Goal: Task Accomplishment & Management: Manage account settings

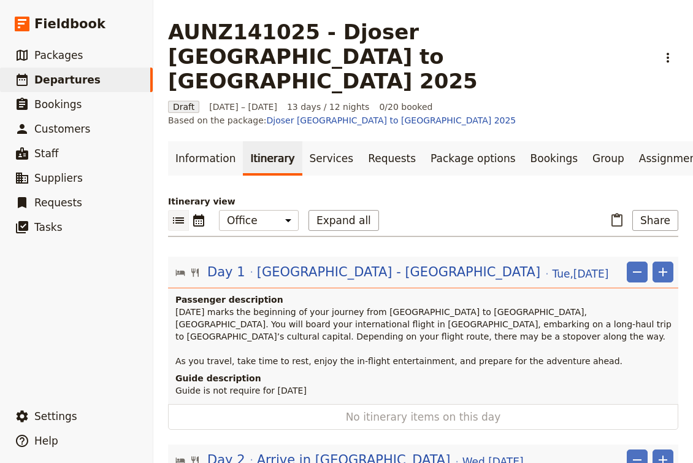
scroll to position [2885, 0]
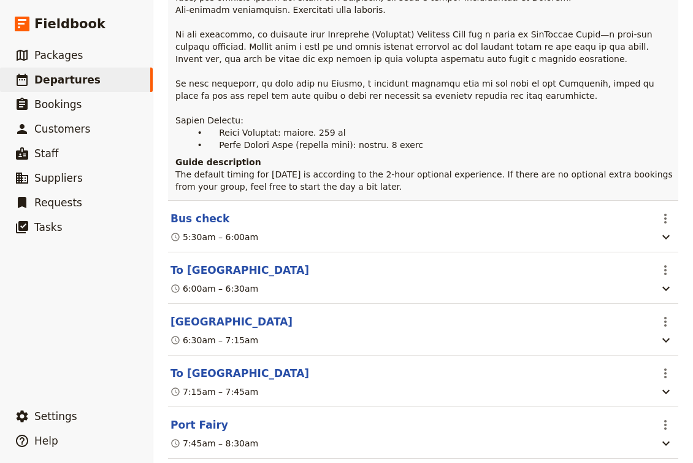
click at [101, 78] on link "​ Departures" at bounding box center [76, 79] width 153 height 25
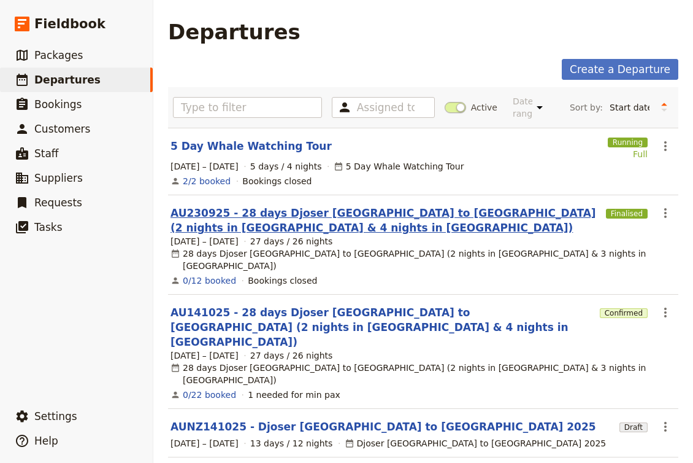
click at [409, 210] on link "AU230925 - 28 days Djoser [GEOGRAPHIC_DATA] to [GEOGRAPHIC_DATA] (2 nights in […" at bounding box center [386, 220] width 431 height 29
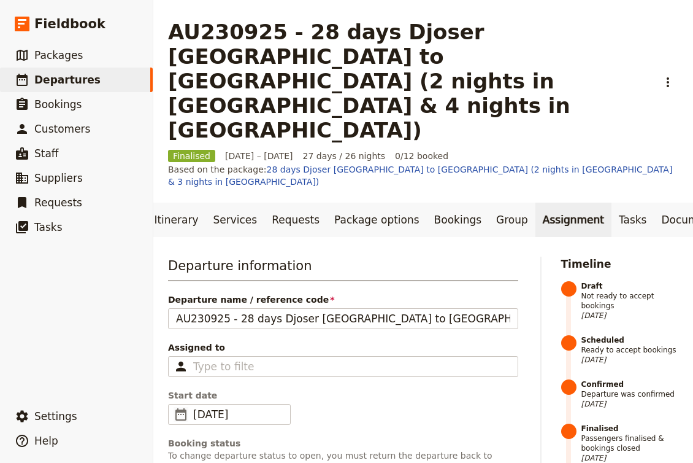
scroll to position [0, 96]
click at [655, 202] on link "Documents" at bounding box center [692, 219] width 74 height 34
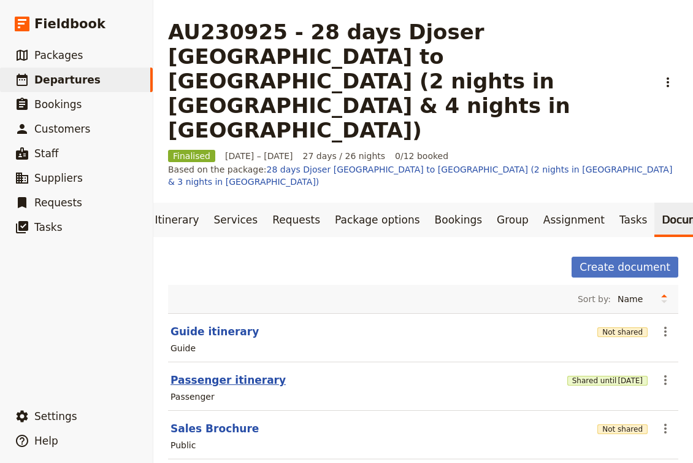
click at [226, 372] on button "Passenger itinerary" at bounding box center [228, 379] width 115 height 15
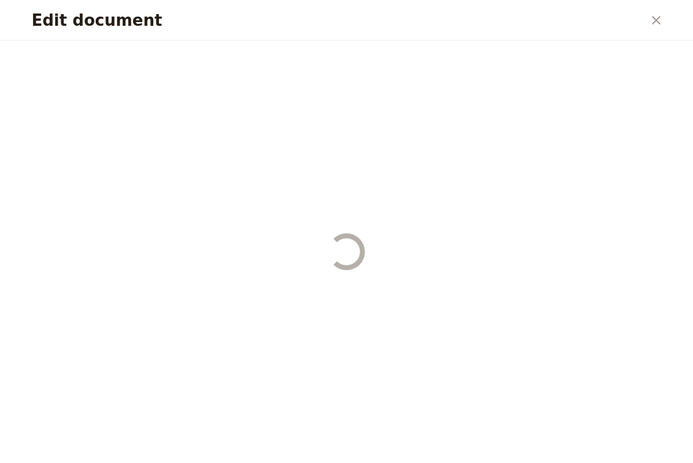
select select "PASSENGER"
select select "DEFAULT"
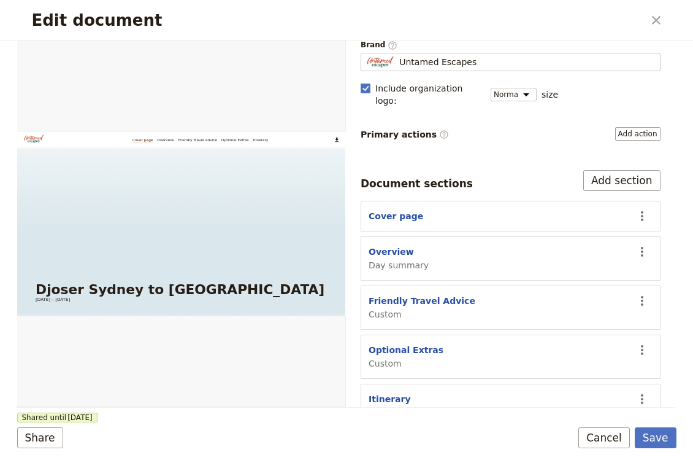
scroll to position [101, 0]
click at [418, 295] on button "Friendly Travel Advice" at bounding box center [422, 301] width 107 height 12
select select "CUSTOM"
select select "default"
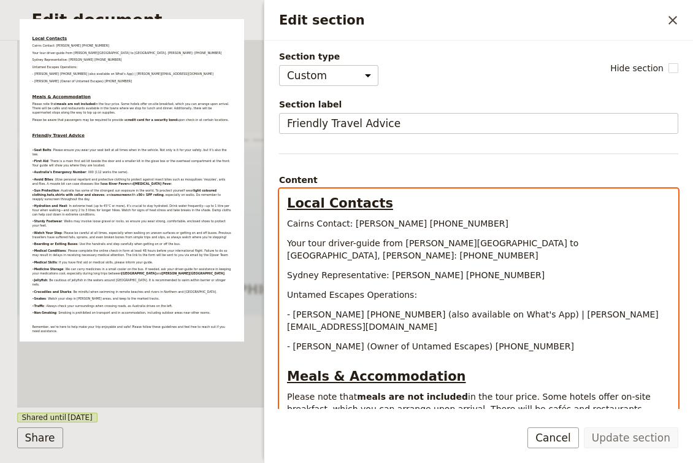
drag, startPoint x: 564, startPoint y: 265, endPoint x: 278, endPoint y: 222, distance: 289.7
click at [278, 222] on div "Section type Cover page Day summary Itinerary Custom Hide section Section label…" at bounding box center [478, 224] width 429 height 368
copy div "Cairns Contact: [PERSON_NAME] [PHONE_NUMBER] Your tour driver-guide from [PERSO…"
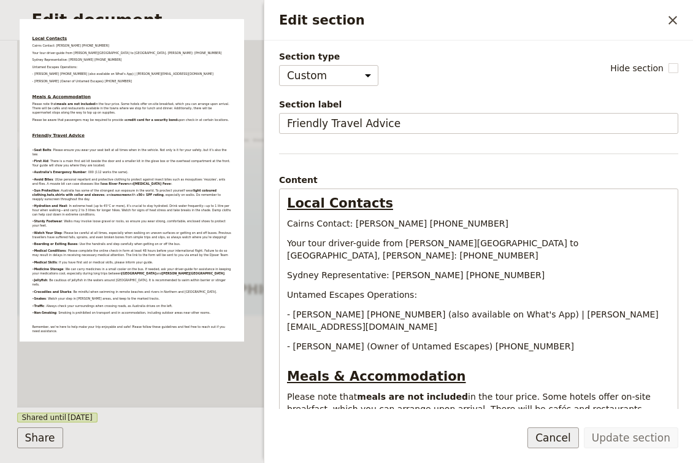
click at [555, 443] on button "Cancel" at bounding box center [554, 437] width 52 height 21
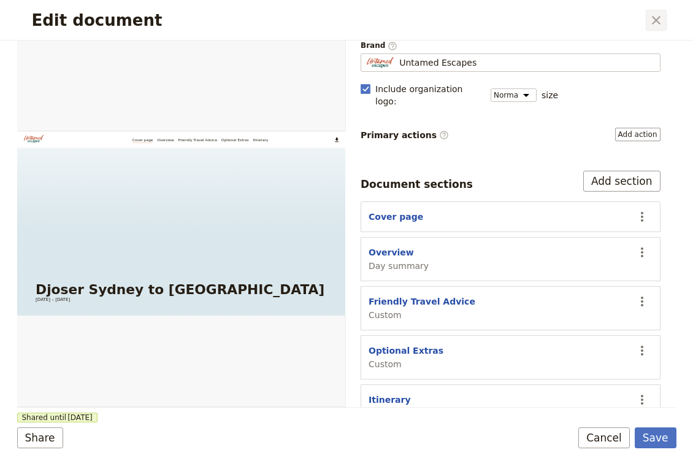
click at [658, 26] on icon "Close dialog" at bounding box center [656, 20] width 15 height 15
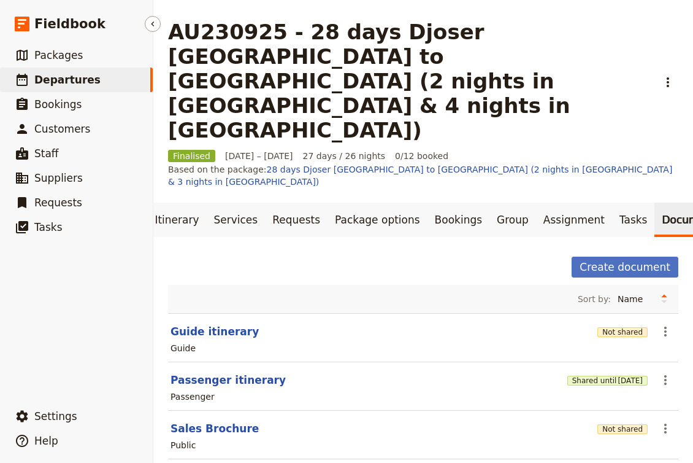
click at [93, 77] on link "​ Departures" at bounding box center [76, 79] width 153 height 25
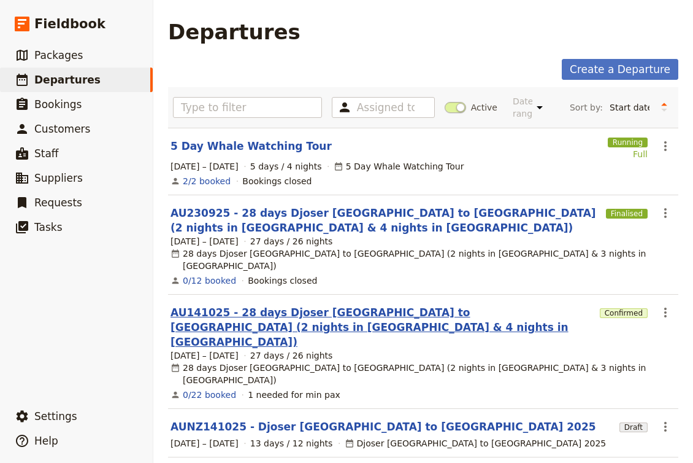
click at [318, 305] on link "AU141025 - 28 days Djoser [GEOGRAPHIC_DATA] to [GEOGRAPHIC_DATA] (2 nights in […" at bounding box center [383, 327] width 425 height 44
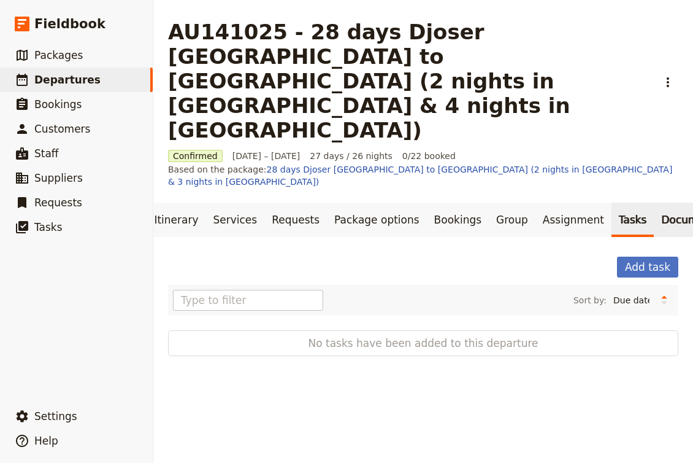
scroll to position [0, 96]
click at [655, 202] on link "Documents" at bounding box center [692, 219] width 74 height 34
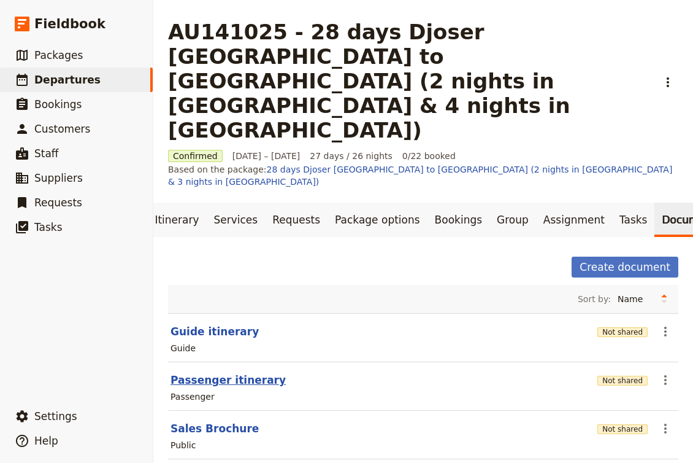
click at [213, 372] on button "Passenger itinerary" at bounding box center [228, 379] width 115 height 15
select select "PASSENGER"
select select "DEFAULT"
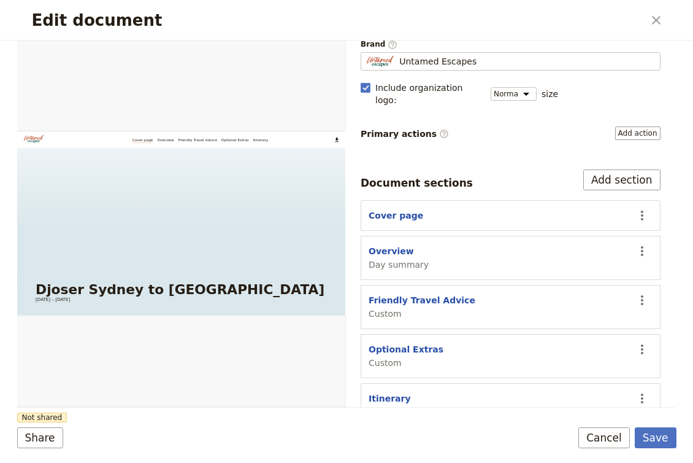
scroll to position [101, 0]
click at [434, 295] on button "Friendly Travel Advice" at bounding box center [422, 301] width 107 height 12
select select "CUSTOM"
select select "default"
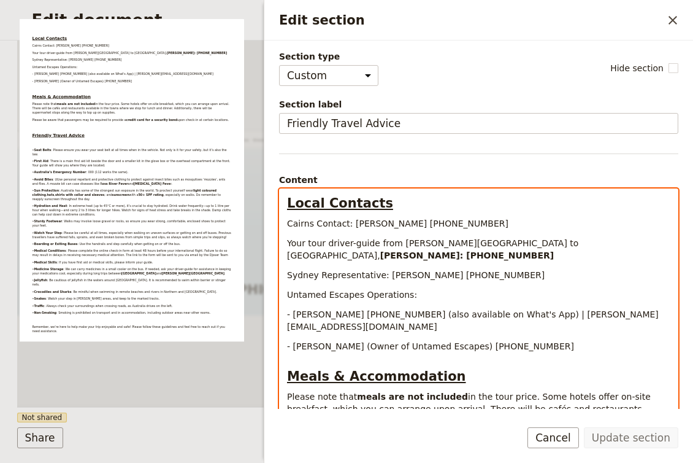
drag, startPoint x: 541, startPoint y: 261, endPoint x: 274, endPoint y: 219, distance: 270.7
click at [274, 219] on div "Section type Cover page Day summary Itinerary Custom Hide section Section label…" at bounding box center [478, 224] width 429 height 368
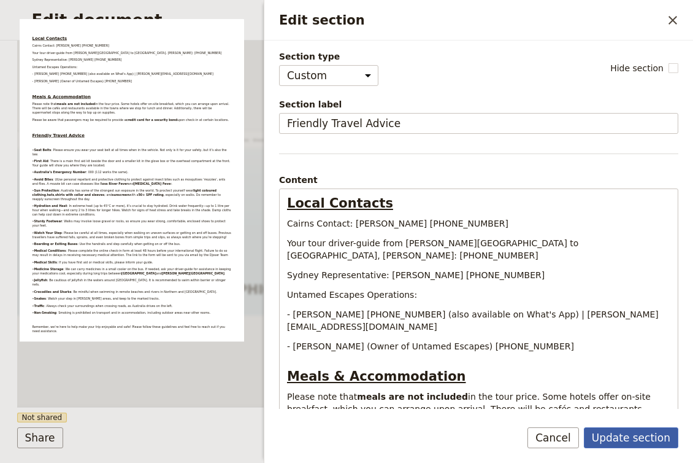
click at [628, 440] on button "Update section" at bounding box center [631, 437] width 94 height 21
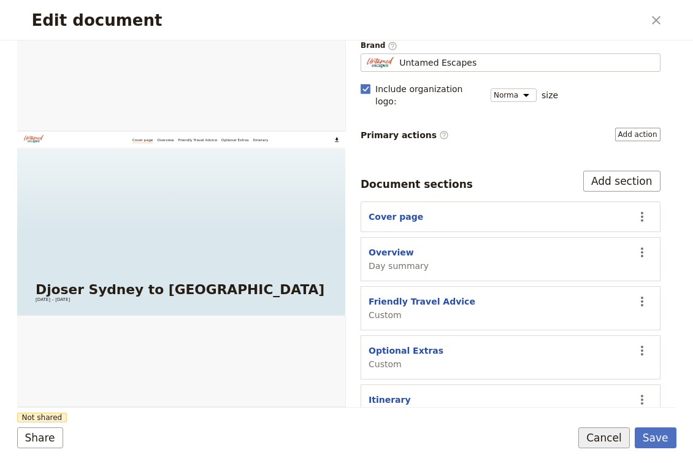
click at [602, 437] on button "Cancel" at bounding box center [605, 437] width 52 height 21
click at [650, 430] on button "Save" at bounding box center [656, 437] width 42 height 21
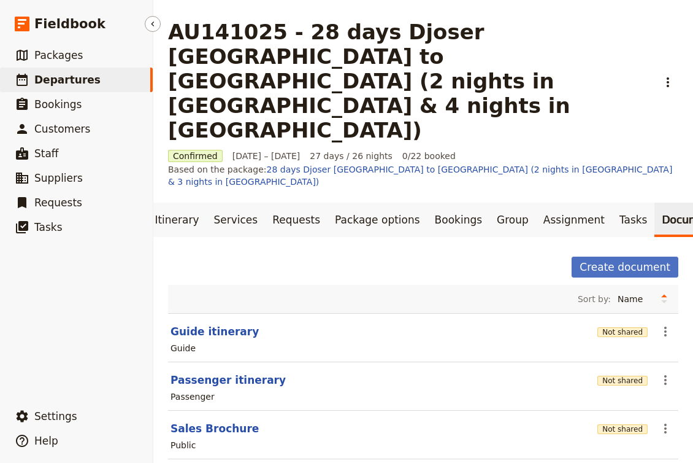
click at [101, 71] on link "​ Departures" at bounding box center [76, 79] width 153 height 25
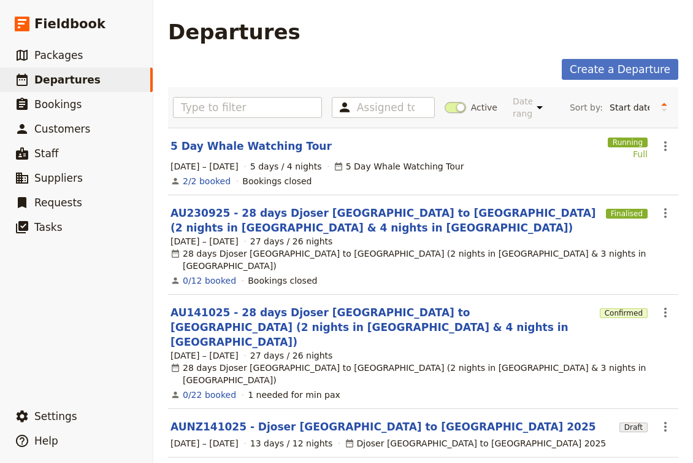
click at [330, 205] on section "AU230925 - 28 days Djoser [GEOGRAPHIC_DATA] to [GEOGRAPHIC_DATA] (2 nights in […" at bounding box center [423, 244] width 510 height 99
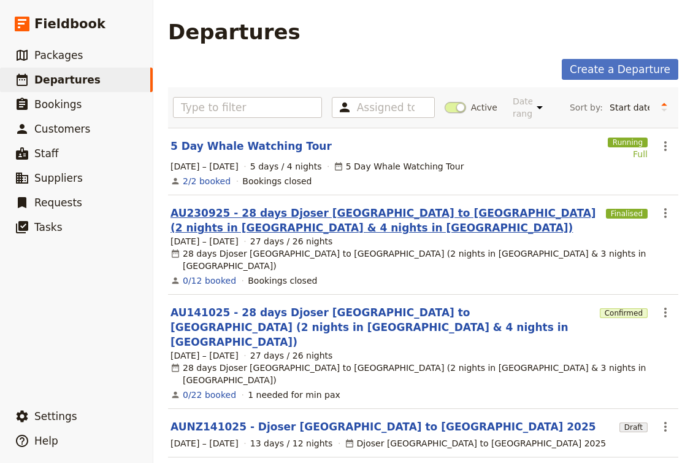
click at [330, 206] on link "AU230925 - 28 days Djoser [GEOGRAPHIC_DATA] to [GEOGRAPHIC_DATA] (2 nights in […" at bounding box center [386, 220] width 431 height 29
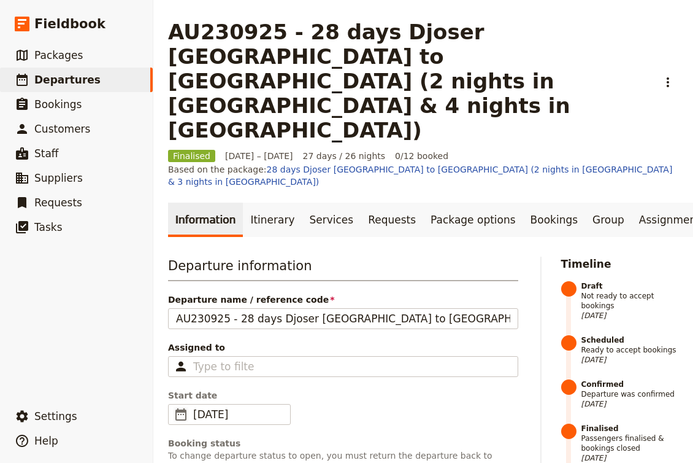
click at [330, 256] on div "Departure information Departure name / reference code AU230925 - 28 days Djoser…" at bounding box center [343, 443] width 350 height 375
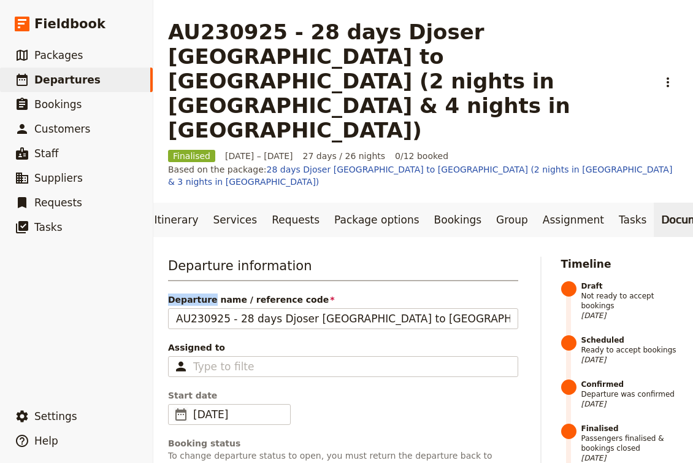
scroll to position [0, 96]
click at [667, 202] on link "Documents" at bounding box center [692, 219] width 74 height 34
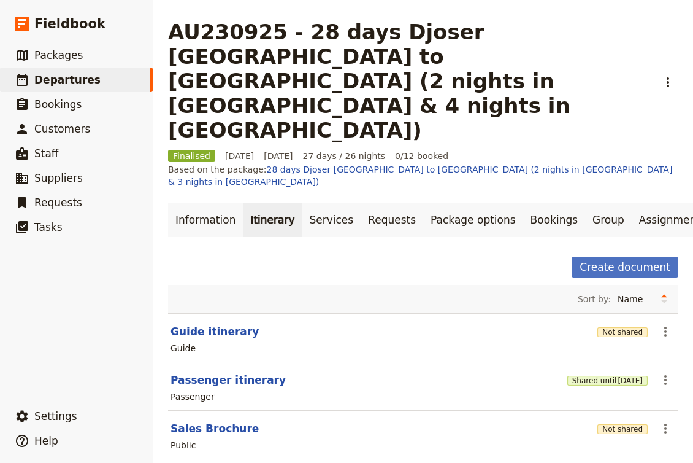
click at [263, 202] on link "Itinerary" at bounding box center [272, 219] width 59 height 34
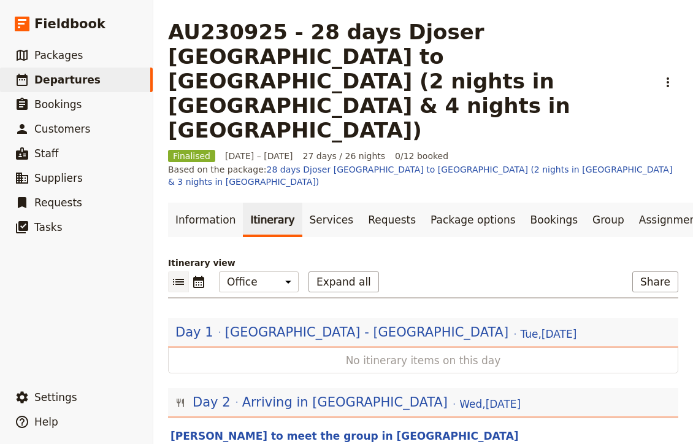
scroll to position [13637, 0]
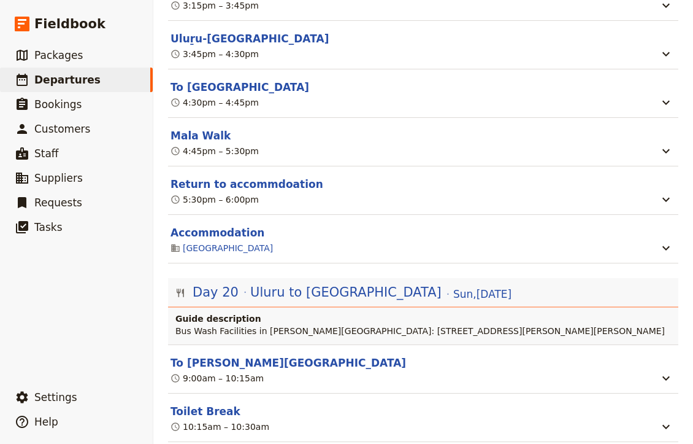
scroll to position [14016, 0]
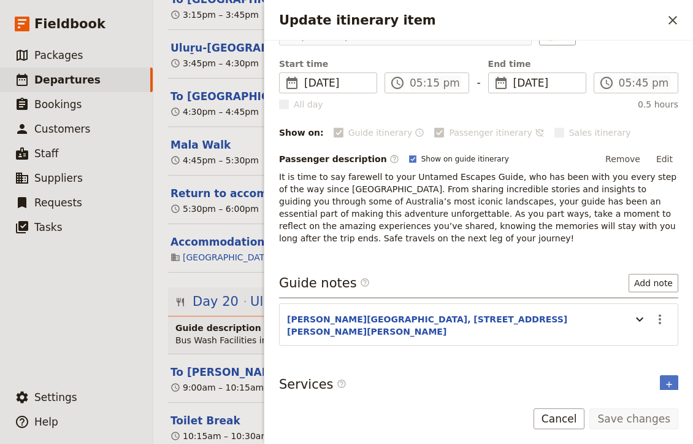
scroll to position [79, 0]
click at [574, 325] on header "[PERSON_NAME][GEOGRAPHIC_DATA], [STREET_ADDRESS][PERSON_NAME][PERSON_NAME]" at bounding box center [456, 326] width 338 height 27
click at [640, 318] on icon "Update itinerary item" at bounding box center [640, 319] width 15 height 15
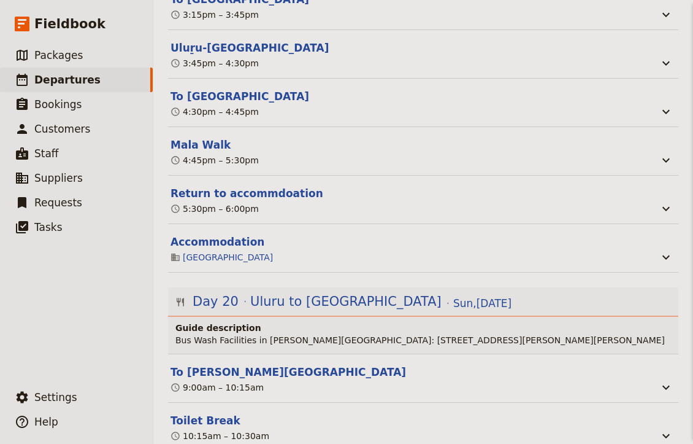
scroll to position [0, 0]
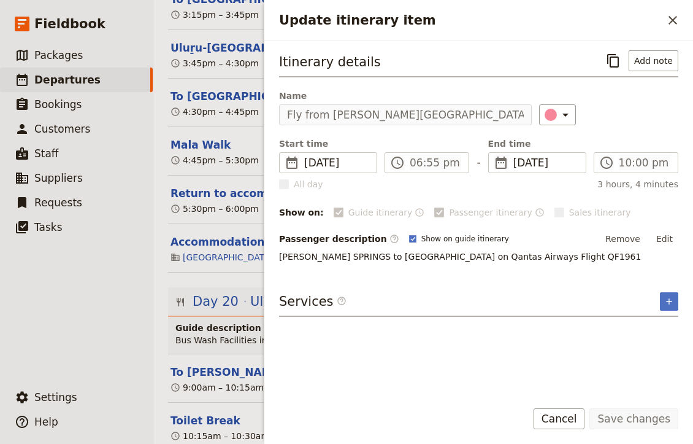
click at [309, 300] on h3 "Services ​" at bounding box center [312, 301] width 67 height 18
click at [529, 254] on p "[PERSON_NAME] SPRINGS to [GEOGRAPHIC_DATA] on Qantas Airways Flight QF1961" at bounding box center [478, 256] width 399 height 12
click at [667, 240] on button "Edit" at bounding box center [665, 238] width 28 height 18
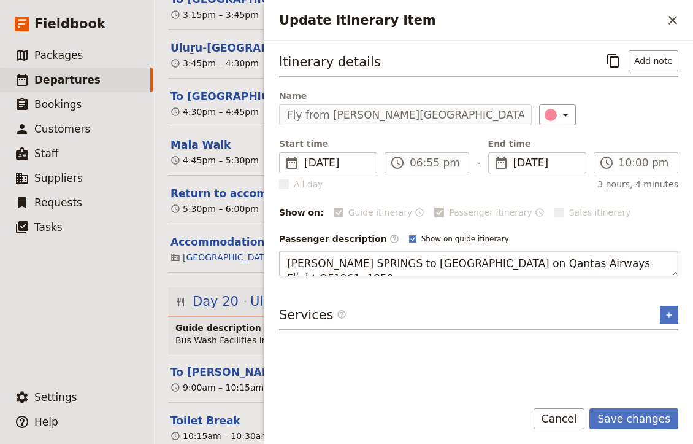
click at [579, 266] on textarea "[PERSON_NAME] SPRINGS to [GEOGRAPHIC_DATA] on Qantas Airways Flight QF1961: 1950" at bounding box center [478, 263] width 399 height 26
click at [575, 264] on textarea "[PERSON_NAME] SPRINGS to [GEOGRAPHIC_DATA] on Qantas Airways Flight QF1961: 1950" at bounding box center [478, 263] width 399 height 26
type textarea "[PERSON_NAME] SPRINGS to [GEOGRAPHIC_DATA] on Qantas Airways Flight QF1961: Tim…"
click at [636, 417] on button "Save changes" at bounding box center [634, 418] width 89 height 21
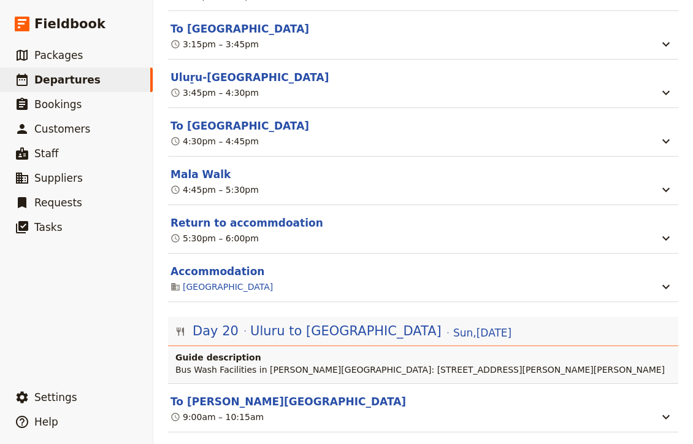
scroll to position [13989, 0]
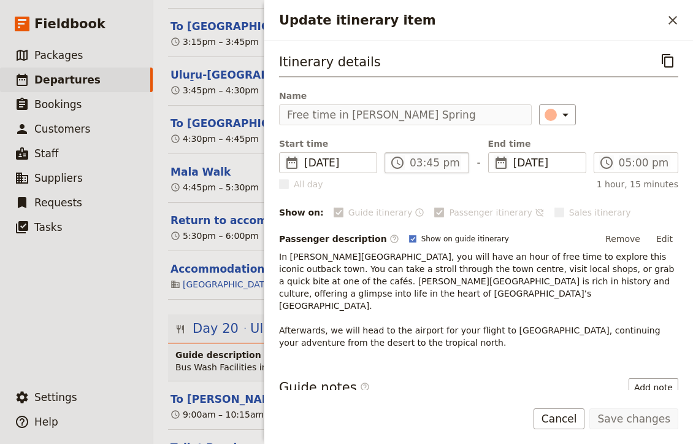
click at [415, 172] on label "​ 03:45 pm" at bounding box center [427, 162] width 85 height 21
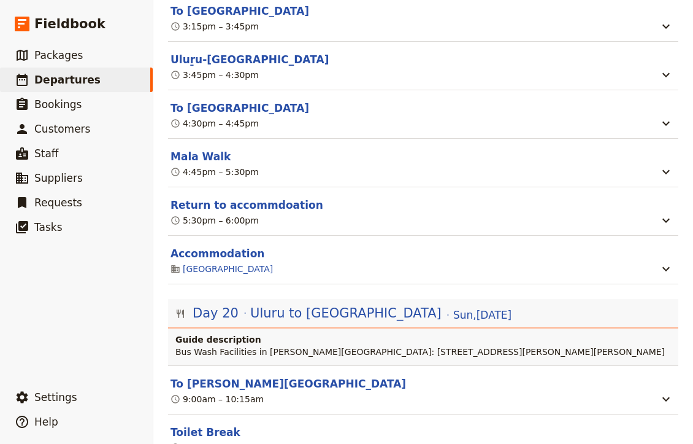
scroll to position [14007, 0]
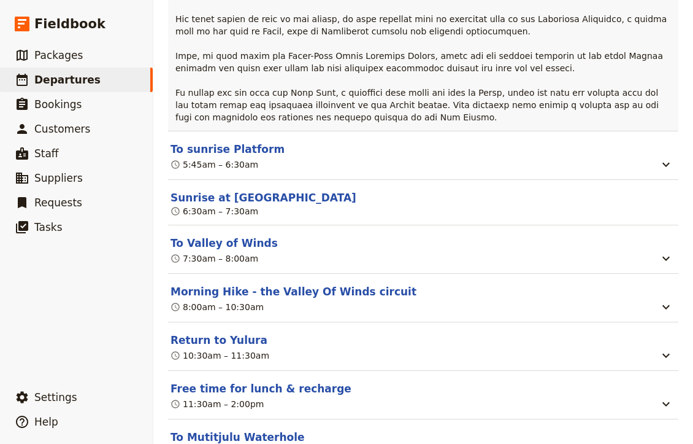
scroll to position [13385, 0]
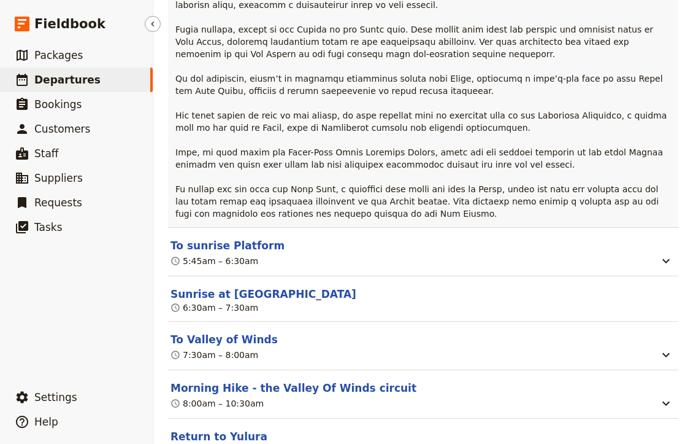
click at [78, 80] on span "Departures" at bounding box center [67, 80] width 66 height 12
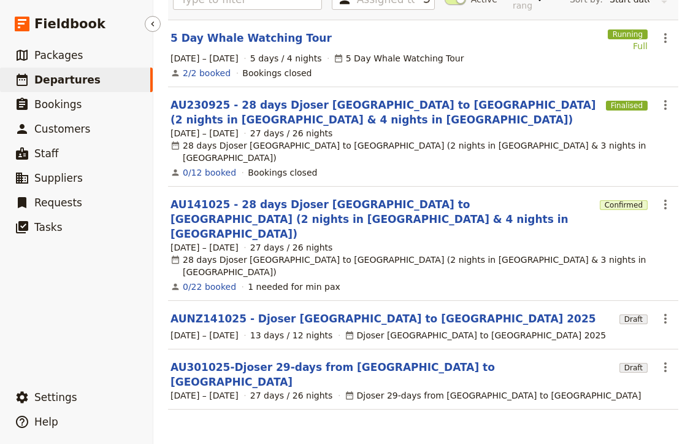
scroll to position [9, 0]
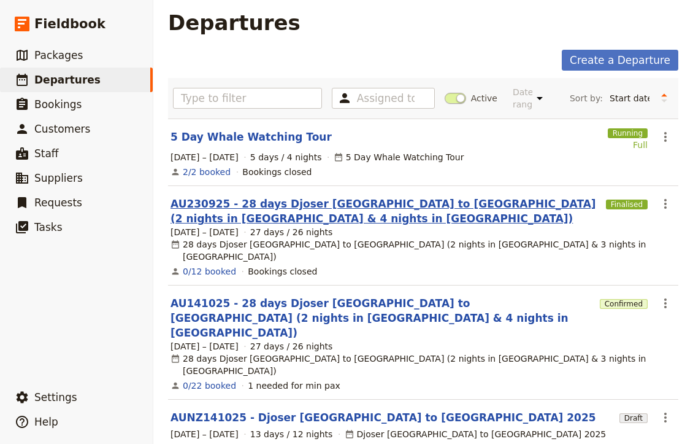
click at [263, 202] on link "AU230925 - 28 days Djoser [GEOGRAPHIC_DATA] to [GEOGRAPHIC_DATA] (2 nights in […" at bounding box center [386, 210] width 431 height 29
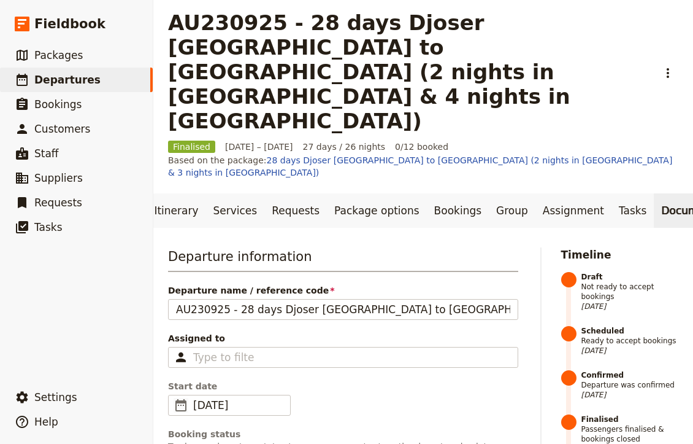
scroll to position [0, 96]
click at [655, 193] on link "Documents" at bounding box center [692, 210] width 74 height 34
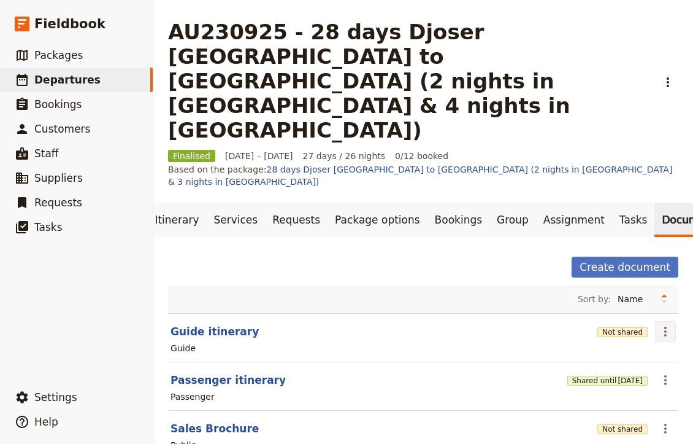
click at [663, 324] on icon "Actions" at bounding box center [665, 331] width 15 height 15
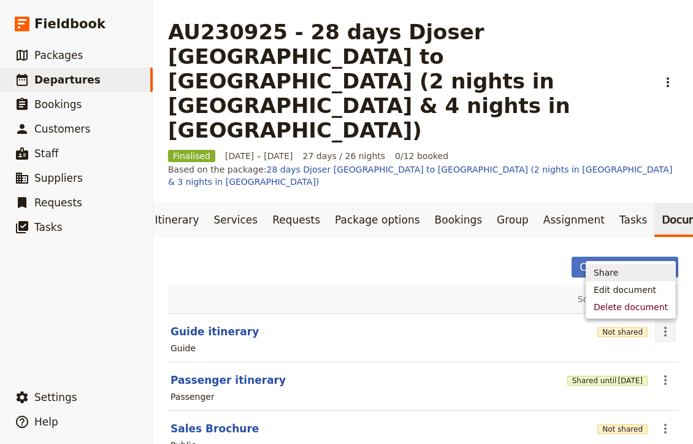
click at [623, 269] on span "Share" at bounding box center [631, 272] width 74 height 12
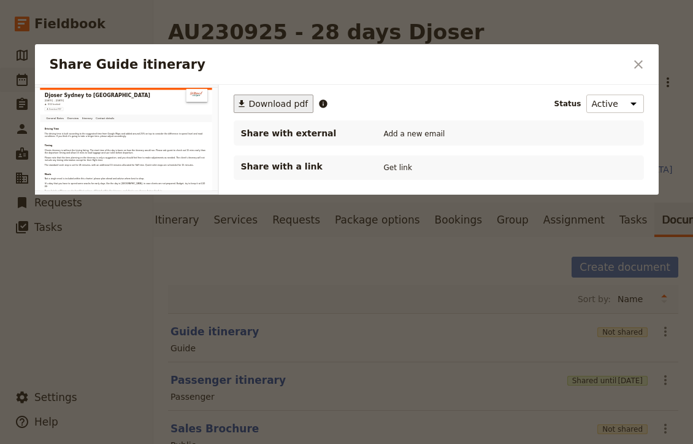
click at [288, 103] on span "Download pdf" at bounding box center [279, 104] width 60 height 12
click at [642, 62] on icon "Close dialog" at bounding box center [638, 64] width 9 height 9
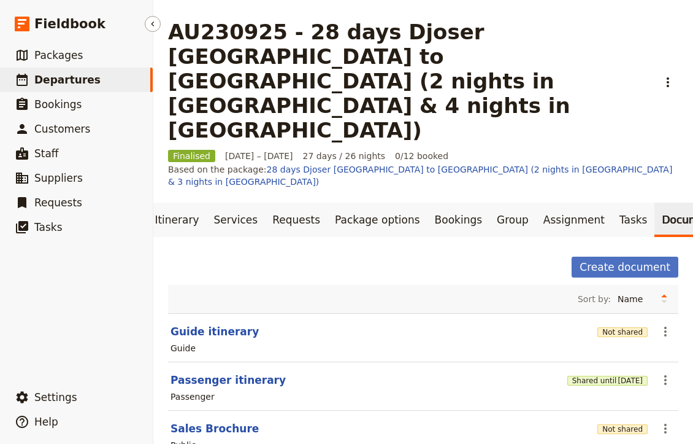
click at [102, 78] on link "​ Departures" at bounding box center [76, 79] width 153 height 25
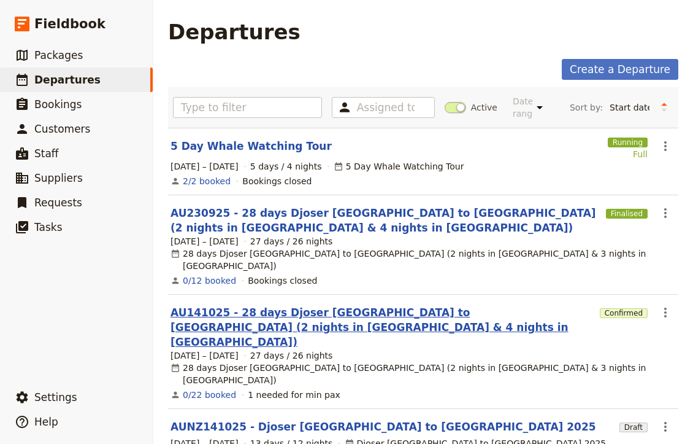
click at [250, 305] on link "AU141025 - 28 days Djoser [GEOGRAPHIC_DATA] to [GEOGRAPHIC_DATA] (2 nights in […" at bounding box center [383, 327] width 425 height 44
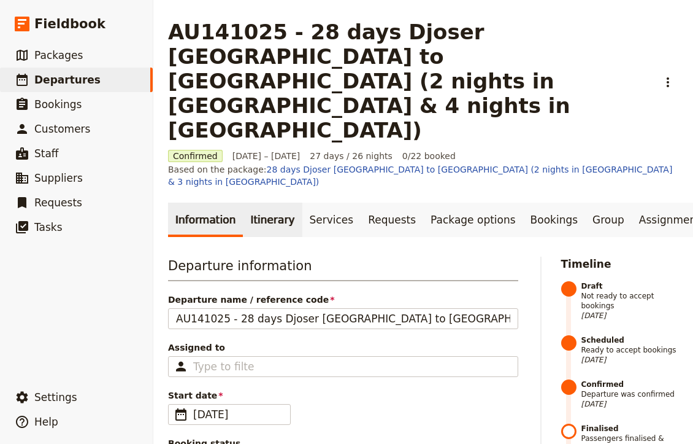
click at [268, 202] on link "Itinerary" at bounding box center [272, 219] width 59 height 34
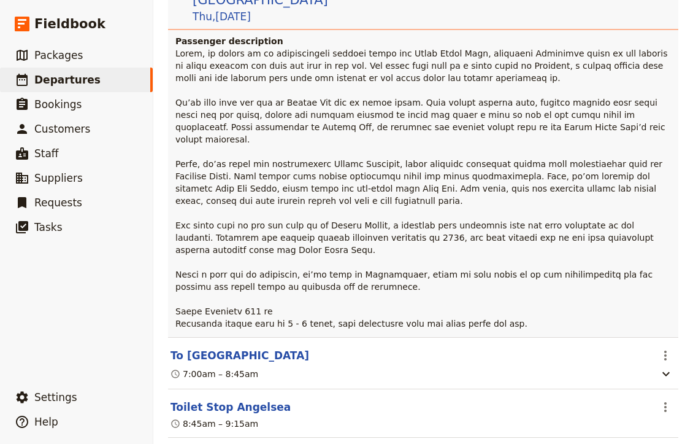
scroll to position [6627, 0]
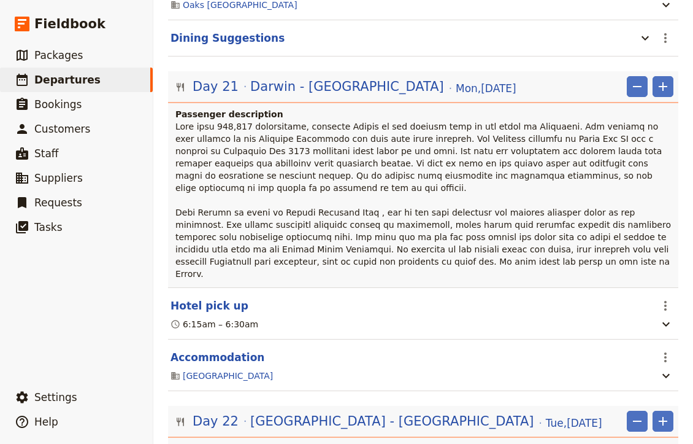
scroll to position [15291, 0]
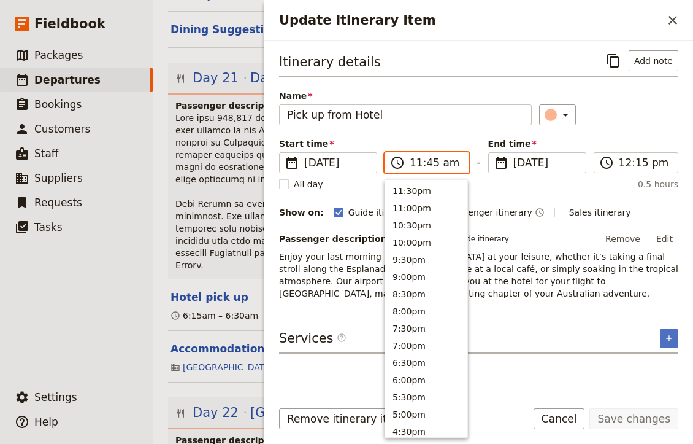
click at [426, 160] on input "11:45 am" at bounding box center [436, 162] width 52 height 15
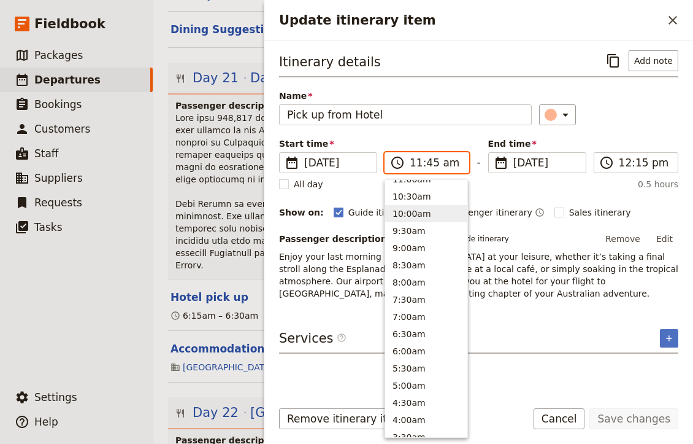
scroll to position [449, 0]
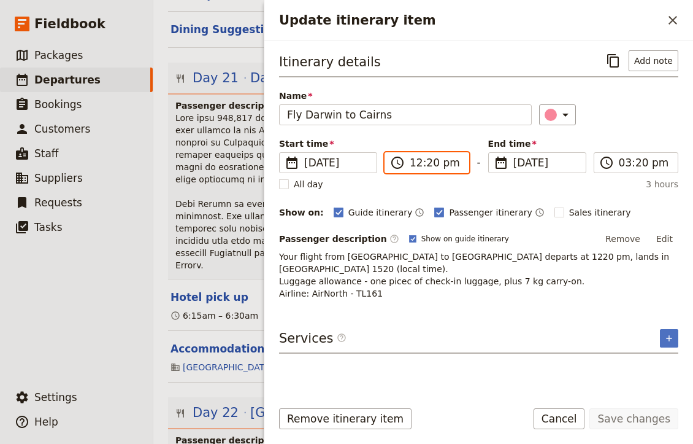
click at [418, 155] on input "12:20 pm" at bounding box center [436, 162] width 52 height 15
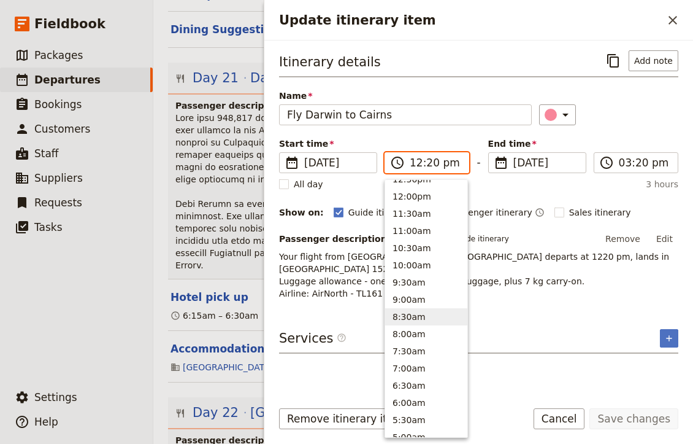
scroll to position [406, 0]
click at [417, 329] on button "7:30am" at bounding box center [426, 334] width 82 height 17
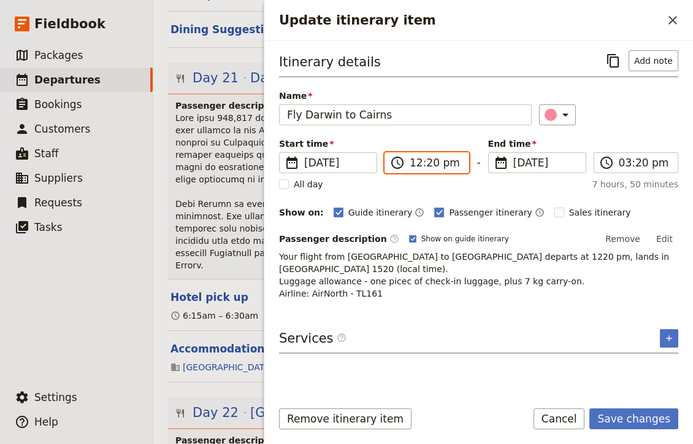
type input "07:30 am"
click at [417, 329] on div "Services ​ ​" at bounding box center [478, 341] width 399 height 25
click at [610, 169] on span "​" at bounding box center [606, 162] width 15 height 15
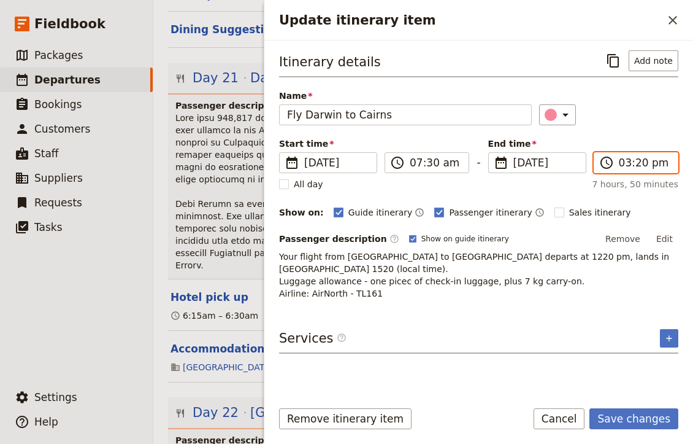
click at [619, 169] on input "03:20 pm" at bounding box center [645, 162] width 52 height 15
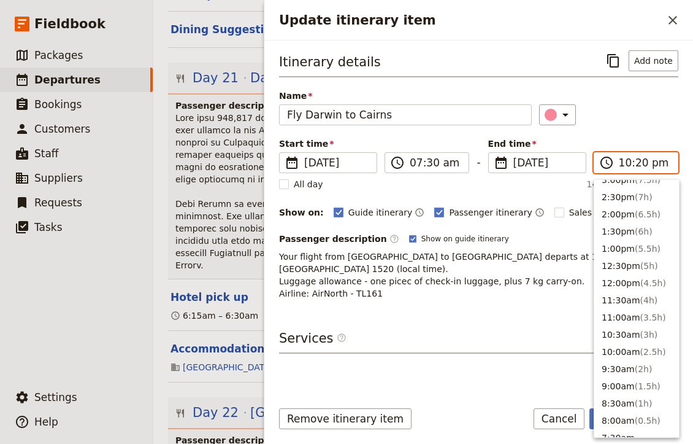
scroll to position [55, 0]
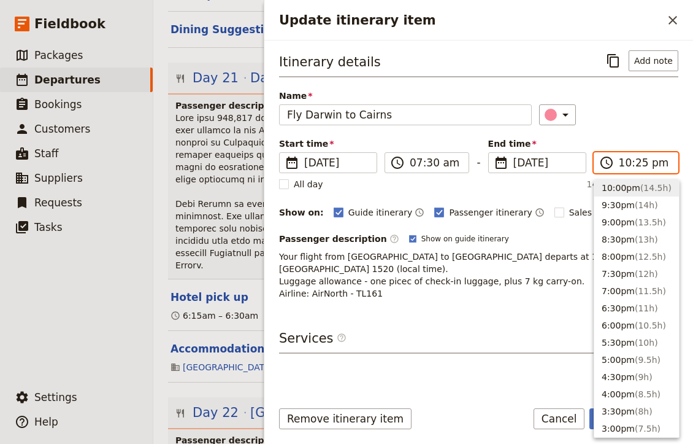
type input "10:25 am"
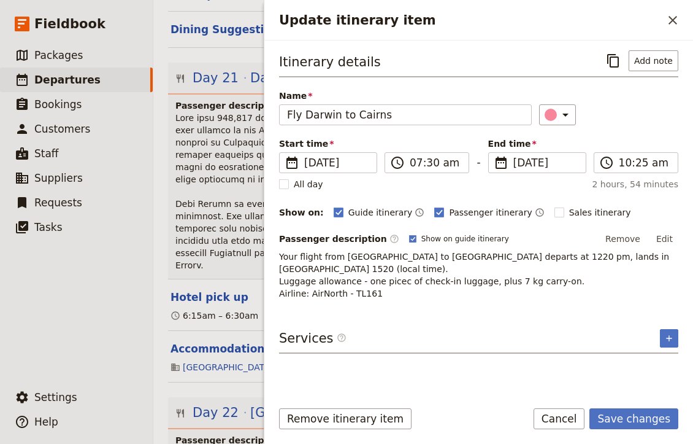
click at [564, 291] on div "Itinerary details ​ Add note Name Fly Darwin to [GEOGRAPHIC_DATA] ​ Start time …" at bounding box center [478, 219] width 399 height 338
click at [471, 256] on p "Your flight from [GEOGRAPHIC_DATA] to [GEOGRAPHIC_DATA] departs at 1220 pm, lan…" at bounding box center [478, 274] width 399 height 49
click at [471, 260] on p "Your flight from [GEOGRAPHIC_DATA] to [GEOGRAPHIC_DATA] departs at 1220 pm, lan…" at bounding box center [478, 274] width 399 height 49
click at [382, 282] on p "Your flight from [GEOGRAPHIC_DATA] to [GEOGRAPHIC_DATA] departs at 1220 pm, lan…" at bounding box center [478, 274] width 399 height 49
click at [390, 279] on p "Your flight from [GEOGRAPHIC_DATA] to [GEOGRAPHIC_DATA] departs at 1220 pm, lan…" at bounding box center [478, 274] width 399 height 49
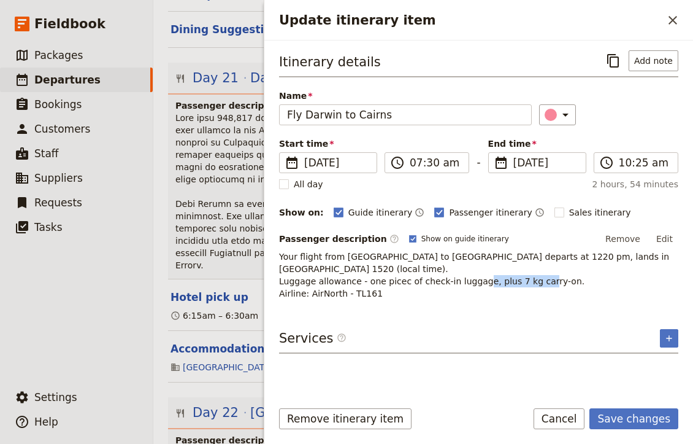
drag, startPoint x: 386, startPoint y: 279, endPoint x: 310, endPoint y: 279, distance: 76.1
click at [310, 279] on p "Your flight from [GEOGRAPHIC_DATA] to [GEOGRAPHIC_DATA] departs at 1220 pm, lan…" at bounding box center [478, 274] width 399 height 49
click at [391, 286] on p "Your flight from [GEOGRAPHIC_DATA] to [GEOGRAPHIC_DATA] departs at 1220 pm, lan…" at bounding box center [478, 274] width 399 height 49
click at [666, 240] on button "Edit" at bounding box center [665, 238] width 28 height 18
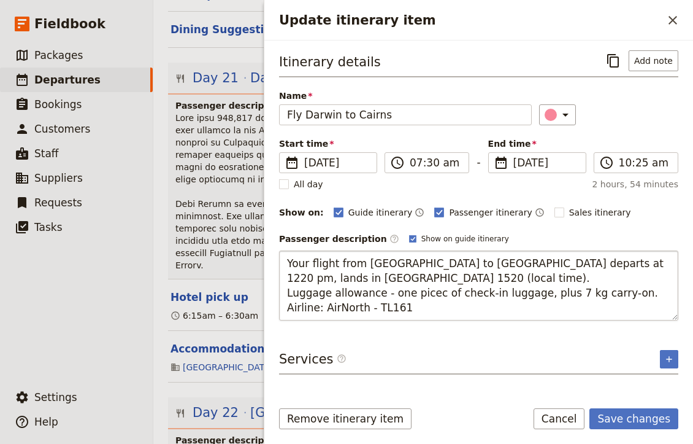
drag, startPoint x: 410, startPoint y: 310, endPoint x: 323, endPoint y: 312, distance: 87.1
click at [323, 312] on textarea "Your flight from [GEOGRAPHIC_DATA] to [GEOGRAPHIC_DATA] departs at 1220 pm, lan…" at bounding box center [478, 285] width 399 height 70
click at [508, 265] on textarea "Your flight from [GEOGRAPHIC_DATA] to [GEOGRAPHIC_DATA] departs at 1220 pm, lan…" at bounding box center [478, 285] width 399 height 70
click at [514, 264] on textarea "Your flight from [GEOGRAPHIC_DATA] to [GEOGRAPHIC_DATA] departs at 1220 pm, lan…" at bounding box center [478, 285] width 399 height 70
click at [528, 264] on textarea "Your flight from [GEOGRAPHIC_DATA] to [GEOGRAPHIC_DATA] departs at 1220 pm, lan…" at bounding box center [478, 285] width 399 height 70
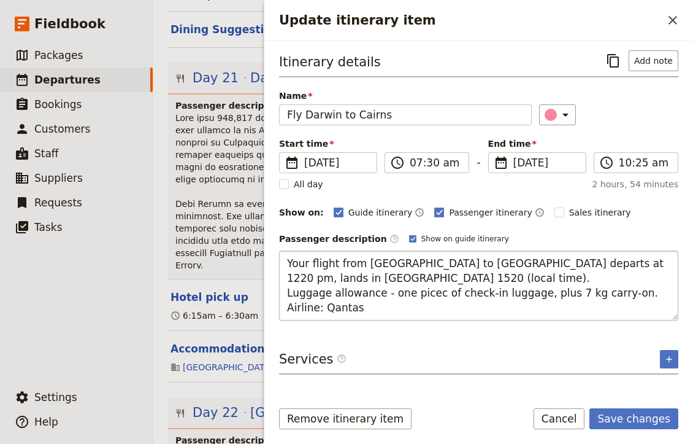
drag, startPoint x: 530, startPoint y: 264, endPoint x: 492, endPoint y: 263, distance: 38.0
click at [492, 263] on textarea "Your flight from [GEOGRAPHIC_DATA] to [GEOGRAPHIC_DATA] departs at 1220 pm, lan…" at bounding box center [478, 285] width 399 height 70
click at [597, 261] on textarea "Your flight from [GEOGRAPHIC_DATA] to [GEOGRAPHIC_DATA] departs at 7.30am, land…" at bounding box center [478, 285] width 399 height 70
click at [599, 261] on textarea "Your flight from [GEOGRAPHIC_DATA] to [GEOGRAPHIC_DATA] departs at 7.30am, land…" at bounding box center [478, 285] width 399 height 70
click at [625, 264] on textarea "Your flight from [GEOGRAPHIC_DATA] to [GEOGRAPHIC_DATA] departs at 7.30am, land…" at bounding box center [478, 285] width 399 height 70
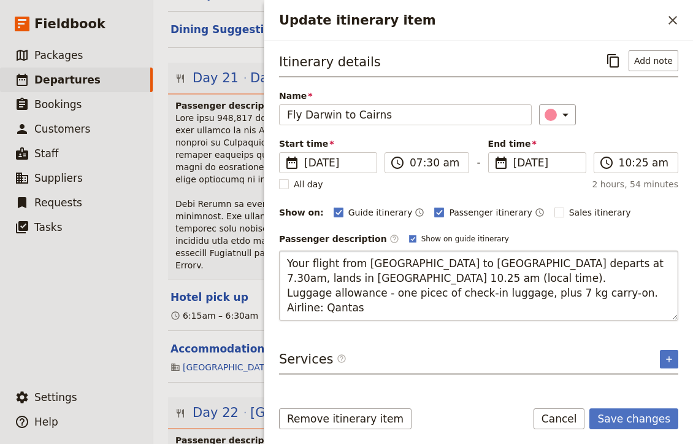
click at [515, 264] on textarea "Your flight from [GEOGRAPHIC_DATA] to [GEOGRAPHIC_DATA] departs at 7.30am, land…" at bounding box center [478, 285] width 399 height 70
click at [513, 263] on textarea "Your flight from [GEOGRAPHIC_DATA] to [GEOGRAPHIC_DATA] departs at 7.30am, land…" at bounding box center [478, 285] width 399 height 70
click at [416, 295] on textarea "Your flight from [GEOGRAPHIC_DATA] to [GEOGRAPHIC_DATA] departs at 7.30 am, lan…" at bounding box center [478, 285] width 399 height 70
type textarea "Your flight from [GEOGRAPHIC_DATA] to [GEOGRAPHIC_DATA] departs at 7.30 am, lan…"
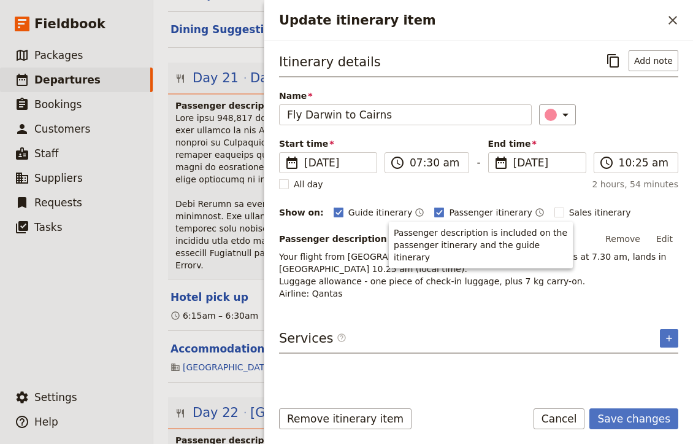
click at [636, 415] on button "Save changes" at bounding box center [634, 418] width 89 height 21
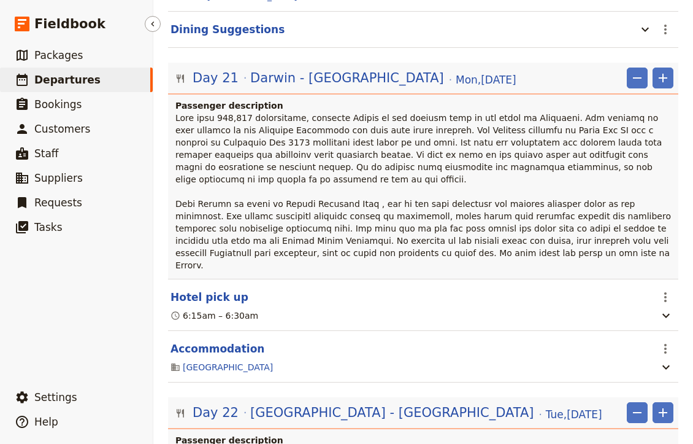
click at [91, 77] on link "​ Departures" at bounding box center [76, 79] width 153 height 25
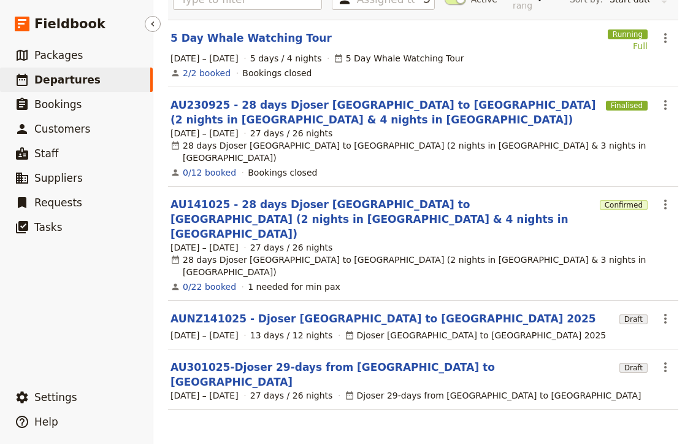
scroll to position [9, 0]
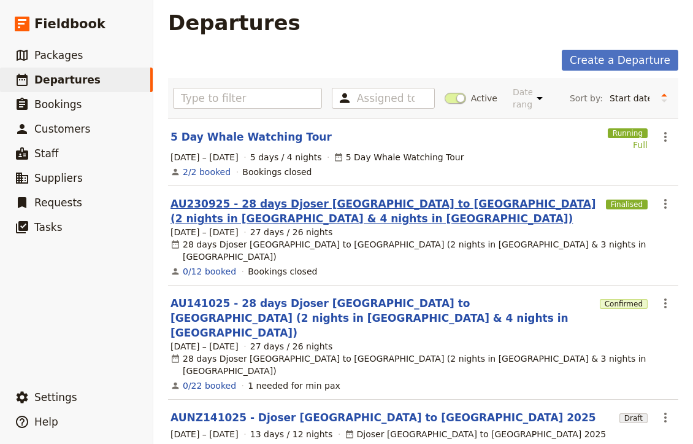
click at [226, 209] on link "AU230925 - 28 days Djoser [GEOGRAPHIC_DATA] to [GEOGRAPHIC_DATA] (2 nights in […" at bounding box center [386, 210] width 431 height 29
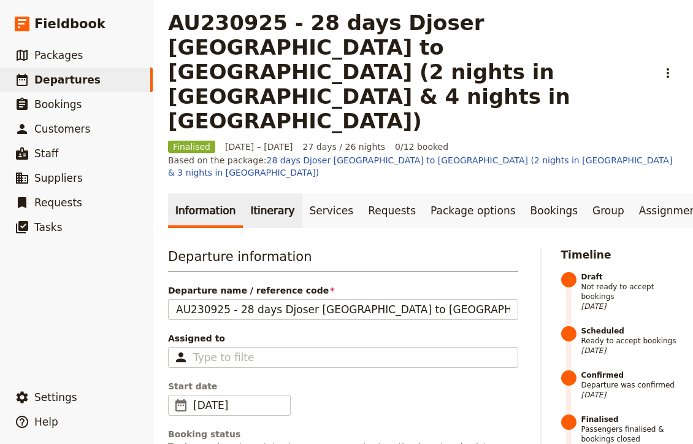
click at [260, 193] on link "Itinerary" at bounding box center [272, 210] width 59 height 34
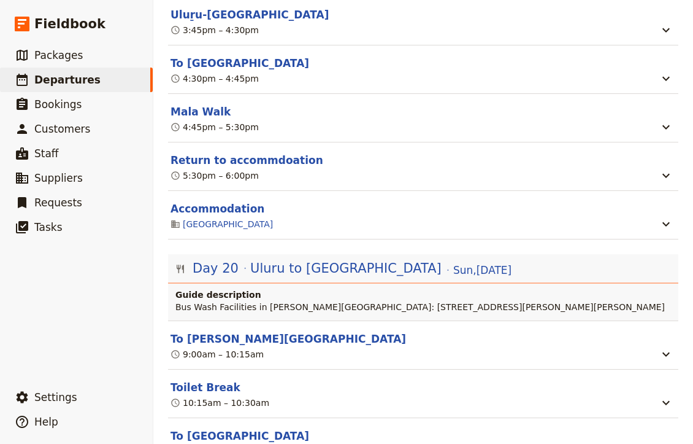
scroll to position [14046, 0]
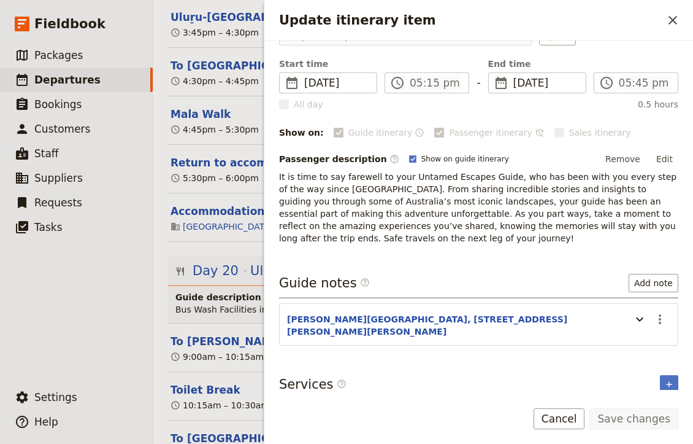
scroll to position [79, 0]
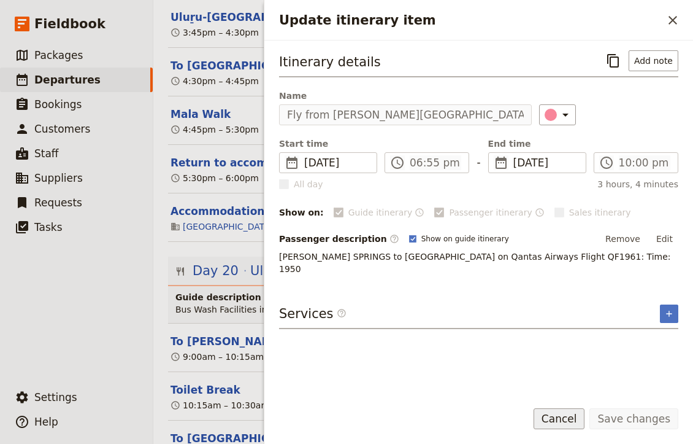
click at [567, 415] on button "Cancel" at bounding box center [560, 418] width 52 height 21
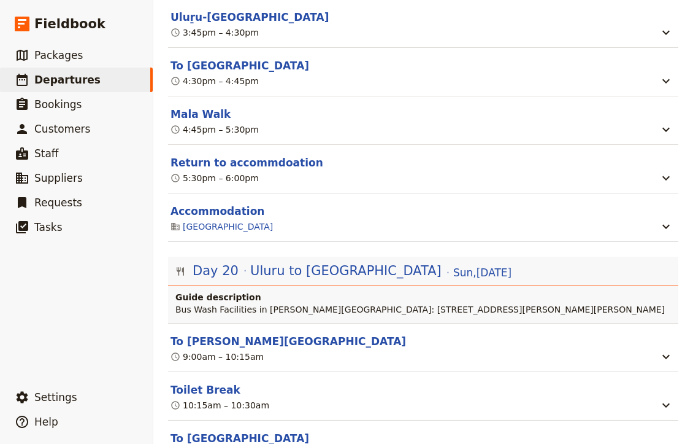
scroll to position [0, 0]
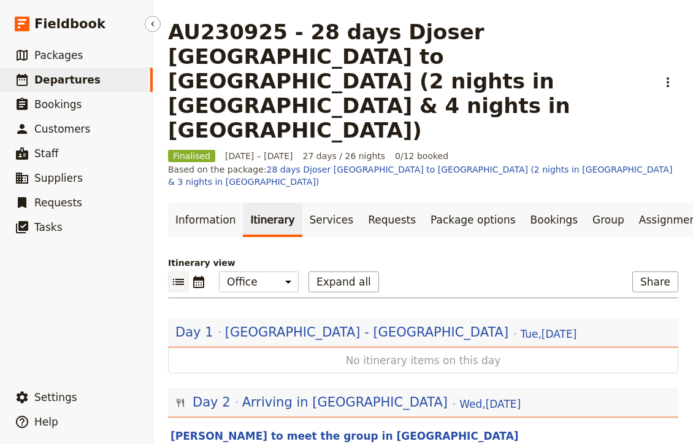
click at [85, 75] on span "Departures" at bounding box center [67, 80] width 66 height 12
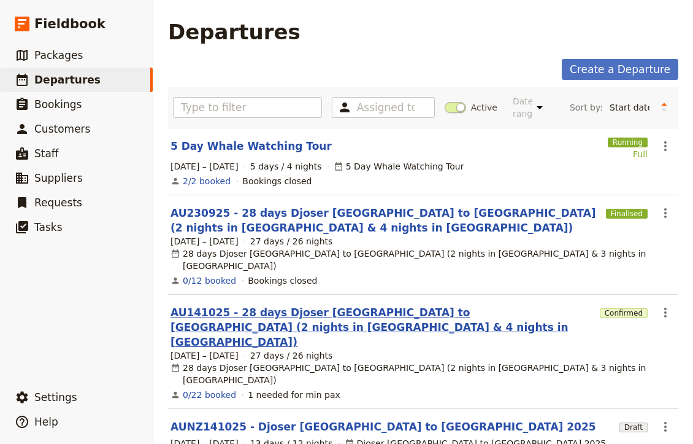
click at [272, 305] on link "AU141025 - 28 days Djoser [GEOGRAPHIC_DATA] to [GEOGRAPHIC_DATA] (2 nights in […" at bounding box center [383, 327] width 425 height 44
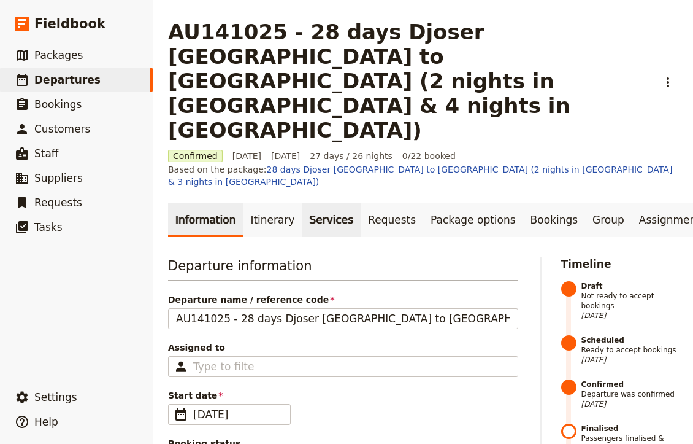
click at [312, 202] on link "Services" at bounding box center [331, 219] width 59 height 34
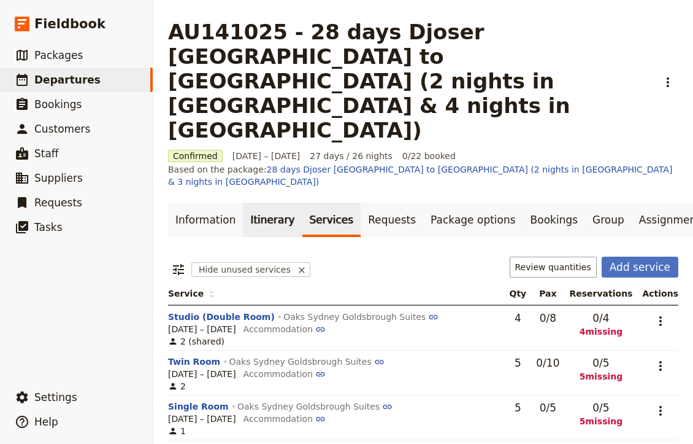
click at [243, 202] on link "Itinerary" at bounding box center [272, 219] width 59 height 34
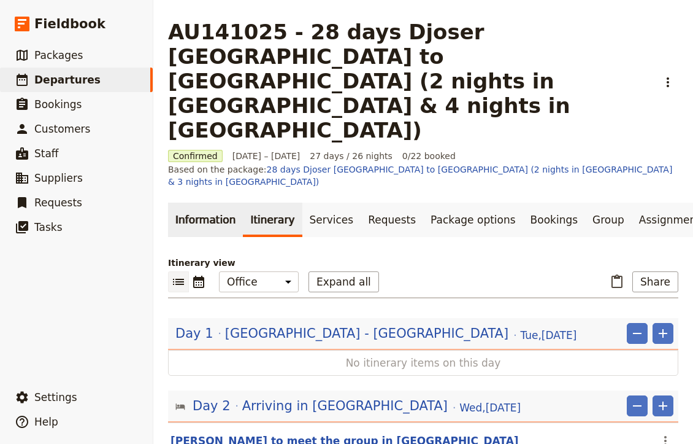
click at [214, 202] on link "Information" at bounding box center [205, 219] width 75 height 34
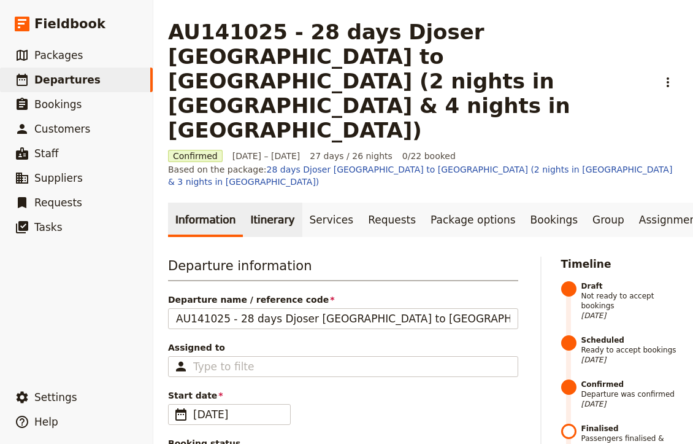
click at [267, 202] on link "Itinerary" at bounding box center [272, 219] width 59 height 34
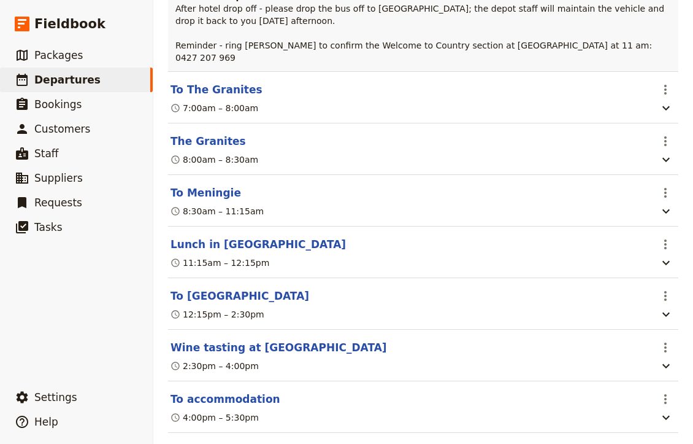
scroll to position [8499, 0]
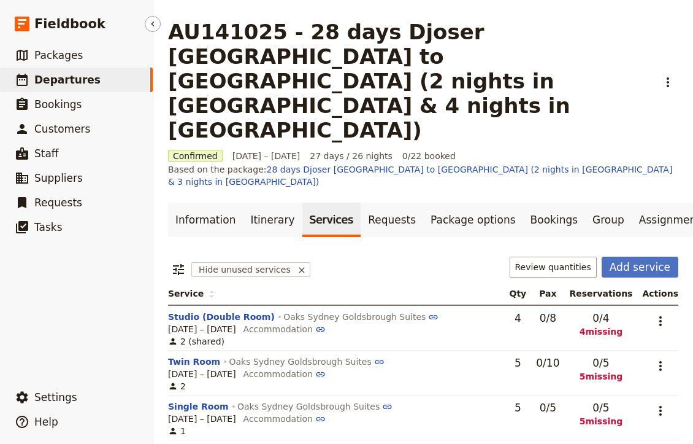
click at [61, 79] on span "Departures" at bounding box center [67, 80] width 66 height 12
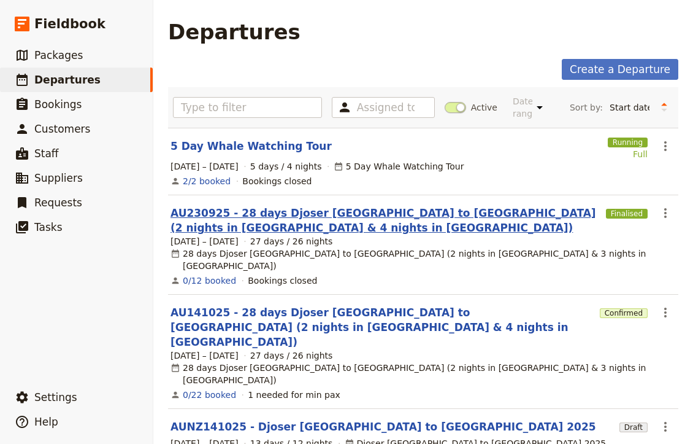
click at [304, 210] on link "AU230925 - 28 days Djoser [GEOGRAPHIC_DATA] to [GEOGRAPHIC_DATA] (2 nights in […" at bounding box center [386, 220] width 431 height 29
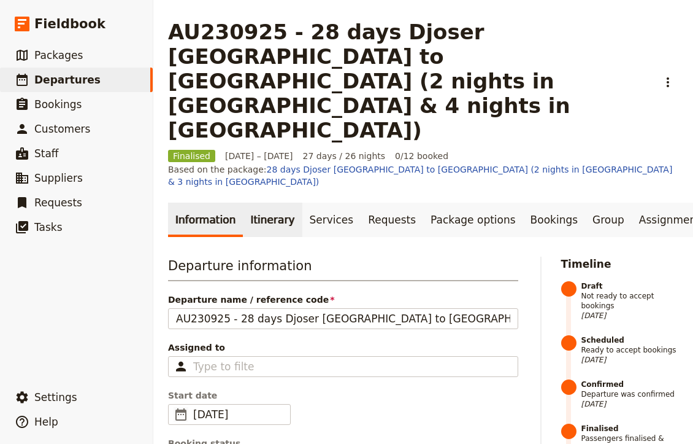
click at [253, 202] on link "Itinerary" at bounding box center [272, 219] width 59 height 34
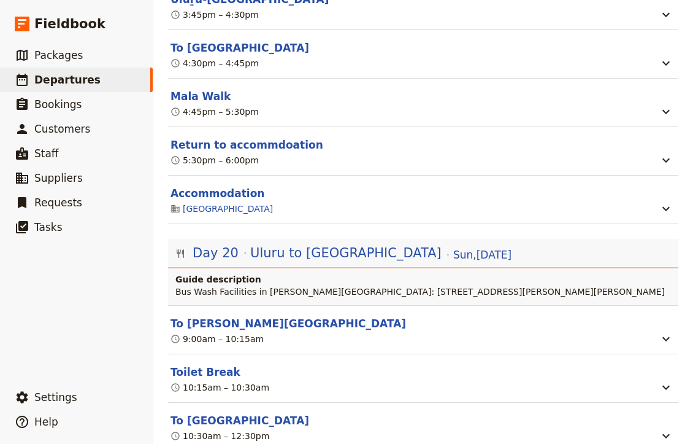
scroll to position [14054, 0]
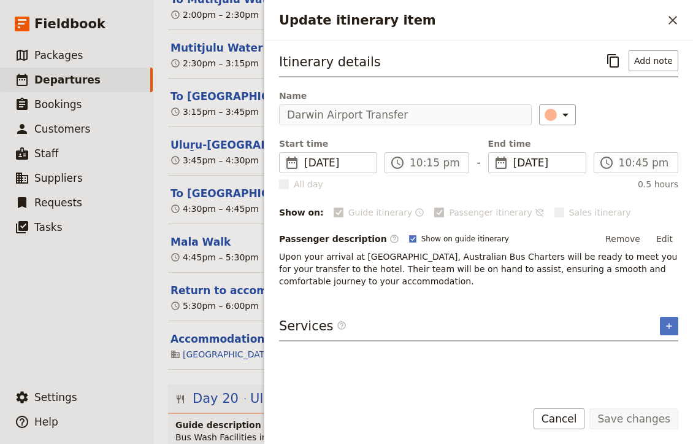
scroll to position [13873, 0]
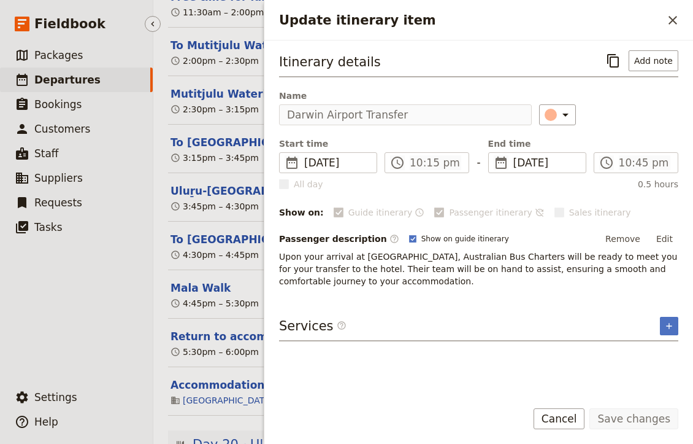
click at [85, 83] on span "Departures" at bounding box center [67, 80] width 66 height 12
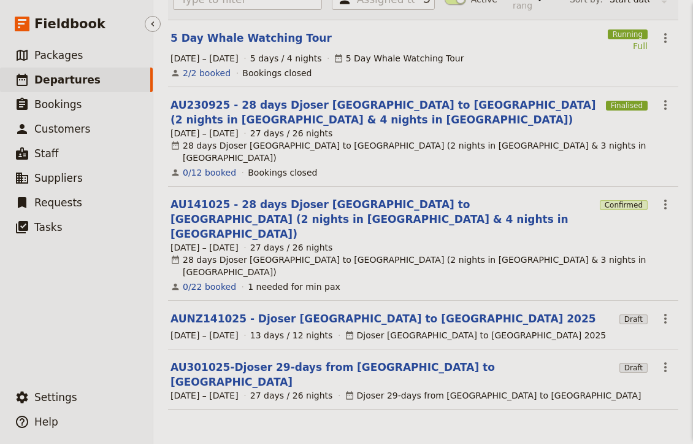
scroll to position [9, 0]
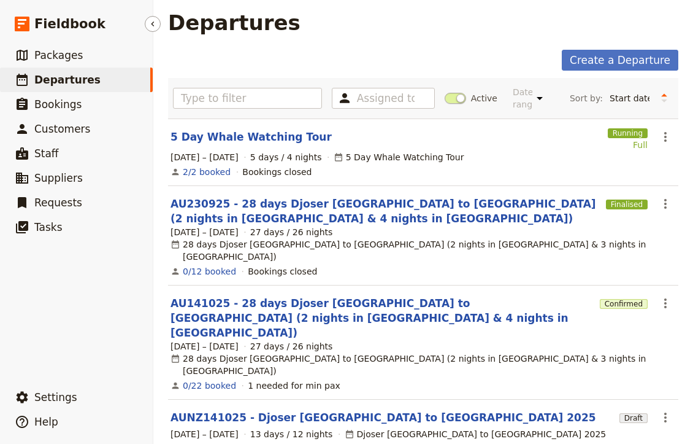
click at [71, 74] on span "Departures" at bounding box center [67, 80] width 66 height 12
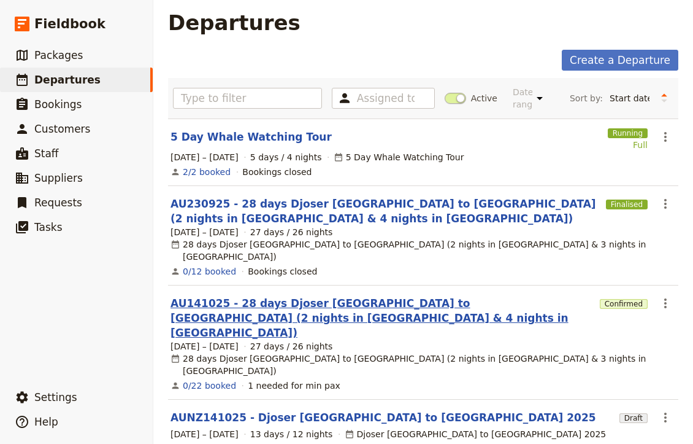
click at [263, 296] on link "AU141025 - 28 days Djoser [GEOGRAPHIC_DATA] to [GEOGRAPHIC_DATA] (2 nights in […" at bounding box center [383, 318] width 425 height 44
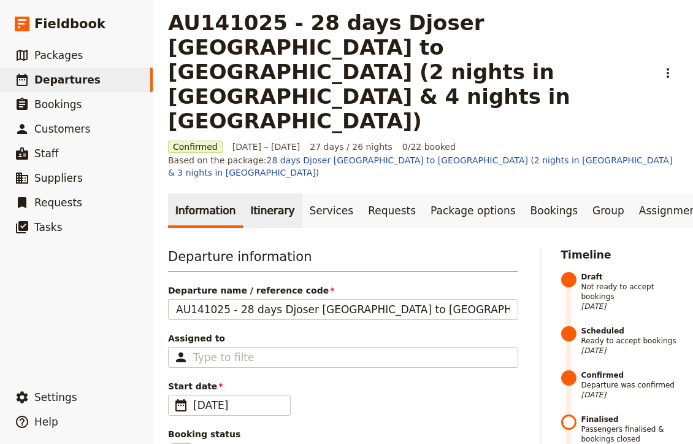
click at [264, 193] on link "Itinerary" at bounding box center [272, 210] width 59 height 34
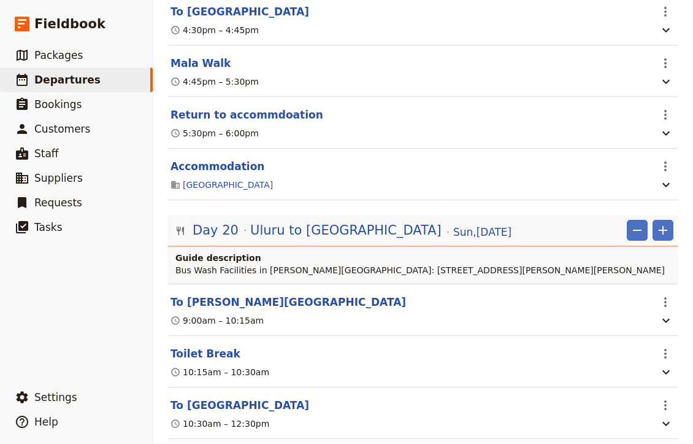
scroll to position [14502, 0]
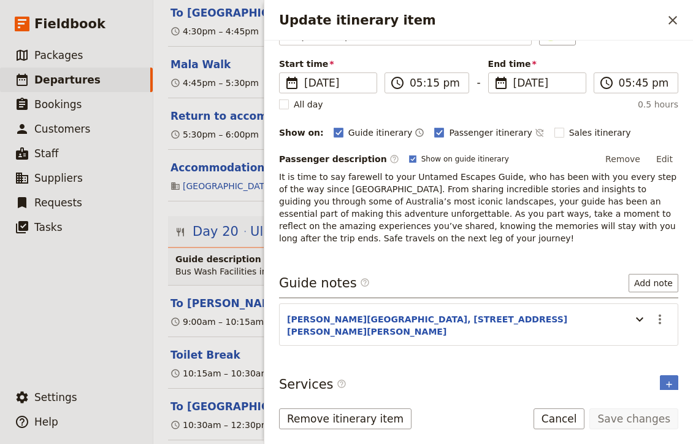
scroll to position [79, 0]
click at [423, 329] on section "[PERSON_NAME][GEOGRAPHIC_DATA], [STREET_ADDRESS][PERSON_NAME][PERSON_NAME] ​" at bounding box center [478, 325] width 399 height 42
click at [433, 325] on button "[PERSON_NAME][GEOGRAPHIC_DATA], [STREET_ADDRESS][PERSON_NAME][PERSON_NAME]" at bounding box center [456, 325] width 338 height 25
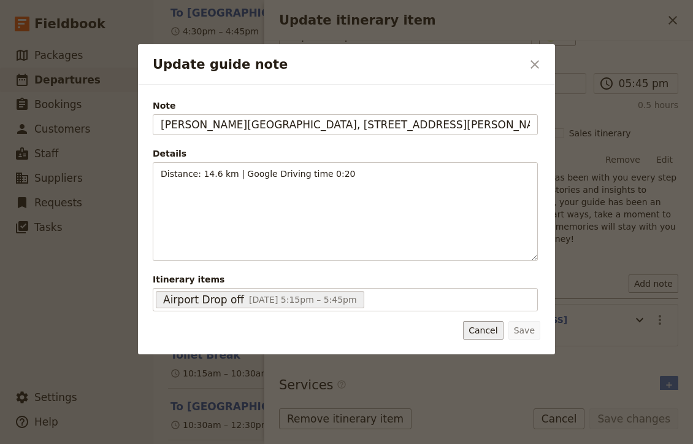
click at [477, 333] on button "Cancel" at bounding box center [483, 330] width 40 height 18
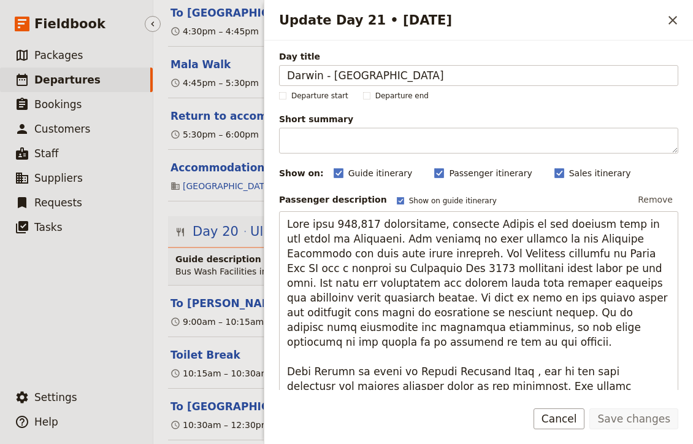
click at [149, 364] on ul "​ Packages ​ Departures ​ Bookings ​ Customers ​ Staff ​ Suppliers ​ Requests ​…" at bounding box center [76, 211] width 153 height 337
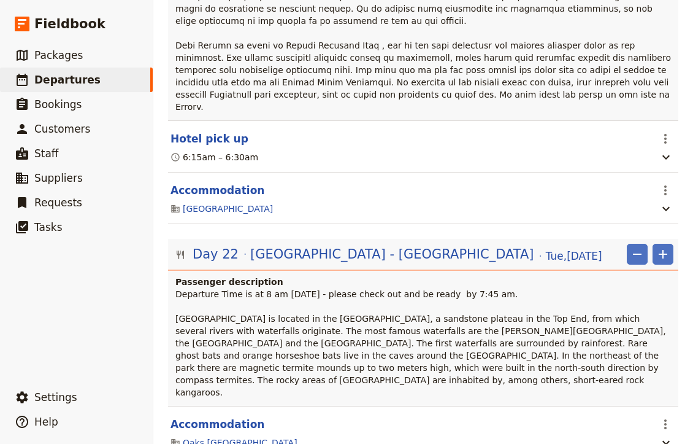
scroll to position [15453, 0]
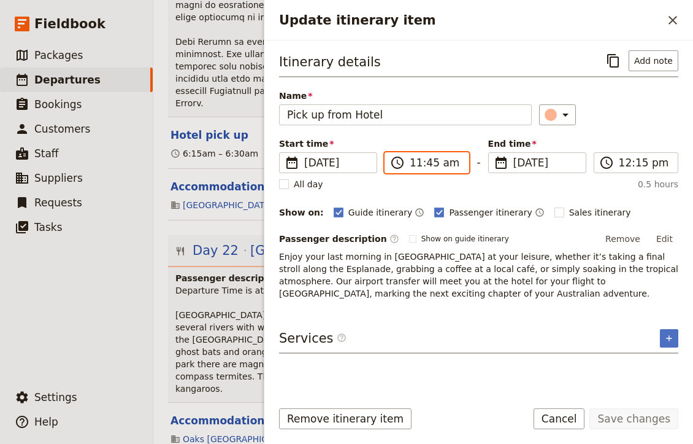
click at [438, 164] on input "11:45 am" at bounding box center [436, 162] width 52 height 15
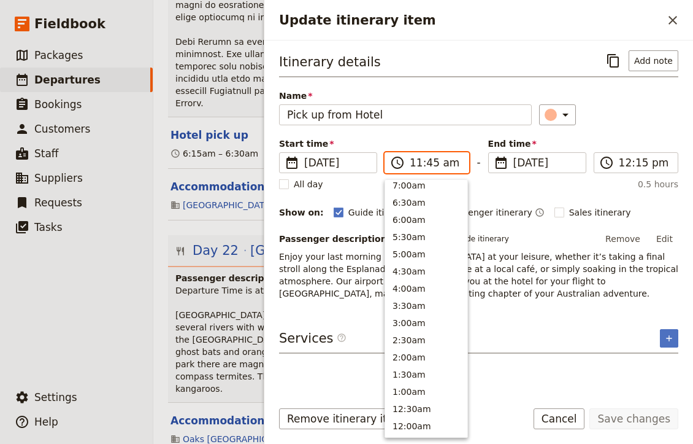
scroll to position [572, 0]
click at [424, 236] on button "5:30am" at bounding box center [426, 236] width 82 height 17
type input "05:30 am"
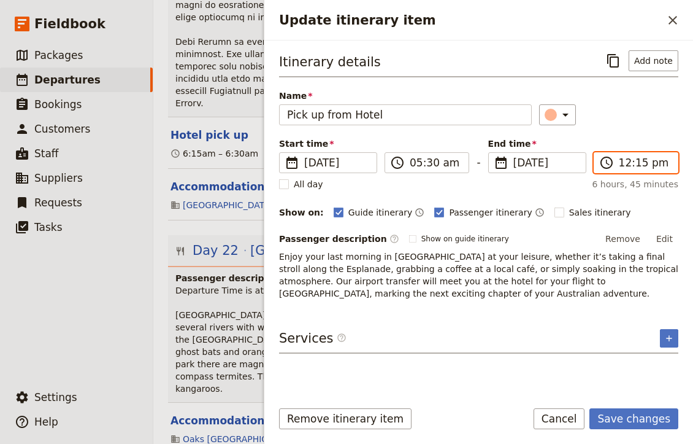
click at [625, 161] on input "12:15 pm" at bounding box center [645, 162] width 52 height 15
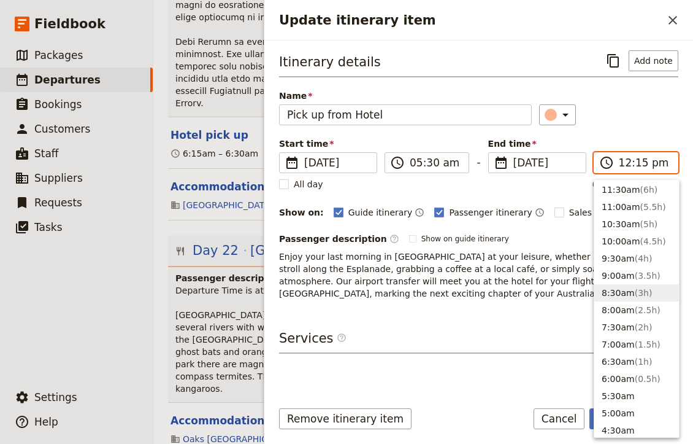
scroll to position [417, 0]
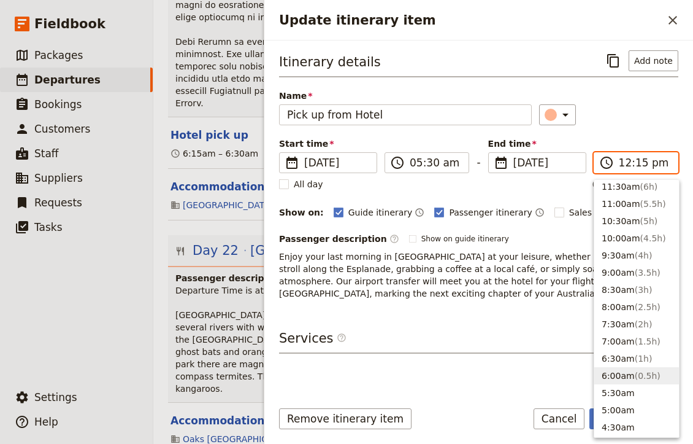
click at [646, 369] on button "6:00am ( 0.5h )" at bounding box center [636, 375] width 85 height 17
type input "06:00 am"
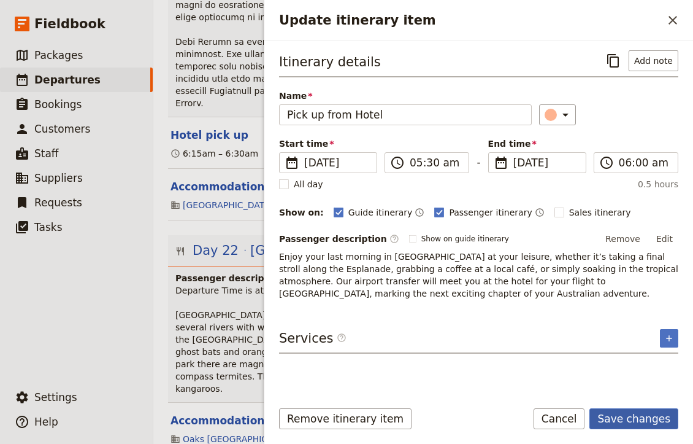
click at [652, 417] on button "Save changes" at bounding box center [634, 418] width 89 height 21
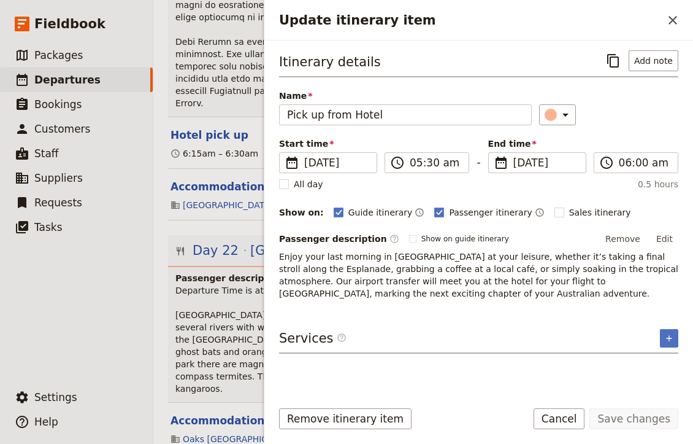
click at [371, 287] on p "Enjoy your last morning in [GEOGRAPHIC_DATA] at your leisure, whether it’s taki…" at bounding box center [478, 274] width 399 height 49
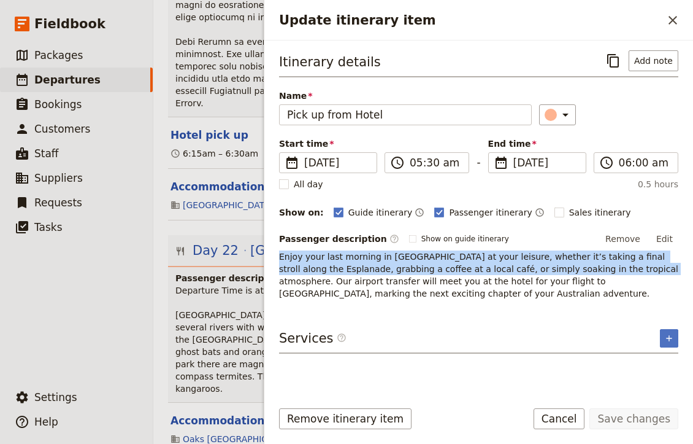
drag, startPoint x: 634, startPoint y: 266, endPoint x: 275, endPoint y: 258, distance: 359.0
click at [275, 258] on div "Itinerary details ​ Add note Name Pick up from Hotel ​ Start time ​ [DATE] [DAT…" at bounding box center [478, 214] width 429 height 349
click at [665, 237] on button "Edit" at bounding box center [665, 238] width 28 height 18
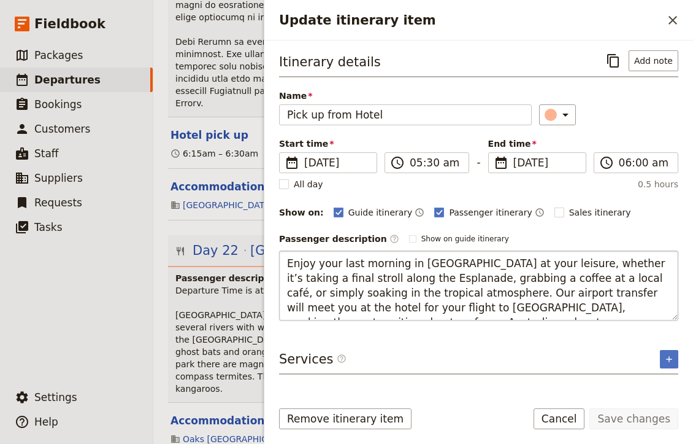
scroll to position [0, 0]
drag, startPoint x: 379, startPoint y: 293, endPoint x: 274, endPoint y: 255, distance: 111.6
click at [274, 255] on div "Itinerary details ​ Add note Name Pick up from Hotel ​ Start time ​ [DATE] [DAT…" at bounding box center [478, 214] width 429 height 349
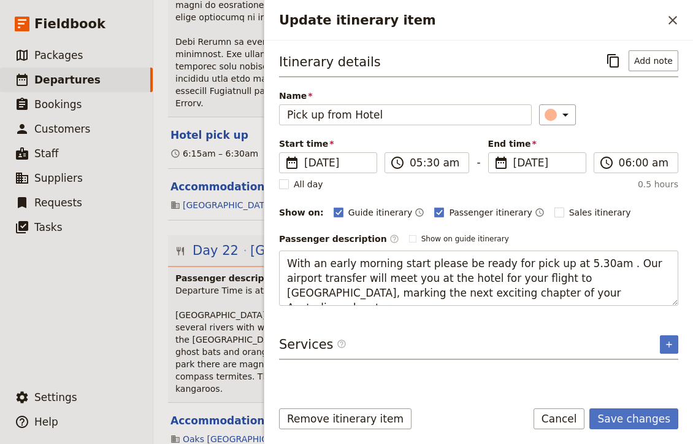
type textarea "With an early morning start please be ready for pick up at 5.30am. Our airport …"
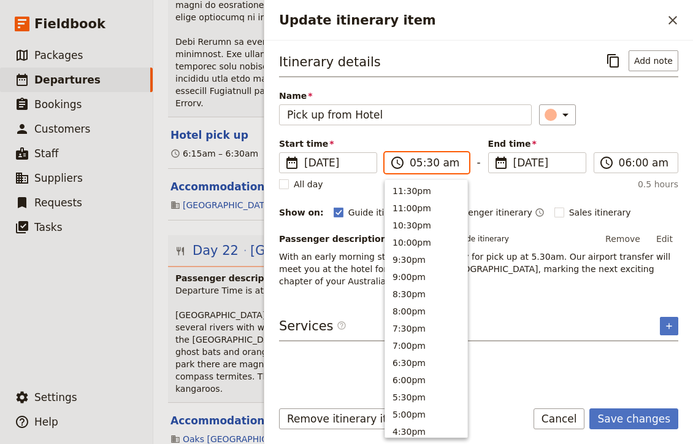
click at [430, 161] on input "05:30 am" at bounding box center [436, 162] width 52 height 15
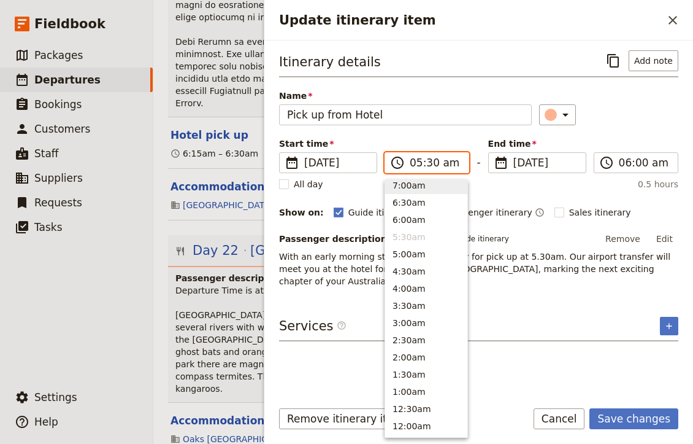
scroll to position [570, 0]
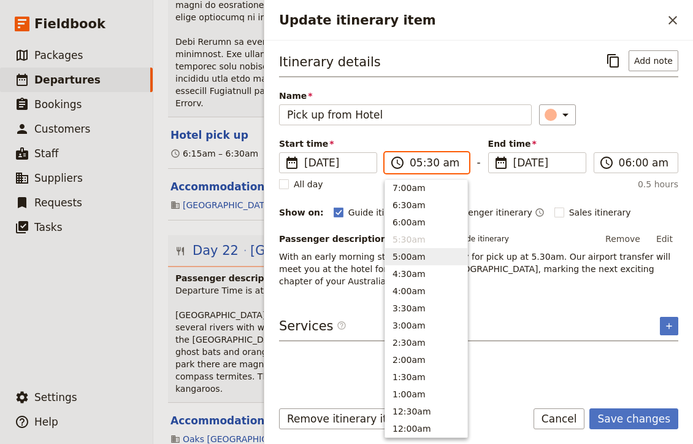
click at [419, 253] on button "5:00am" at bounding box center [426, 256] width 82 height 17
type input "05:00 am"
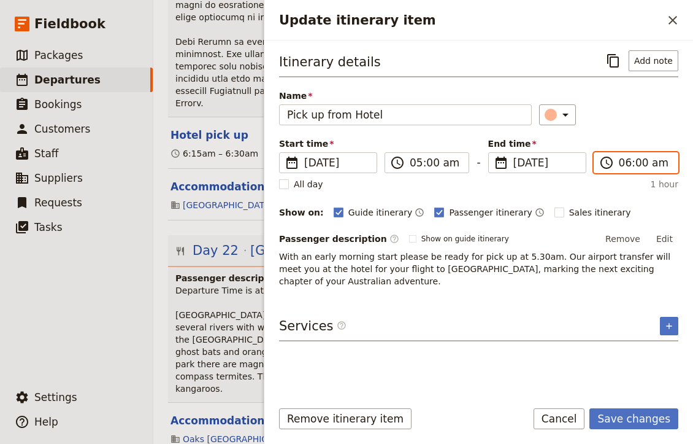
click at [638, 166] on input "06:00 am" at bounding box center [645, 162] width 52 height 15
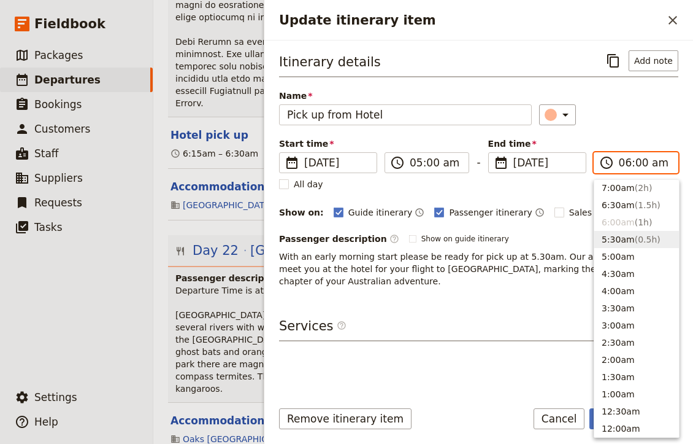
click at [624, 244] on button "5:30am ( 0.5h )" at bounding box center [636, 239] width 85 height 17
type input "05:30 am"
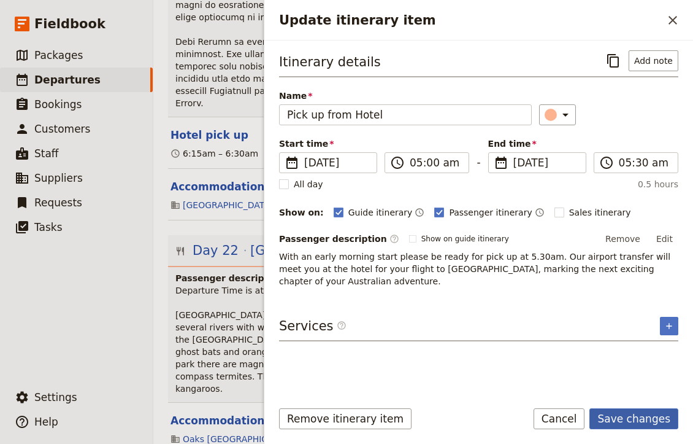
click at [619, 418] on button "Save changes" at bounding box center [634, 418] width 89 height 21
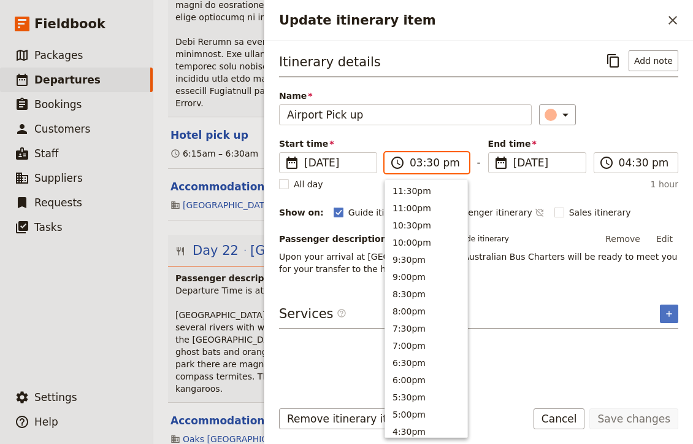
click at [428, 161] on input "03:30 pm" at bounding box center [436, 162] width 52 height 15
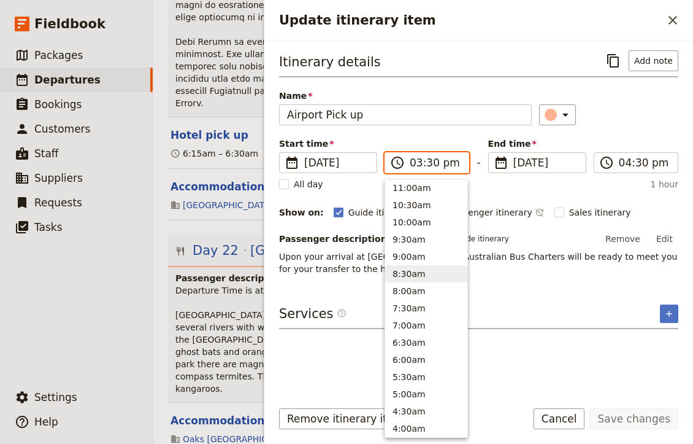
scroll to position [434, 0]
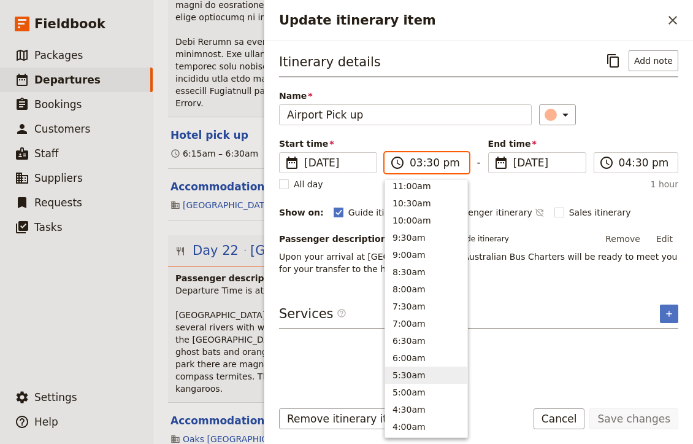
click at [407, 374] on button "5:30am" at bounding box center [426, 374] width 82 height 17
type input "05:30 am"
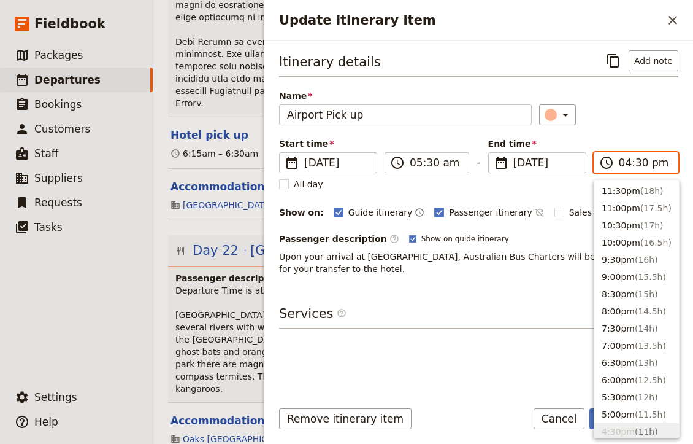
click at [627, 163] on input "04:30 pm" at bounding box center [645, 162] width 52 height 15
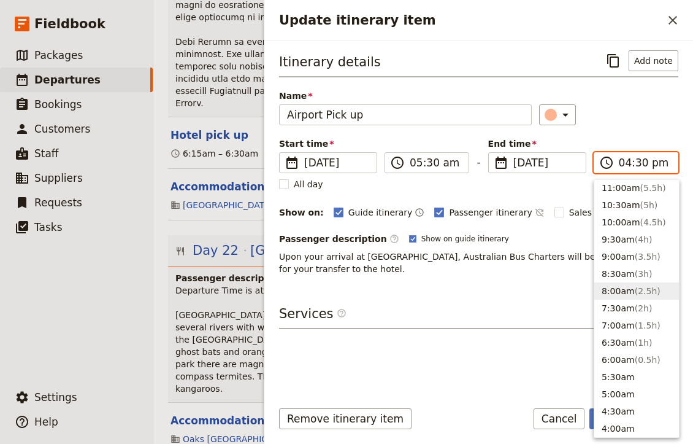
scroll to position [433, 0]
click at [619, 366] on button "6:00am ( 0.5h )" at bounding box center [636, 359] width 85 height 17
type input "06:00 am"
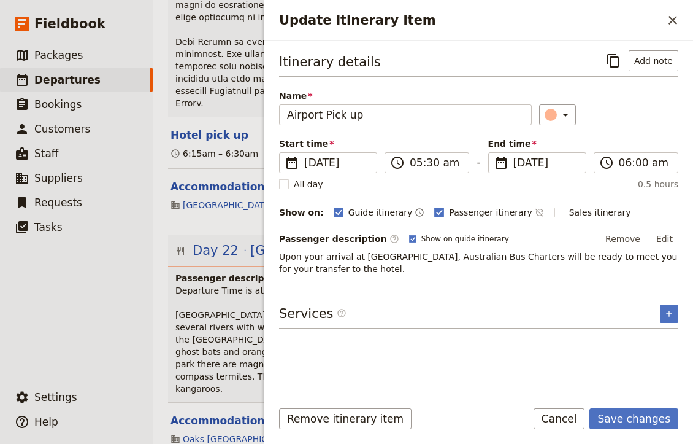
click at [418, 256] on p "Upon your arrival at [GEOGRAPHIC_DATA], Australian Bus Charters will be ready t…" at bounding box center [478, 262] width 399 height 25
drag, startPoint x: 419, startPoint y: 255, endPoint x: 279, endPoint y: 260, distance: 140.6
click at [279, 260] on div "Itinerary details ​ Add note Name Airport Pick up ​ Start time ​ [DATE] [DATE] …" at bounding box center [478, 214] width 429 height 349
click at [668, 240] on button "Edit" at bounding box center [665, 238] width 28 height 18
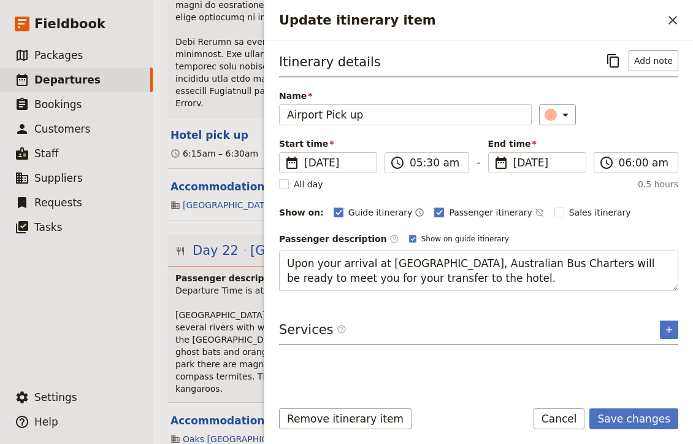
drag, startPoint x: 453, startPoint y: 264, endPoint x: 267, endPoint y: 260, distance: 186.6
click at [267, 260] on div "Itinerary details ​ Add note Name Airport Pick up ​ Start time ​ [DATE] [DATE] …" at bounding box center [478, 214] width 429 height 349
type textarea "Australian Bus Charters will be ready to meet you for your transfer to the hote…"
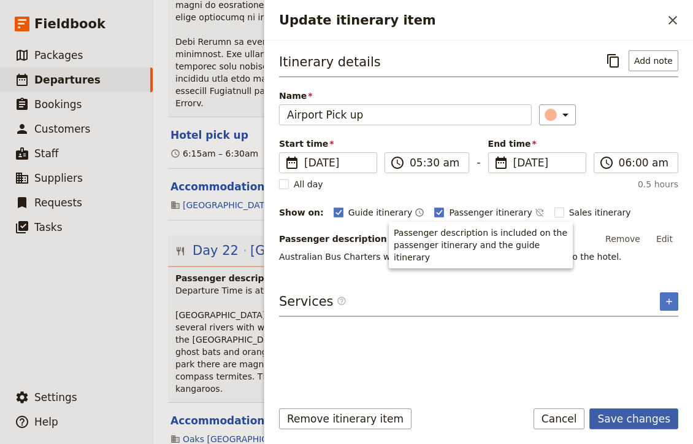
click at [638, 420] on button "Save changes" at bounding box center [634, 418] width 89 height 21
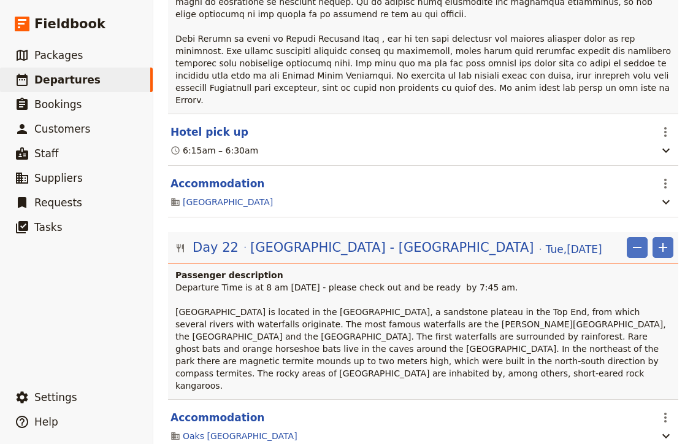
scroll to position [15459, 0]
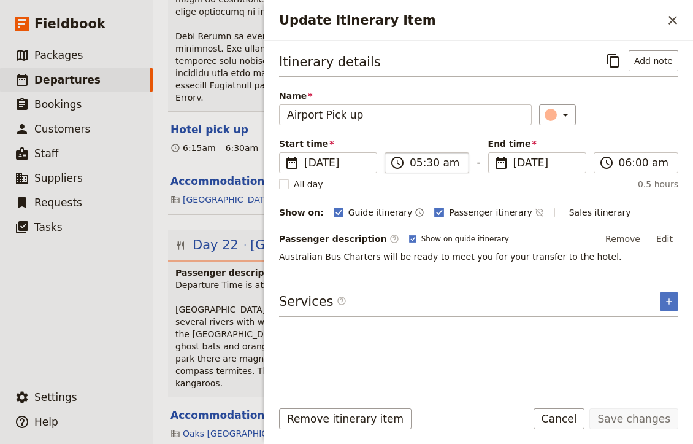
click at [440, 155] on label "​ 05:30 am" at bounding box center [427, 162] width 85 height 21
click at [440, 155] on input "05:30 am" at bounding box center [436, 162] width 52 height 15
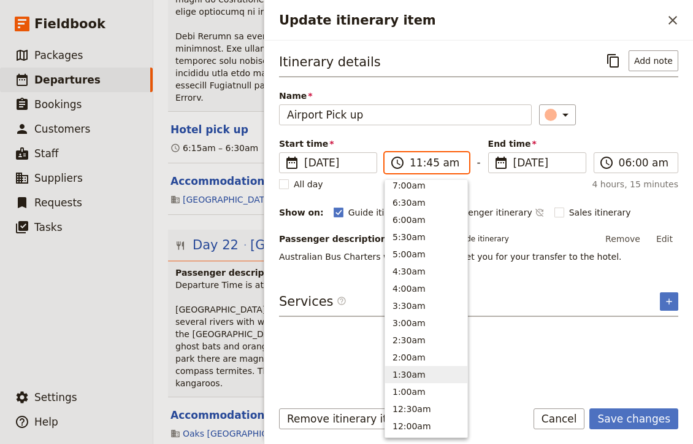
scroll to position [415, 0]
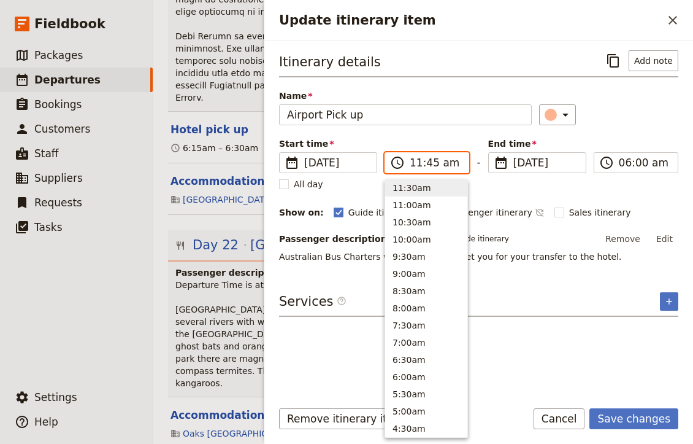
type input "11:00 am"
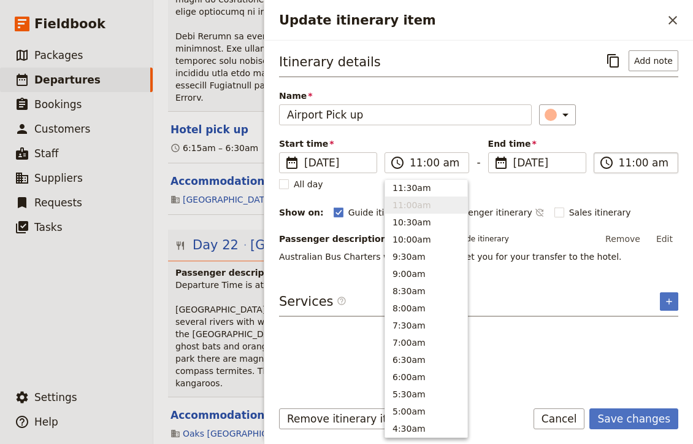
click at [620, 163] on input "11:00 am" at bounding box center [645, 162] width 52 height 15
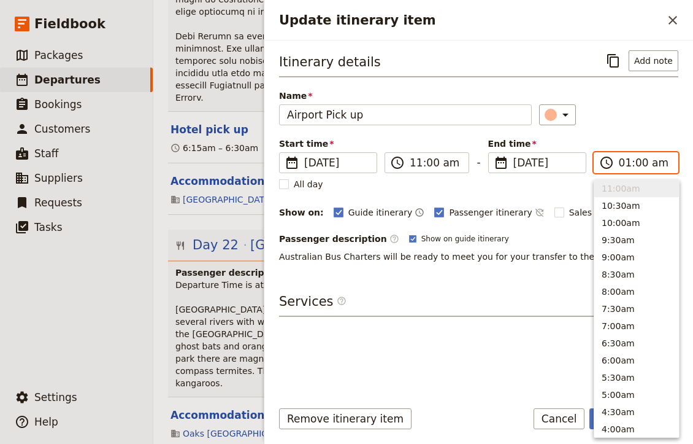
scroll to position [572, 0]
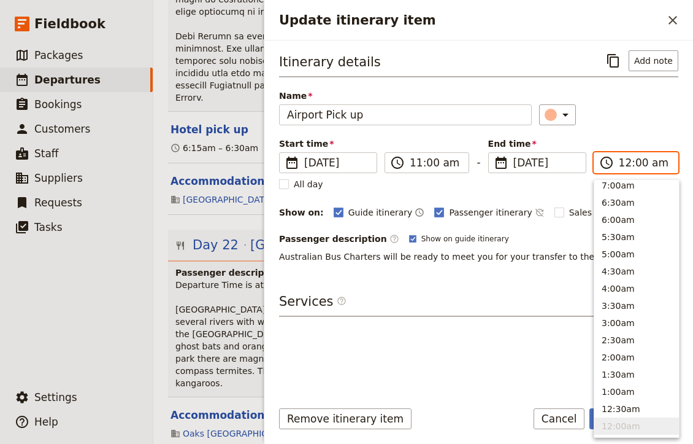
type input "12:00 pm"
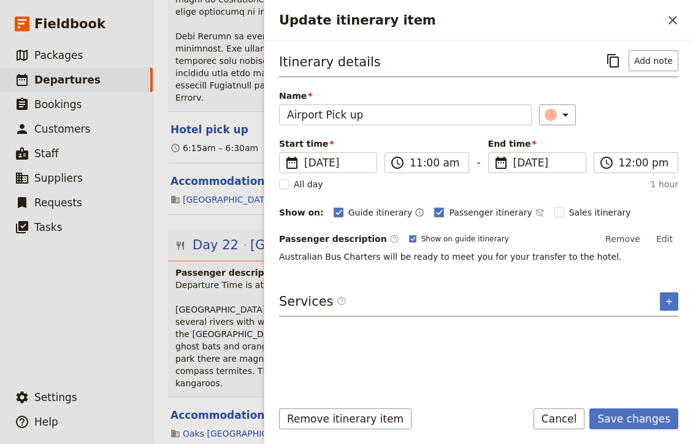
click at [519, 291] on div "Itinerary details ​ Add note Name Airport Pick up ​ Start time ​ [DATE] [DATE] …" at bounding box center [478, 219] width 399 height 338
click at [639, 426] on button "Save changes" at bounding box center [634, 418] width 89 height 21
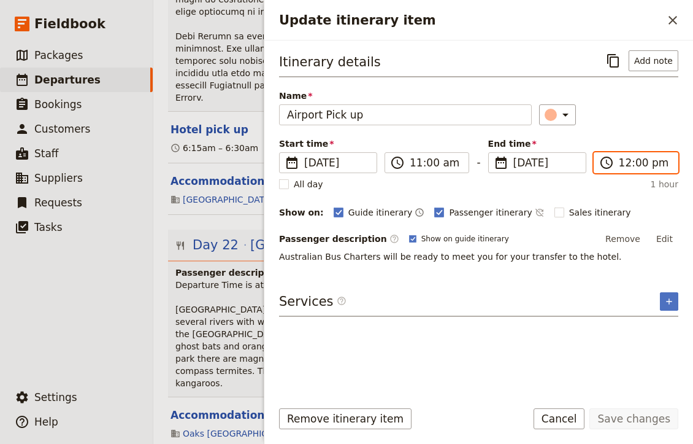
click at [631, 162] on input "12:00 pm" at bounding box center [645, 162] width 52 height 15
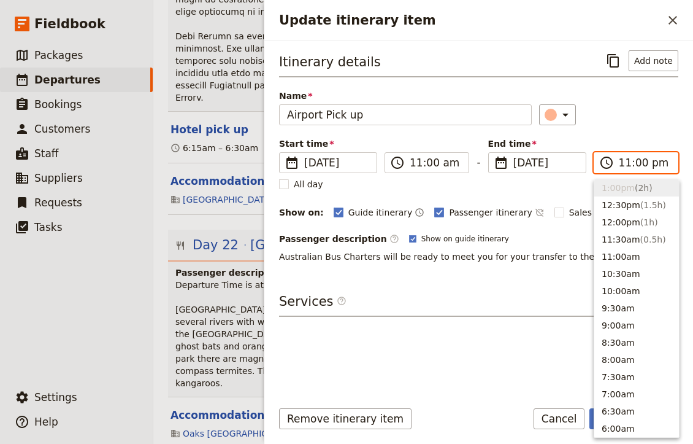
scroll to position [20, 0]
type input "11:20 pm"
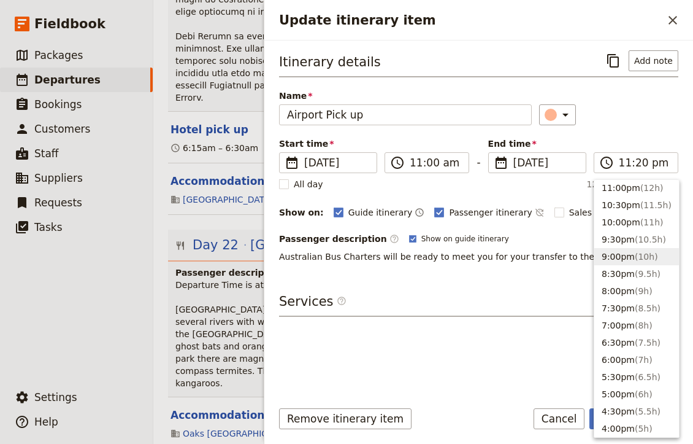
click at [488, 367] on div "Itinerary details ​ Add note Name Airport Pick up ​ Start time ​ [DATE] [DATE] …" at bounding box center [478, 219] width 399 height 338
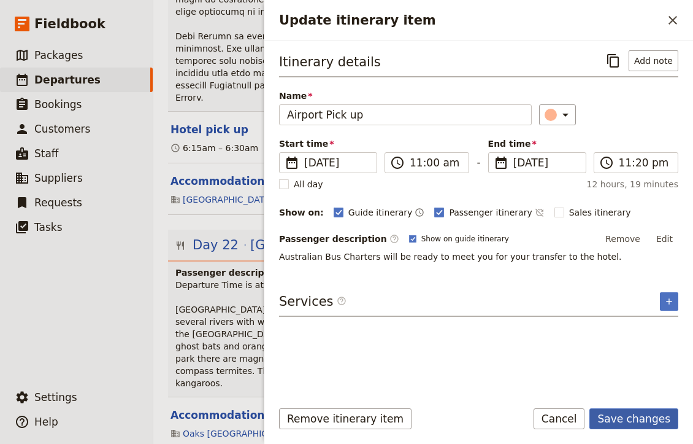
click at [648, 417] on button "Save changes" at bounding box center [634, 418] width 89 height 21
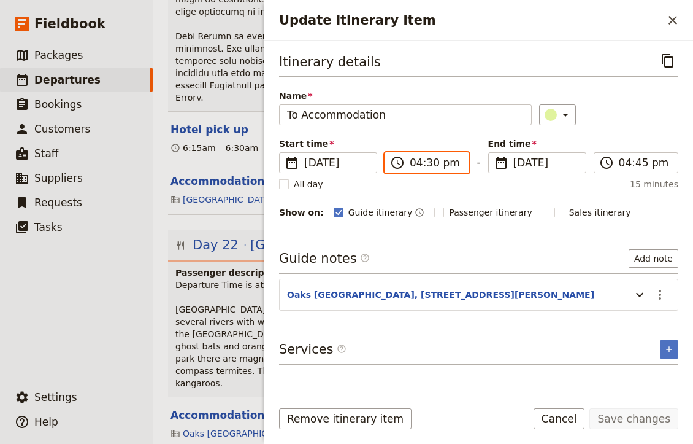
click at [437, 164] on input "04:30 pm" at bounding box center [436, 162] width 52 height 15
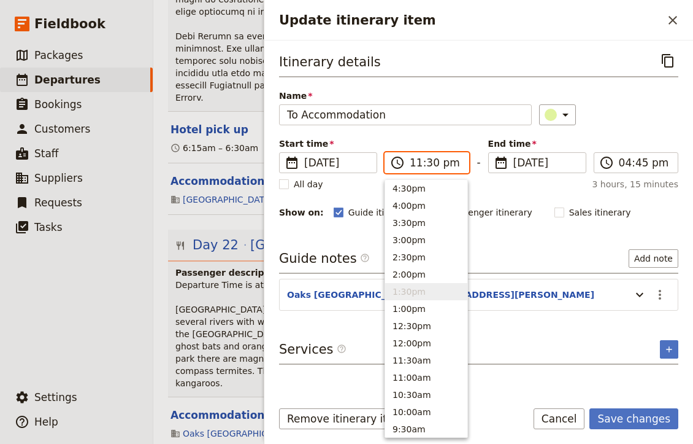
scroll to position [3, 0]
type input "11:20 pm"
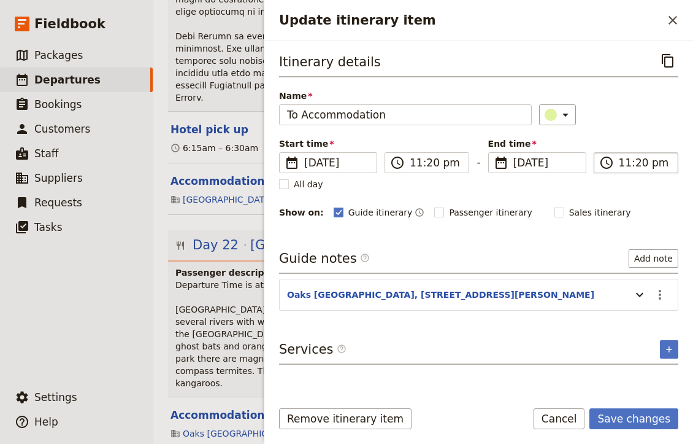
click at [624, 163] on input "11:20 pm" at bounding box center [645, 162] width 52 height 15
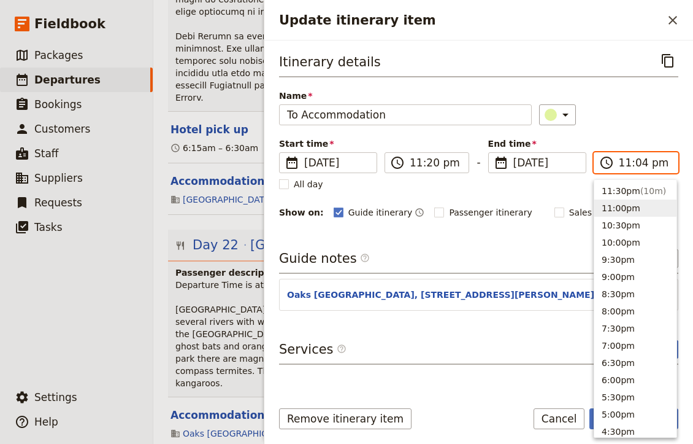
type input "11:40 pm"
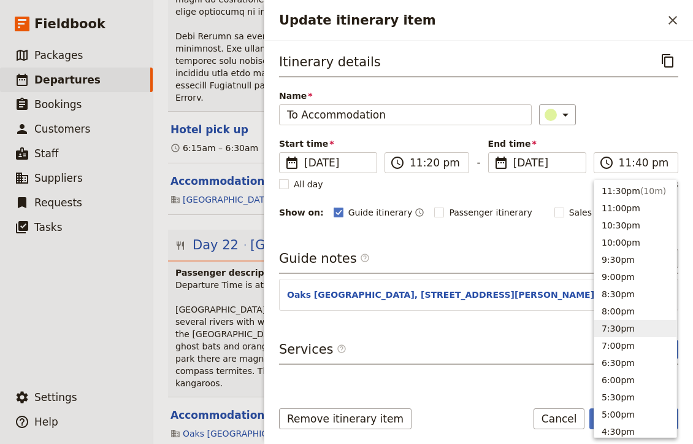
click at [448, 377] on div "Itinerary details ​ Name To Accommodation ​ Start time ​ [DATE] [DATE] [DATE] 2…" at bounding box center [478, 219] width 399 height 338
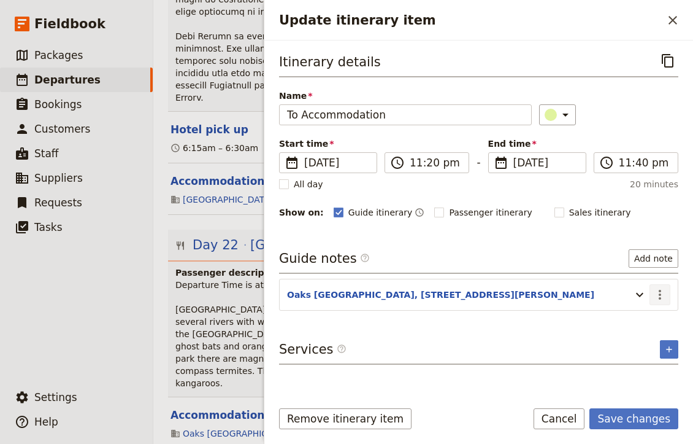
click at [659, 293] on icon "Actions" at bounding box center [660, 294] width 15 height 15
click at [655, 293] on icon "Actions" at bounding box center [660, 294] width 15 height 15
click at [633, 326] on span "Edit note" at bounding box center [625, 321] width 39 height 12
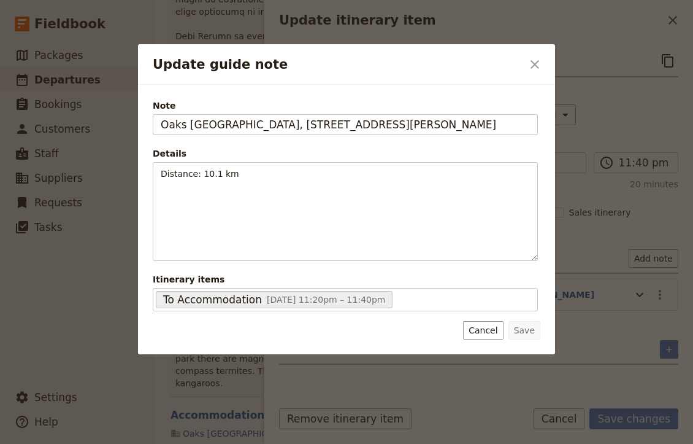
drag, startPoint x: 479, startPoint y: 121, endPoint x: -5, endPoint y: 121, distance: 483.4
click at [0, 121] on html "Fieldbook ​ ​ Fieldbook ​ ​ Packages ​ Departures ​ Bookings ​ Customers ​ Staf…" at bounding box center [346, 222] width 693 height 444
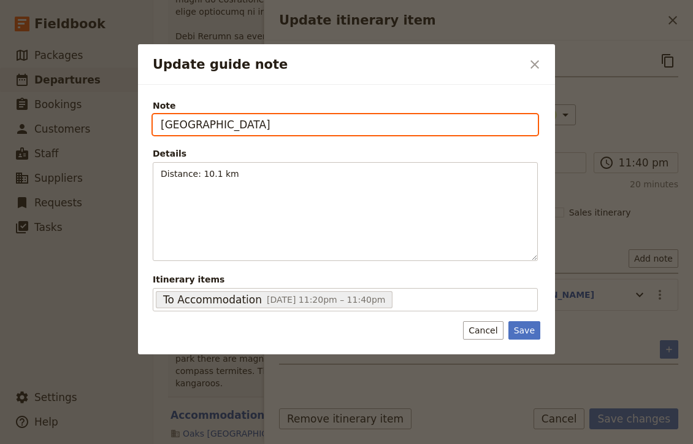
paste input "[STREET_ADDRESS]"
type input "Cairns Crown Plaza [STREET_ADDRESS]"
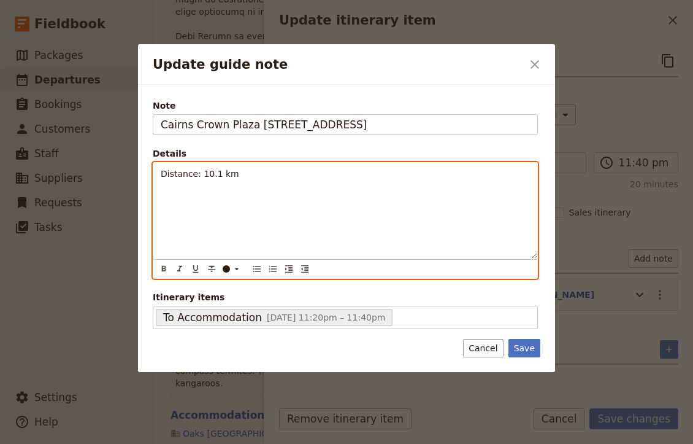
drag, startPoint x: 257, startPoint y: 181, endPoint x: 71, endPoint y: 158, distance: 187.3
click at [71, 444] on div "Update guide note ​ [GEOGRAPHIC_DATA] [STREET_ADDRESS] Details Distance: 10.1 k…" at bounding box center [346, 444] width 693 height 0
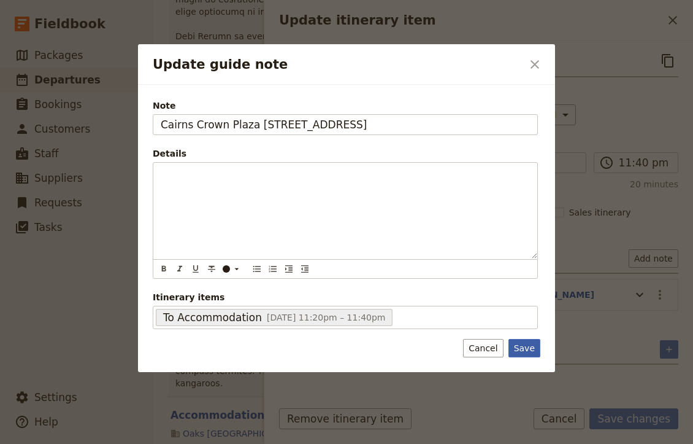
click at [522, 355] on button "Save" at bounding box center [525, 348] width 32 height 18
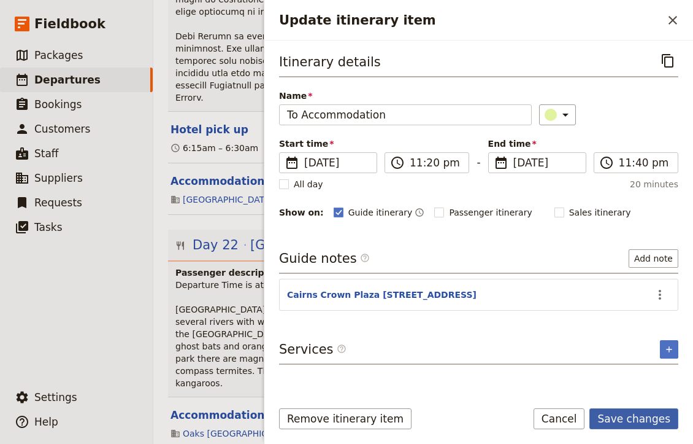
click at [639, 415] on button "Save changes" at bounding box center [634, 418] width 89 height 21
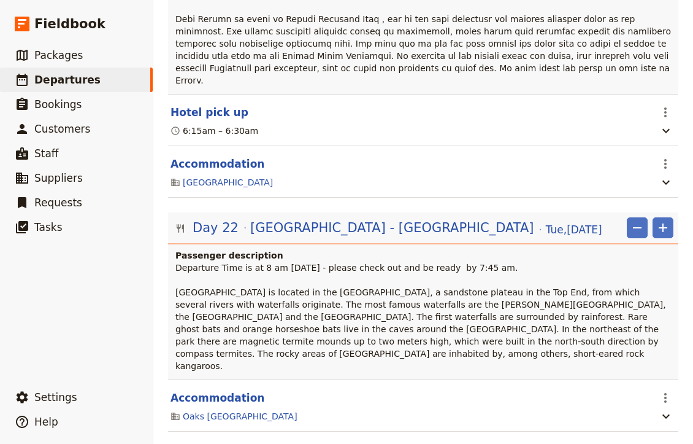
scroll to position [15468, 0]
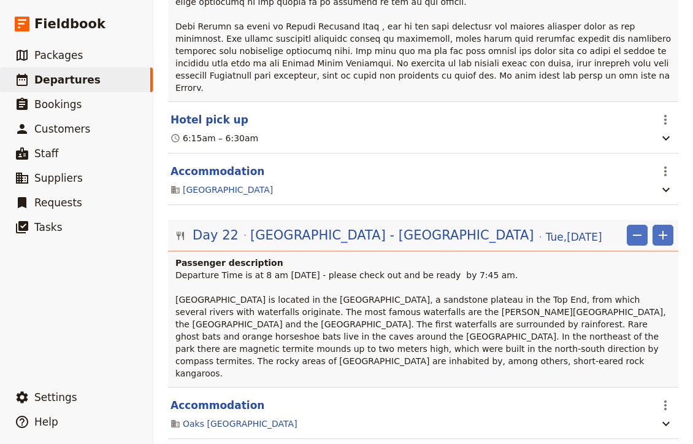
scroll to position [15471, 0]
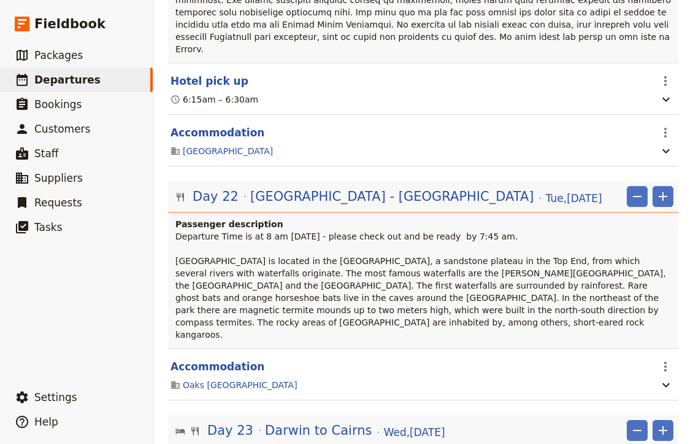
scroll to position [15508, 0]
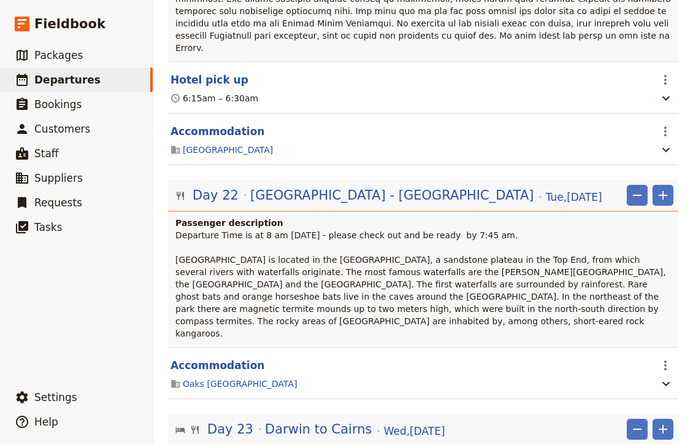
click at [607, 187] on span "Delete this itinerary item" at bounding box center [614, 188] width 108 height 12
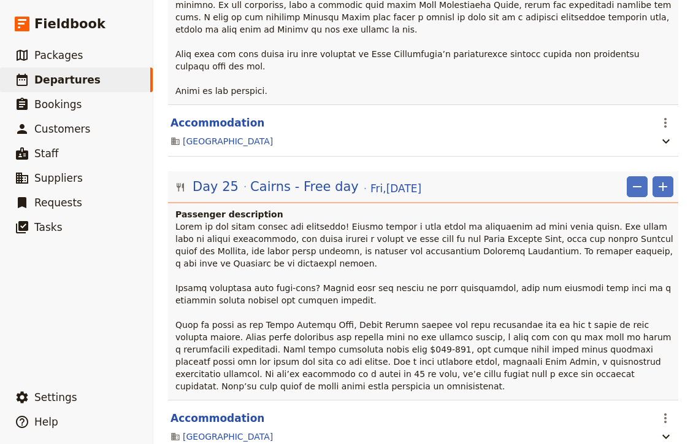
scroll to position [0, 0]
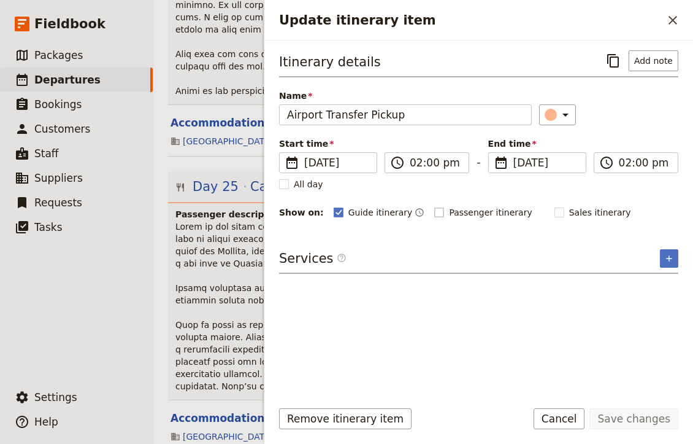
click at [435, 216] on rect "Update itinerary item" at bounding box center [439, 211] width 9 height 9
click at [434, 206] on input "Passenger itinerary" at bounding box center [434, 206] width 1 height 1
checkbox input "true"
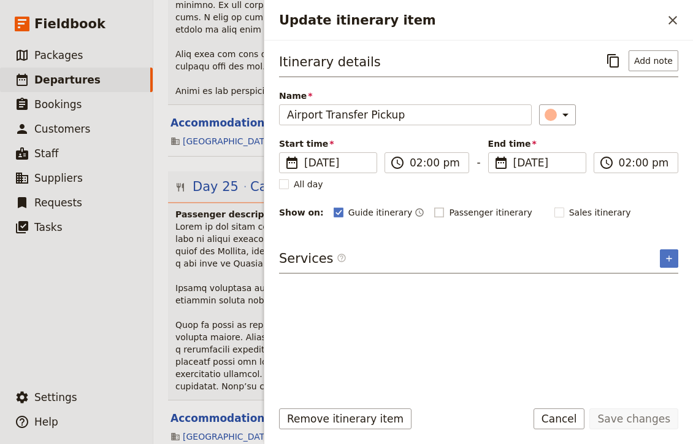
click at [435, 215] on rect "Update itinerary item" at bounding box center [439, 211] width 9 height 9
click at [434, 206] on input "Passenger itinerary" at bounding box center [434, 206] width 1 height 1
checkbox input "true"
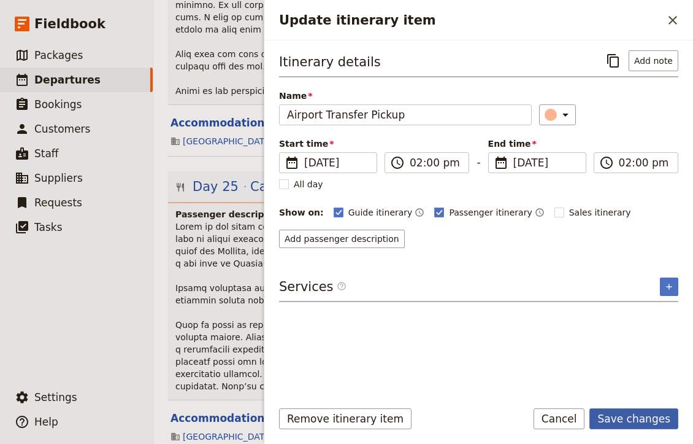
click at [647, 418] on button "Save changes" at bounding box center [634, 418] width 89 height 21
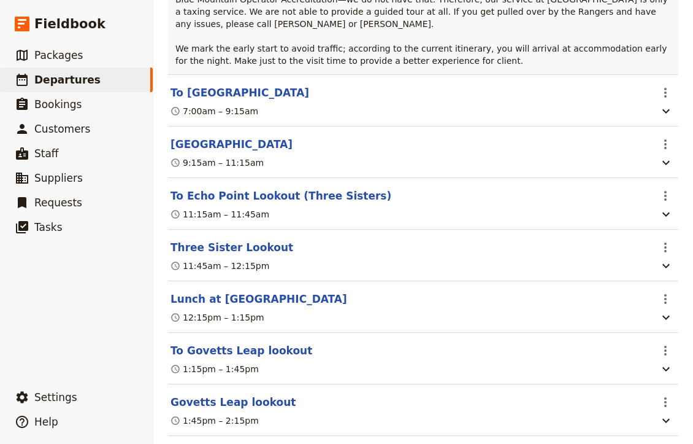
scroll to position [2486, 0]
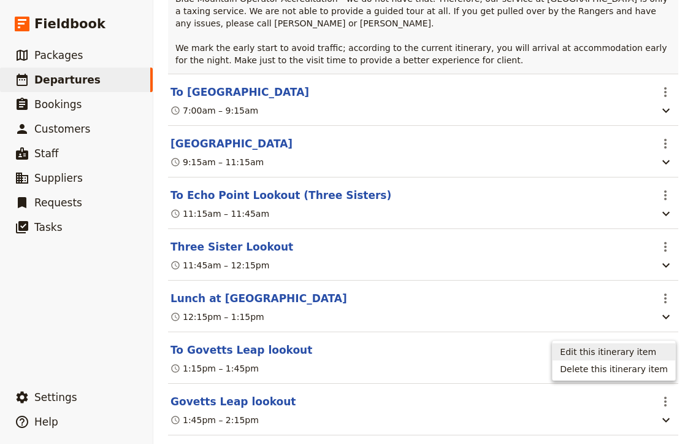
click at [628, 358] on button "Edit this itinerary item" at bounding box center [614, 351] width 123 height 17
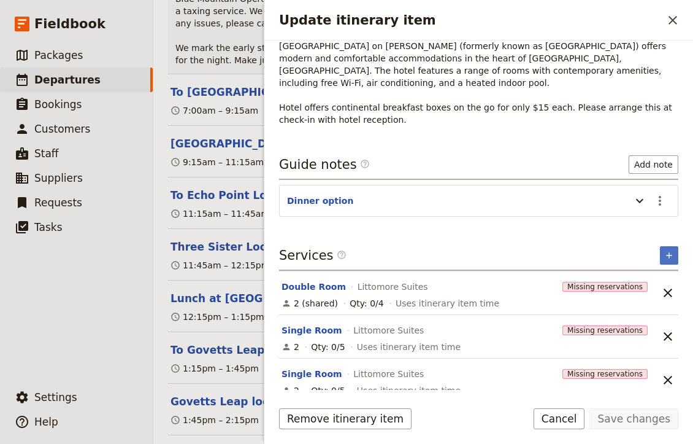
scroll to position [210, 0]
click at [671, 289] on icon "Unlink service" at bounding box center [668, 293] width 9 height 9
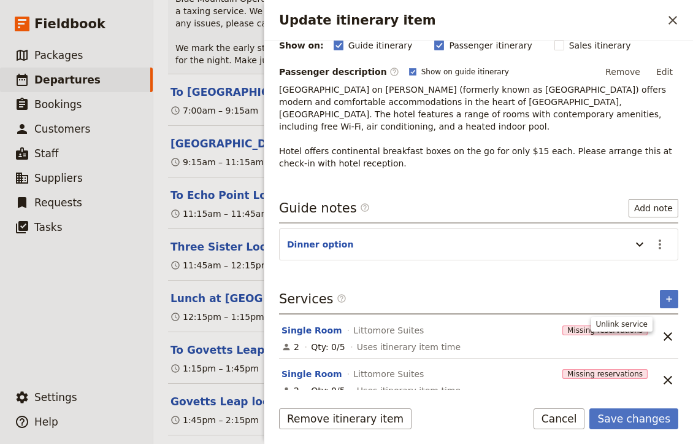
scroll to position [166, 0]
click at [669, 329] on icon "Unlink service" at bounding box center [668, 336] width 15 height 15
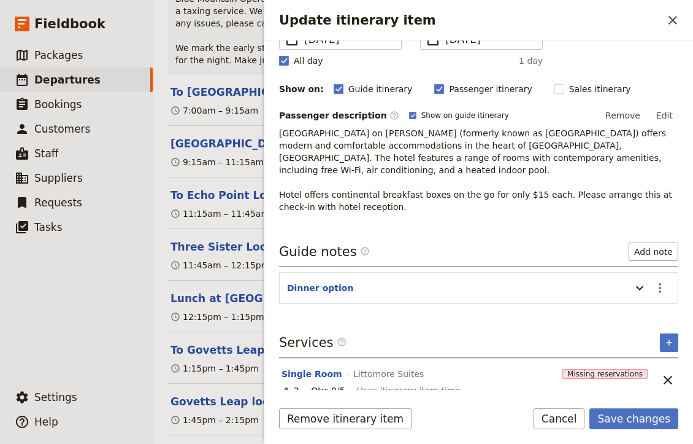
scroll to position [123, 0]
click at [673, 18] on icon "Close drawer" at bounding box center [673, 20] width 15 height 15
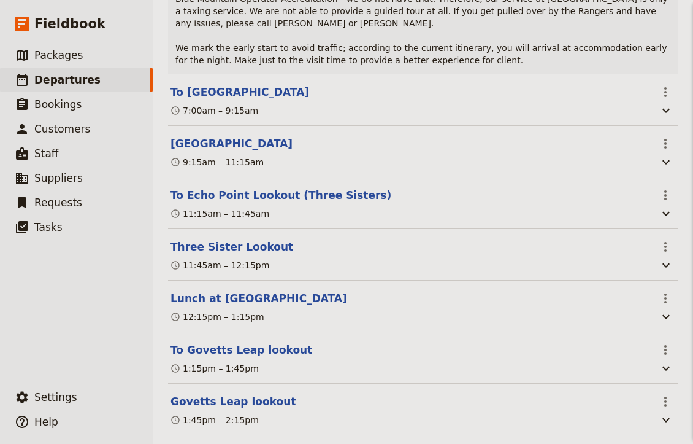
scroll to position [0, 0]
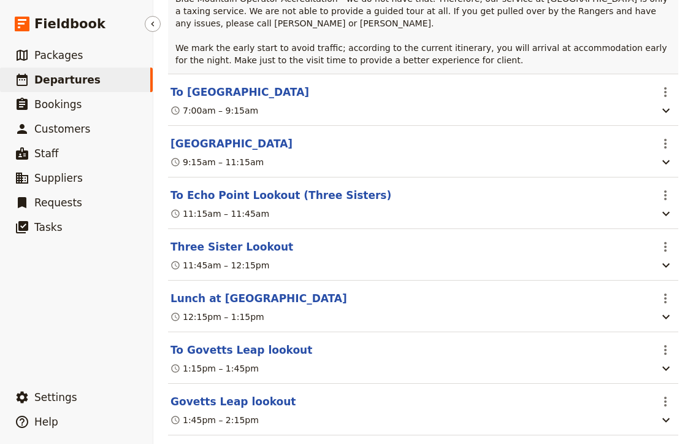
click at [82, 80] on span "Departures" at bounding box center [67, 80] width 66 height 12
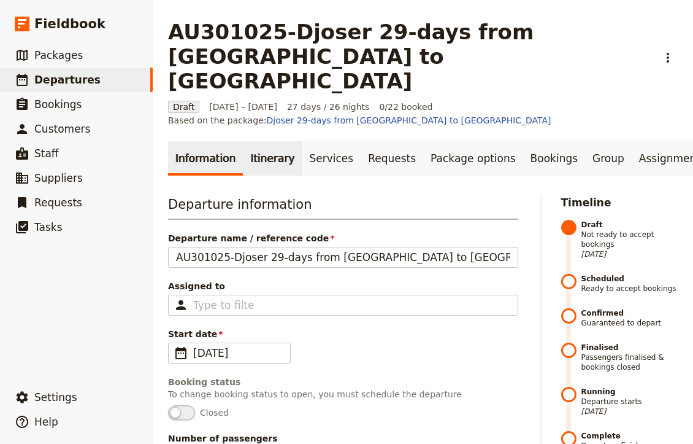
click at [258, 141] on link "Itinerary" at bounding box center [272, 158] width 59 height 34
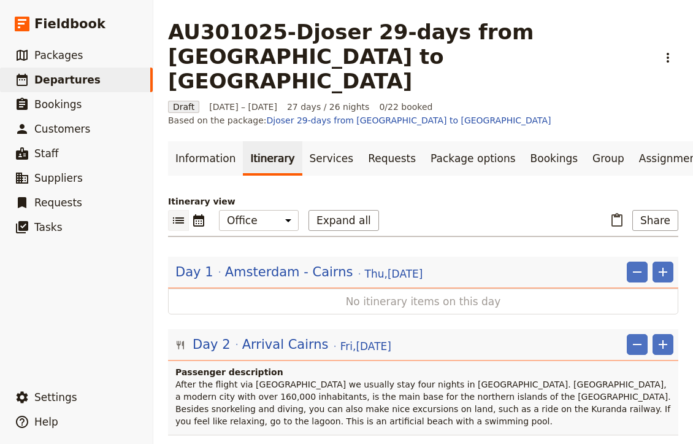
scroll to position [13983, 0]
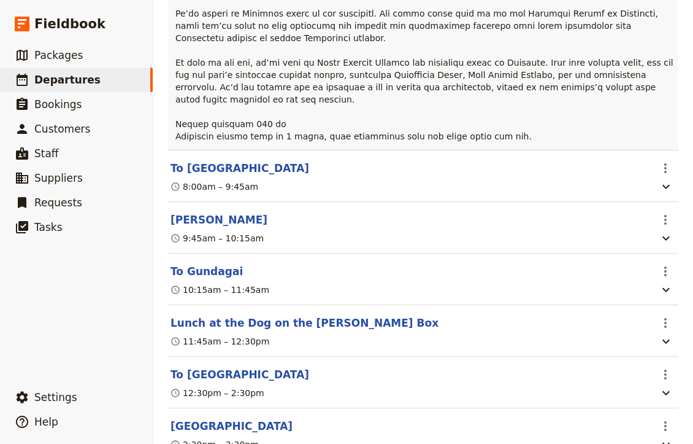
scroll to position [14030, 0]
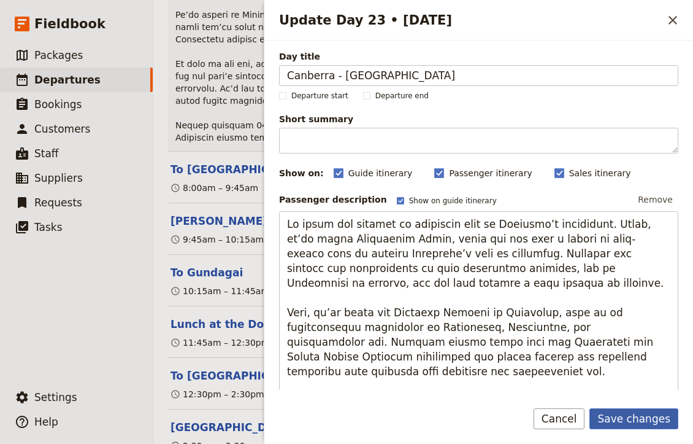
type input "Canberra - [GEOGRAPHIC_DATA]"
click at [625, 418] on button "Save changes" at bounding box center [634, 418] width 89 height 21
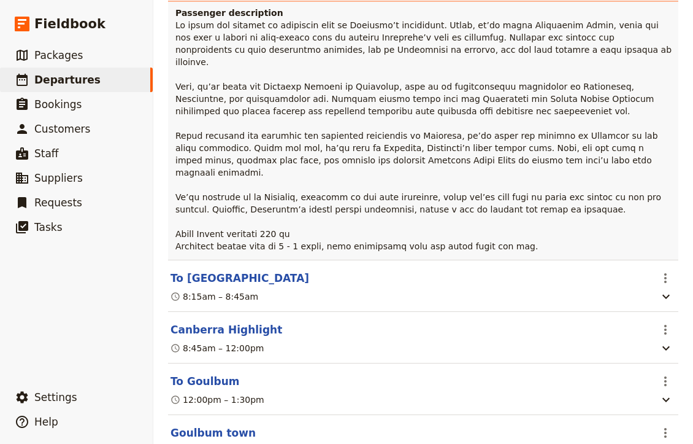
scroll to position [14716, 0]
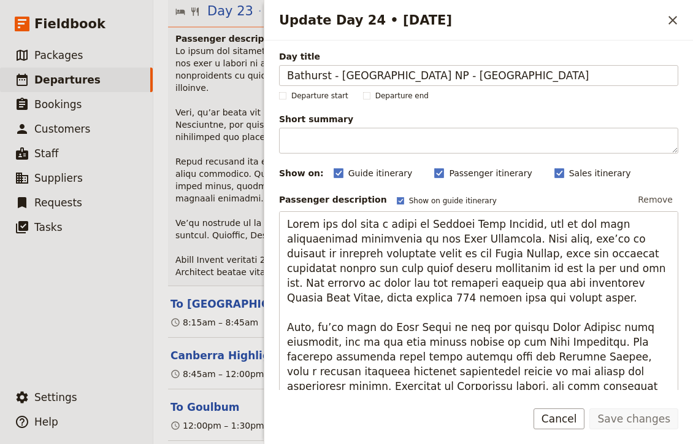
drag, startPoint x: 327, startPoint y: 72, endPoint x: 242, endPoint y: 71, distance: 84.7
click at [242, 71] on div "AU301025-Djoser 29-days from [GEOGRAPHIC_DATA] to [GEOGRAPHIC_DATA] ​ Draft [DA…" at bounding box center [423, 222] width 540 height 444
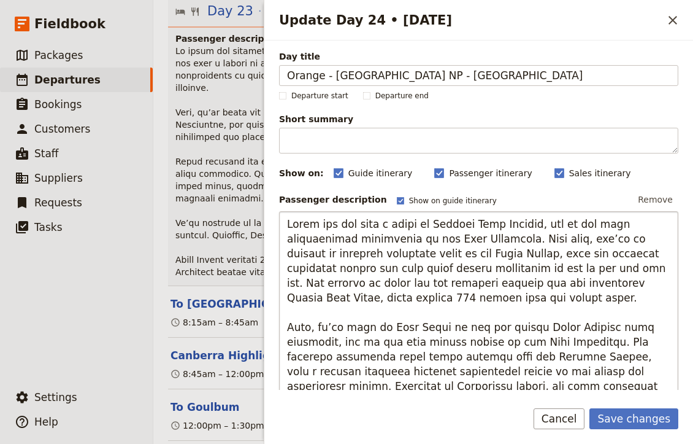
type input "Orange - [GEOGRAPHIC_DATA] NP - [GEOGRAPHIC_DATA]"
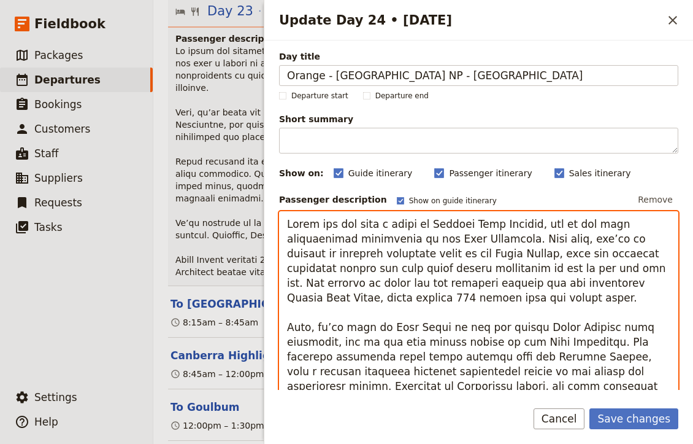
click at [502, 262] on textarea "Update Day 24 • 22 Nov" at bounding box center [478, 367] width 399 height 312
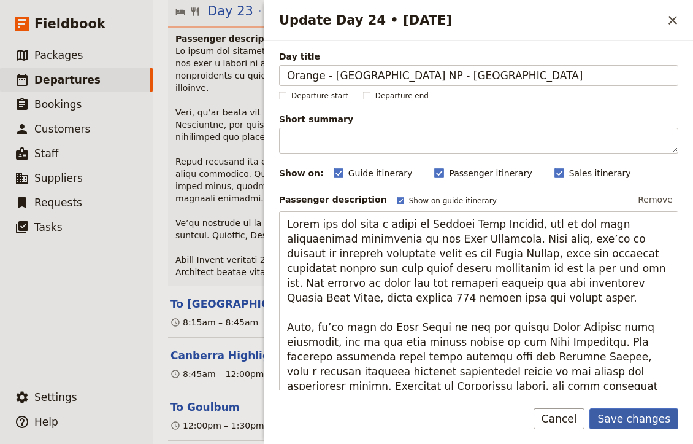
click at [657, 418] on button "Save changes" at bounding box center [634, 418] width 89 height 21
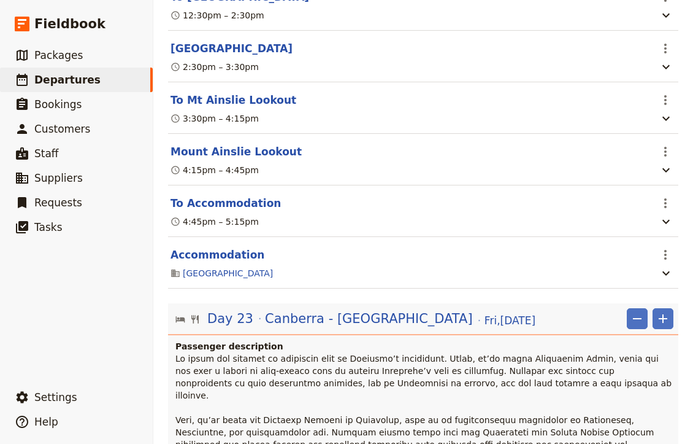
scroll to position [14402, 0]
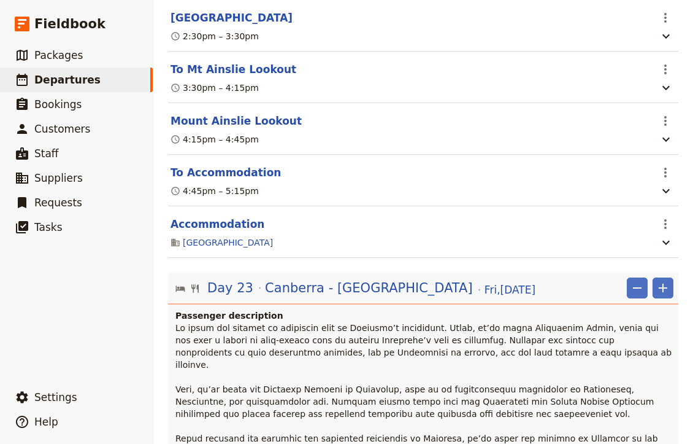
scroll to position [14440, 0]
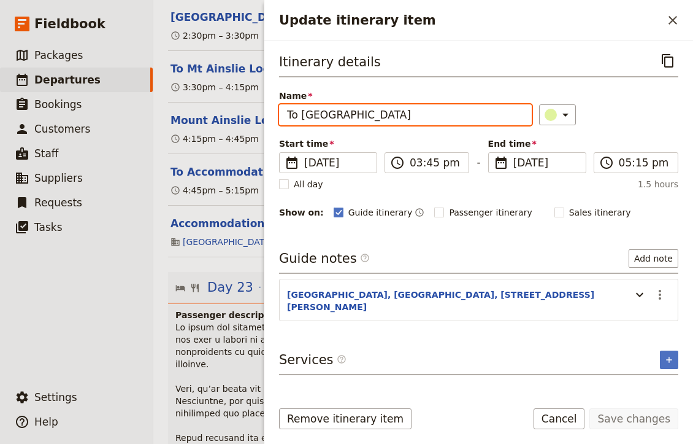
click at [385, 120] on input "To [GEOGRAPHIC_DATA]" at bounding box center [405, 114] width 253 height 21
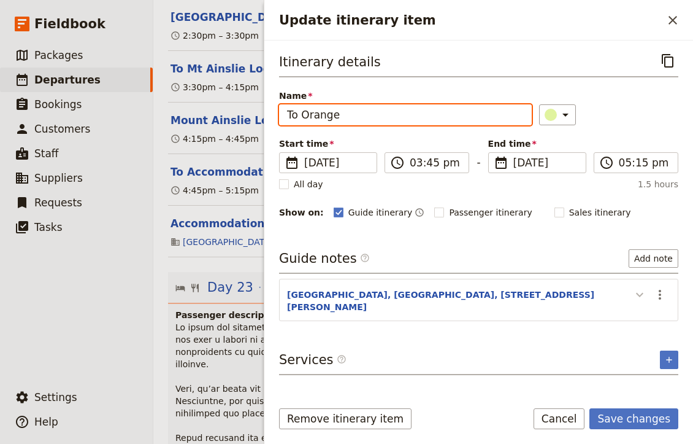
type input "To Orange"
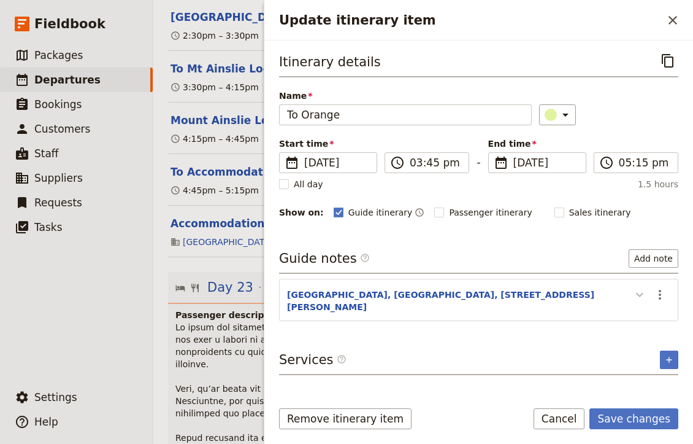
click at [642, 295] on icon "Update itinerary item" at bounding box center [639, 295] width 7 height 4
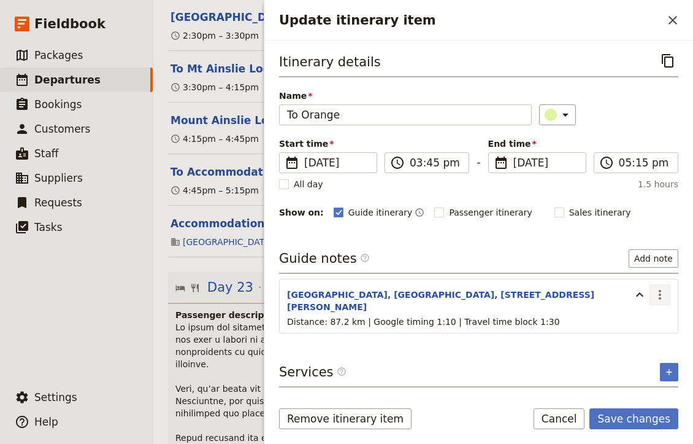
click at [657, 296] on icon "Actions" at bounding box center [660, 294] width 15 height 15
click at [637, 315] on span "Edit note" at bounding box center [625, 321] width 39 height 12
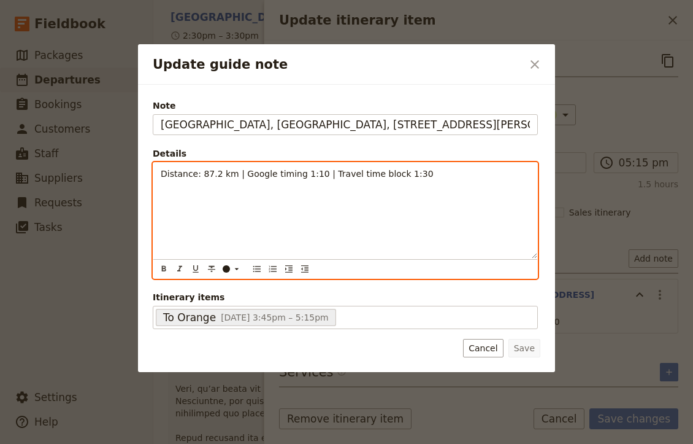
drag, startPoint x: 436, startPoint y: 183, endPoint x: 99, endPoint y: 179, distance: 336.2
click at [99, 444] on div "Update guide note ​ Note [GEOGRAPHIC_DATA][STREET_ADDRESS][PERSON_NAME] Details…" at bounding box center [346, 444] width 693 height 0
click at [195, 213] on div "Distance: 87.2 km | Google timing 1:10 | Travel time block 1:30" at bounding box center [345, 211] width 384 height 96
drag, startPoint x: 232, startPoint y: 174, endPoint x: 95, endPoint y: 177, distance: 136.9
click at [95, 444] on div "Update guide note ​ Note [GEOGRAPHIC_DATA][STREET_ADDRESS][PERSON_NAME] Details…" at bounding box center [346, 444] width 693 height 0
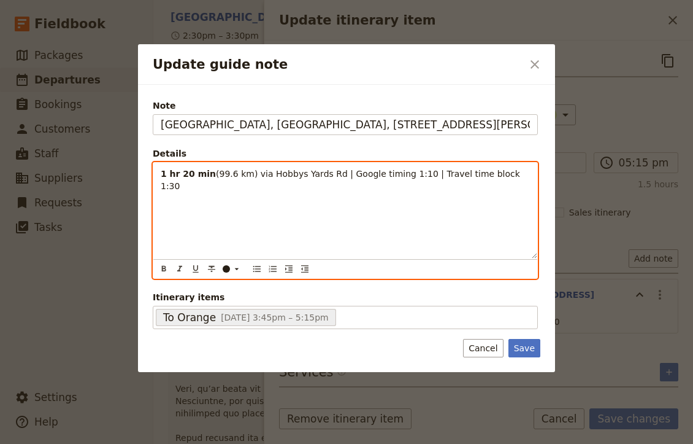
click at [509, 174] on p "1 hr 20 min (99.6 km) via [GEOGRAPHIC_DATA] | Google timing 1:10 | Travel time …" at bounding box center [345, 179] width 369 height 25
click at [406, 175] on span "(99.6 km) via [GEOGRAPHIC_DATA] Rd | Google timing 1:10 | Travel time block 1:45" at bounding box center [345, 180] width 369 height 22
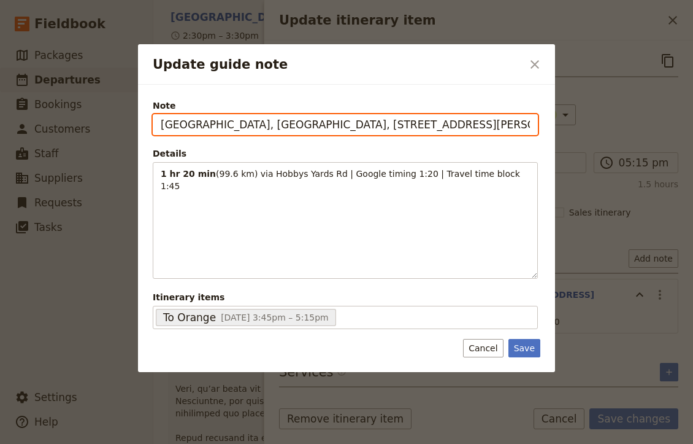
drag, startPoint x: 509, startPoint y: 125, endPoint x: 55, endPoint y: 97, distance: 454.2
click at [55, 444] on div "Update guide note ​ Note [GEOGRAPHIC_DATA], [GEOGRAPHIC_DATA], [STREET_ADDRESS]…" at bounding box center [346, 444] width 693 height 0
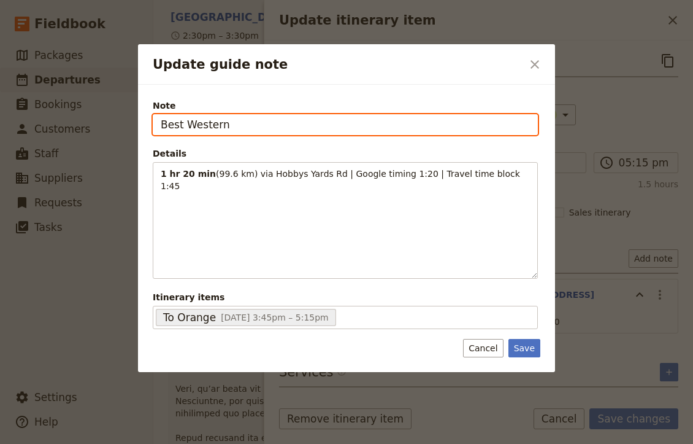
paste input "[STREET_ADDRESS]"
type input "Best Western [STREET_ADDRESS]"
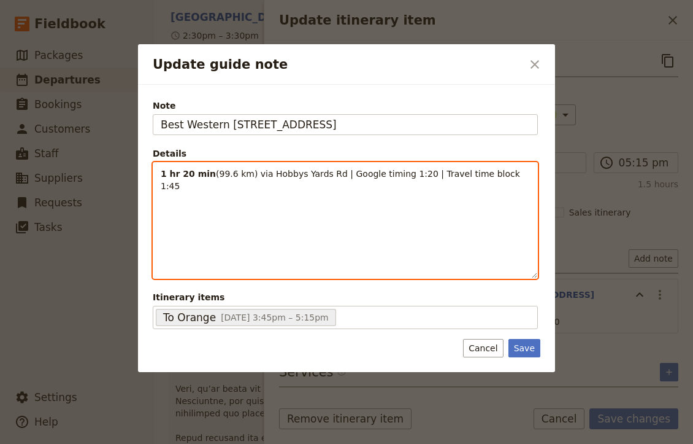
click at [213, 209] on div "1 hr 20 min (99.6 km) via [GEOGRAPHIC_DATA] | Google timing 1:20 | Travel time …" at bounding box center [345, 220] width 384 height 115
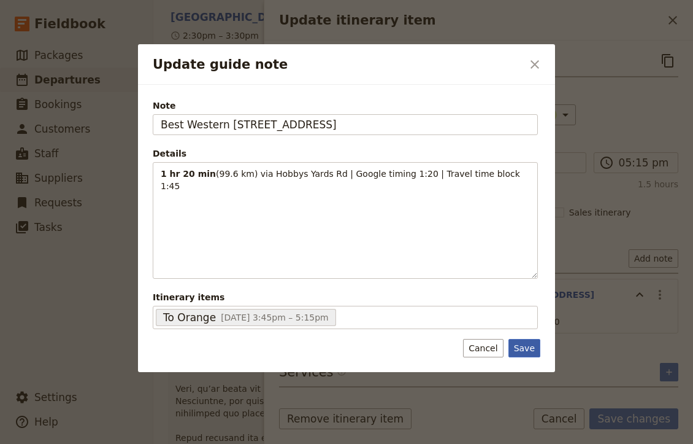
click at [518, 351] on button "Save" at bounding box center [525, 348] width 32 height 18
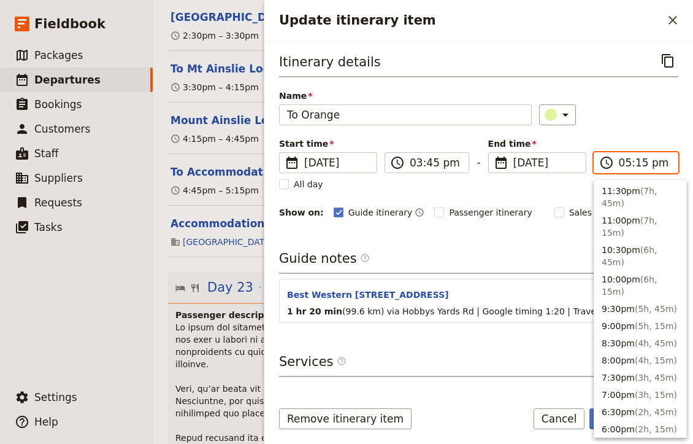
click at [642, 161] on input "05:15 pm" at bounding box center [645, 162] width 52 height 15
click at [639, 162] on input "05:15 pm" at bounding box center [645, 162] width 52 height 15
type input "05:30 pm"
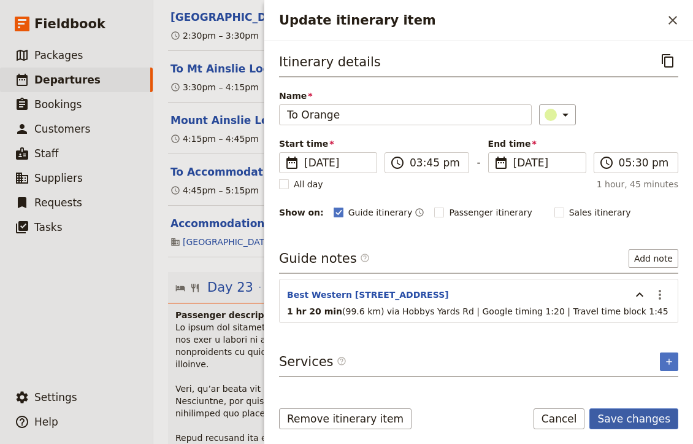
click at [641, 418] on button "Save changes" at bounding box center [634, 418] width 89 height 21
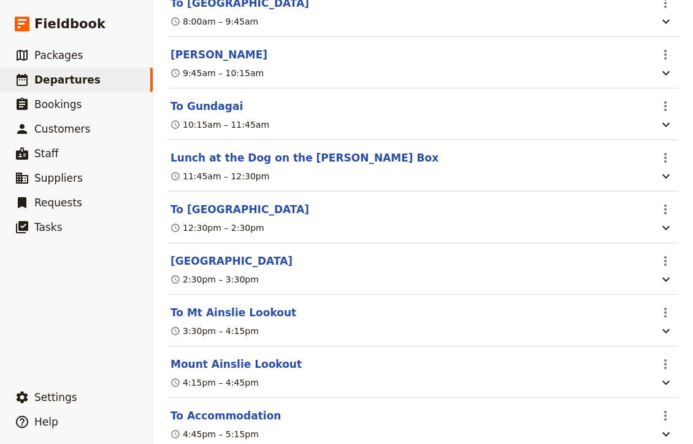
scroll to position [14061, 0]
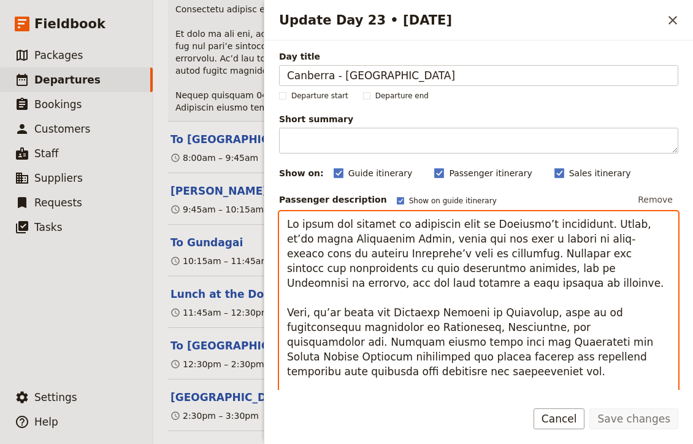
click at [522, 324] on textarea "Update Day 23 • 21 Nov" at bounding box center [478, 367] width 399 height 312
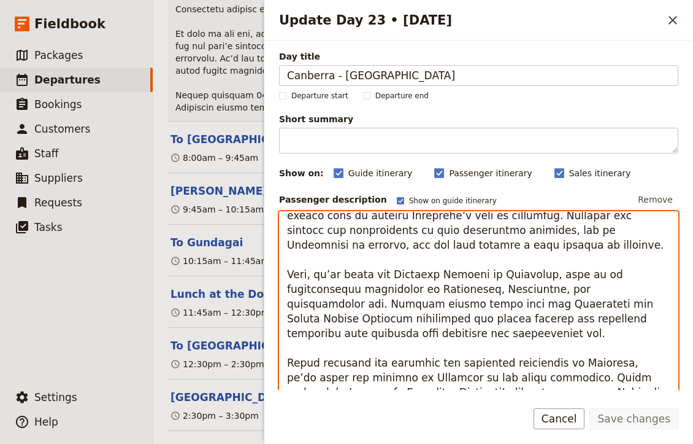
scroll to position [55, 0]
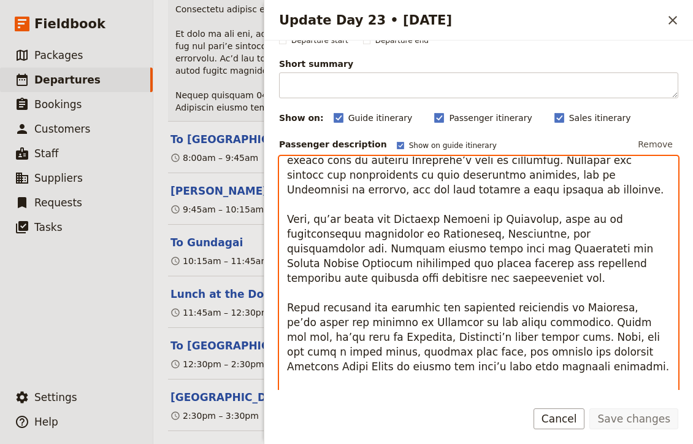
click at [375, 307] on textarea "Update Day 23 • 21 Nov" at bounding box center [478, 312] width 399 height 312
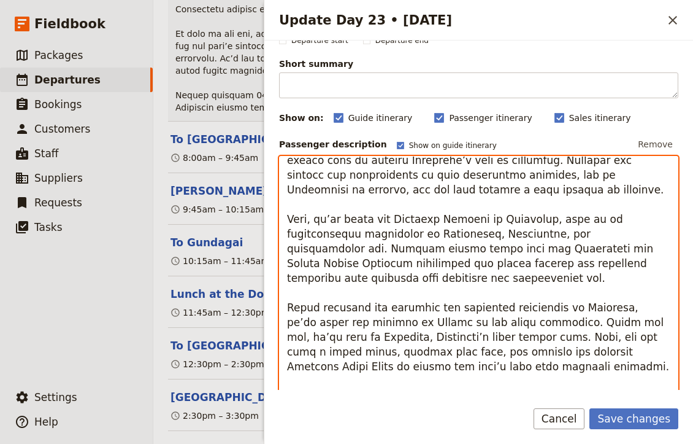
click at [531, 299] on textarea "Update Day 23 • 21 Nov" at bounding box center [478, 312] width 399 height 312
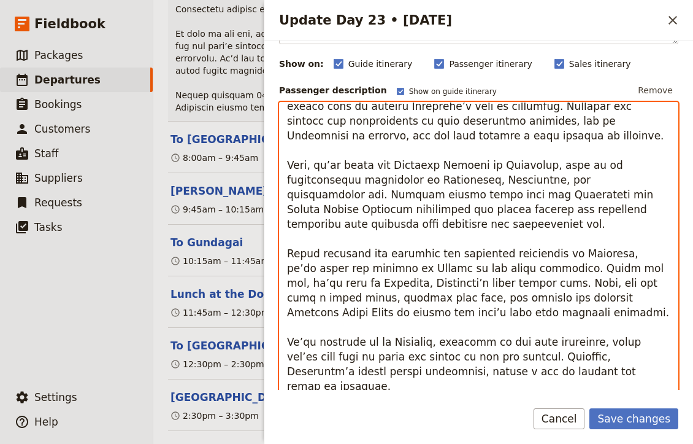
scroll to position [124, 0]
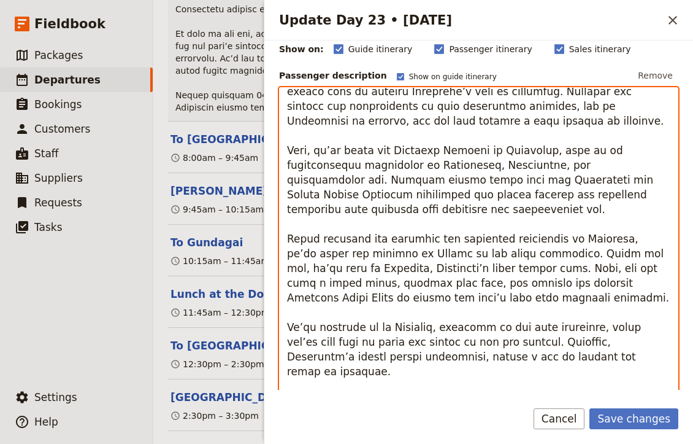
click at [521, 279] on textarea "Update Day 23 • 21 Nov" at bounding box center [478, 243] width 399 height 312
click at [415, 309] on textarea "Update Day 23 • 21 Nov" at bounding box center [478, 243] width 399 height 312
click at [421, 312] on textarea "Update Day 23 • 21 Nov" at bounding box center [478, 243] width 399 height 312
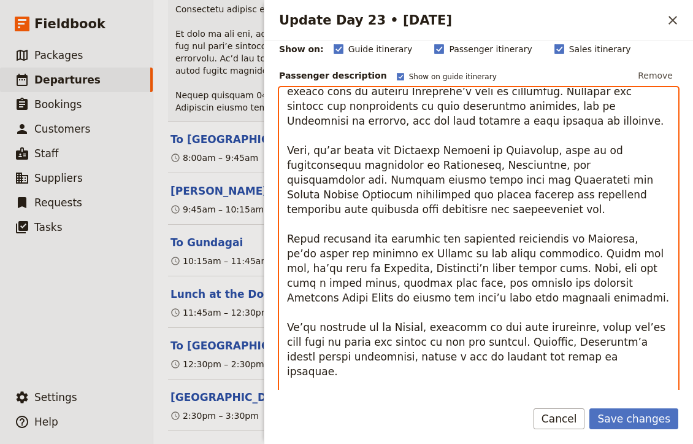
drag, startPoint x: 522, startPoint y: 342, endPoint x: 466, endPoint y: 328, distance: 57.4
click at [466, 328] on textarea "Update Day 23 • 21 Nov" at bounding box center [478, 243] width 399 height 312
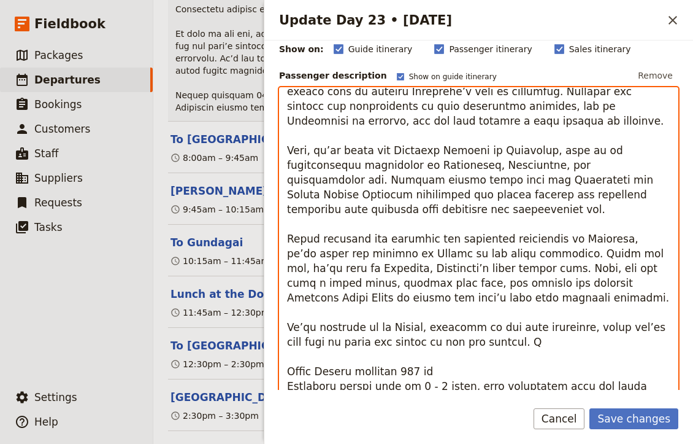
scroll to position [23, 0]
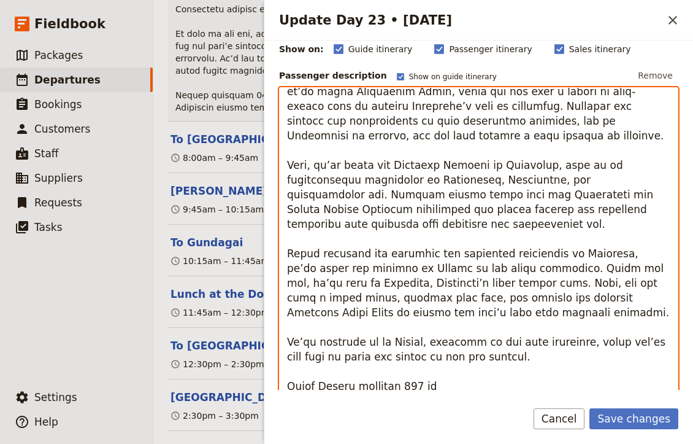
click at [469, 356] on textarea "Update Day 23 • 21 Nov" at bounding box center [478, 243] width 399 height 312
click at [407, 331] on textarea "Update Day 23 • 21 Nov" at bounding box center [478, 243] width 399 height 312
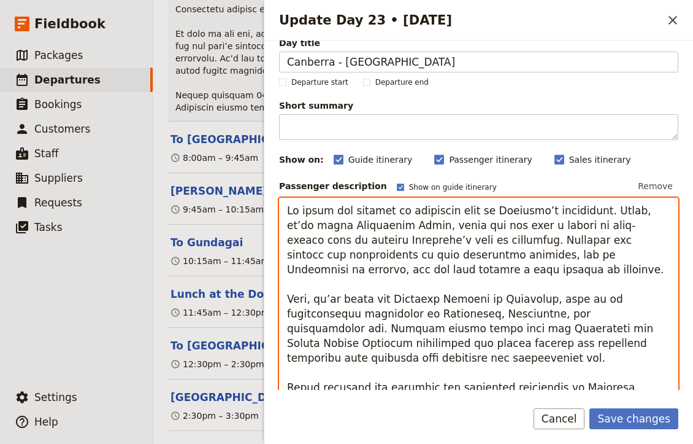
scroll to position [17, 0]
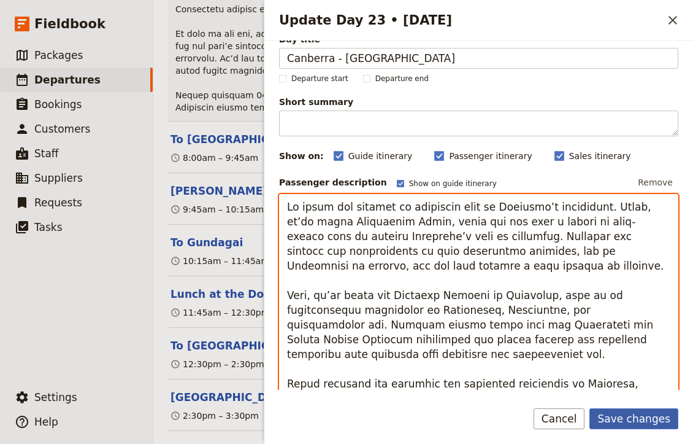
type textarea "Lo ipsum dol sitamet co adipiscin elit se Doeiusmo’t incididunt. Utlab, et’do m…"
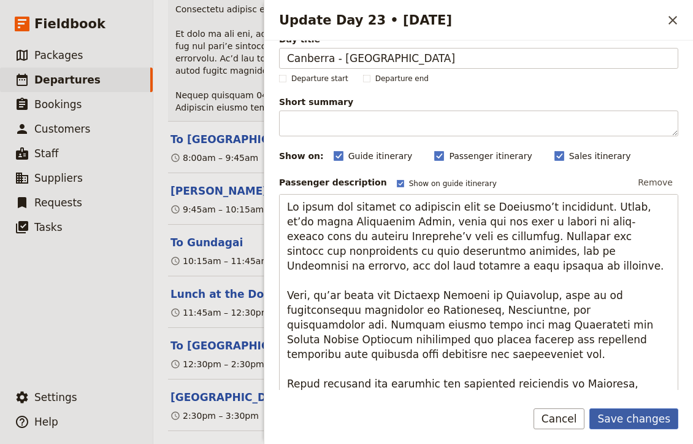
click at [626, 414] on button "Save changes" at bounding box center [634, 418] width 89 height 21
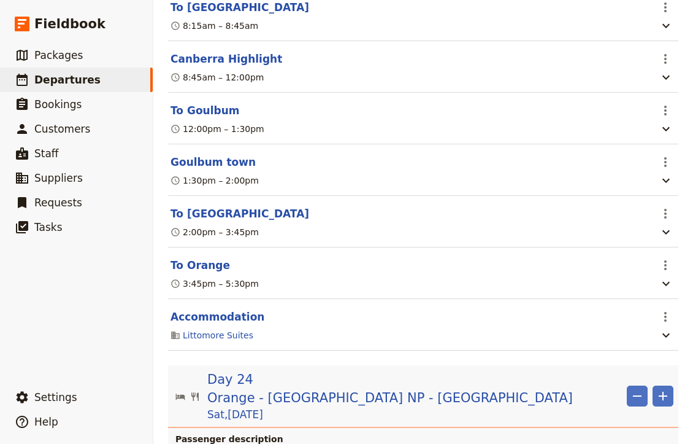
scroll to position [15064, 0]
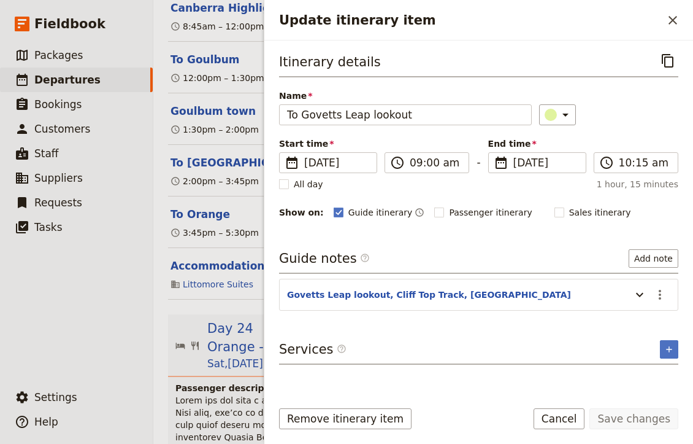
click at [354, 301] on header "Govetts Leap lookout, Cliff Top Track, [GEOGRAPHIC_DATA]" at bounding box center [456, 295] width 338 height 15
click at [352, 289] on button "Govetts Leap lookout, Cliff Top Track, [GEOGRAPHIC_DATA]" at bounding box center [429, 294] width 284 height 12
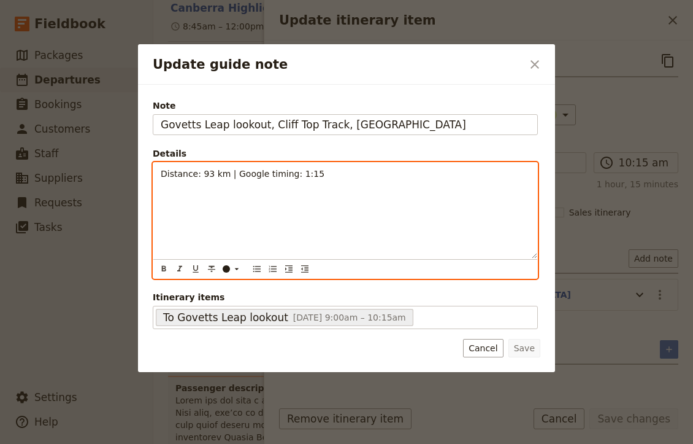
click at [210, 174] on span "Distance: 93 km | Google timing: 1:15" at bounding box center [243, 174] width 164 height 10
click at [318, 171] on p "Distance: 145 km | Google timing: 1:15" at bounding box center [345, 173] width 369 height 12
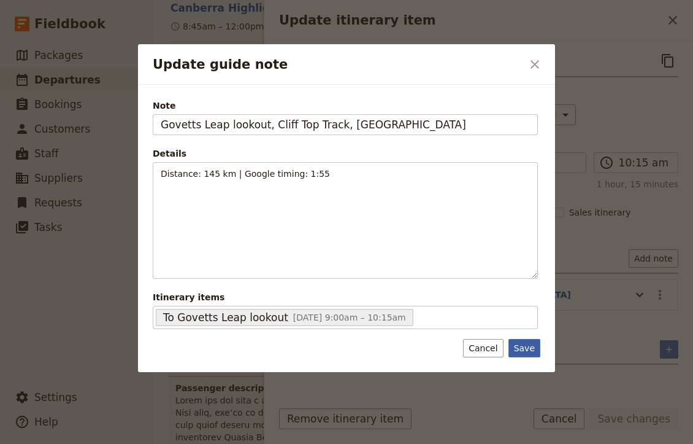
click at [520, 348] on button "Save" at bounding box center [525, 348] width 32 height 18
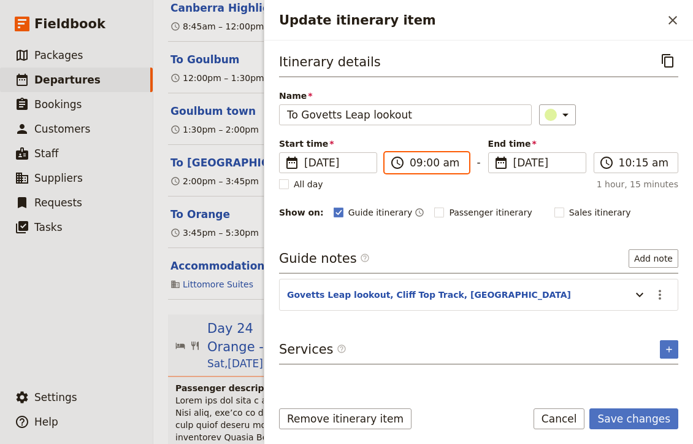
click at [423, 160] on input "09:00 am" at bounding box center [436, 162] width 52 height 15
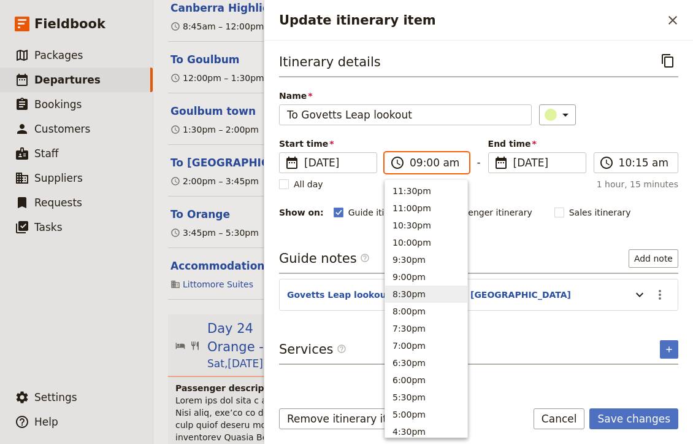
click at [414, 292] on button "8:30pm" at bounding box center [426, 293] width 82 height 17
type input "08:30 pm"
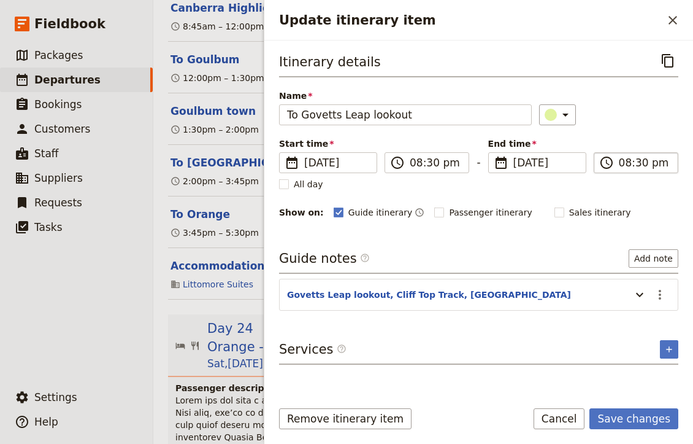
click at [618, 160] on label "​ 08:30 pm" at bounding box center [636, 162] width 85 height 21
click at [619, 160] on input "08:30 pm" at bounding box center [645, 162] width 52 height 15
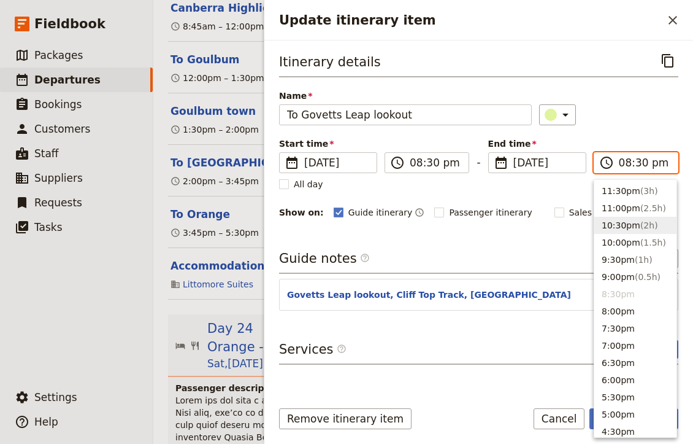
click at [656, 223] on button "10:30pm ( 2h )" at bounding box center [635, 225] width 82 height 17
type input "10:30 pm"
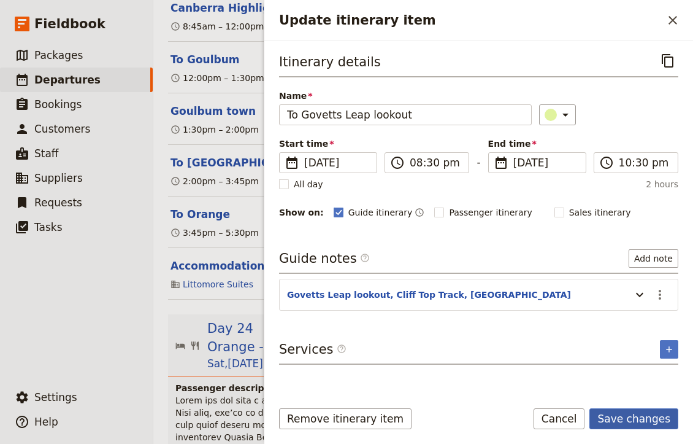
click at [635, 415] on button "Save changes" at bounding box center [634, 418] width 89 height 21
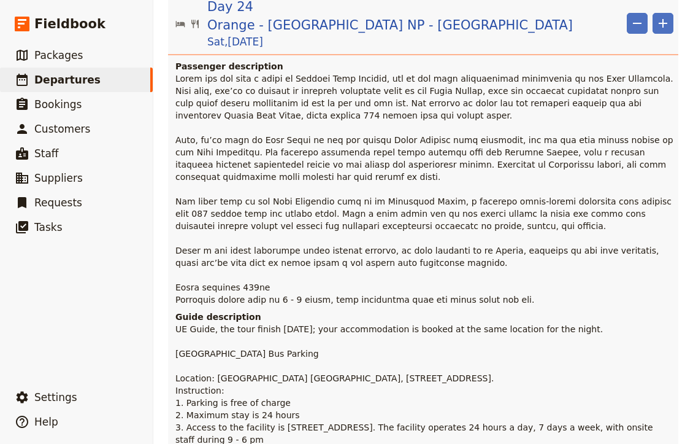
scroll to position [15382, 0]
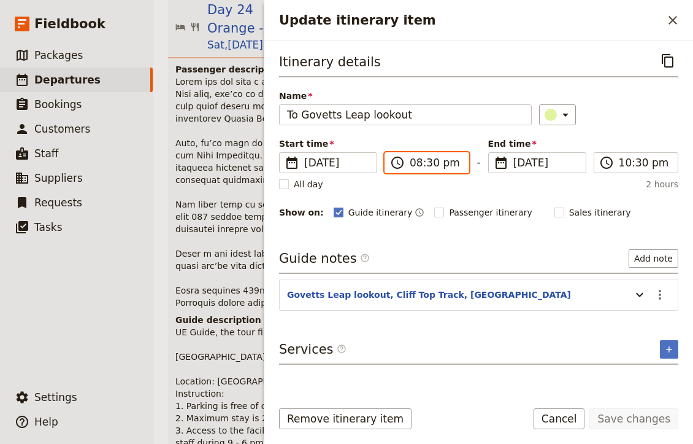
click at [447, 163] on input "08:30 pm" at bounding box center [436, 162] width 52 height 15
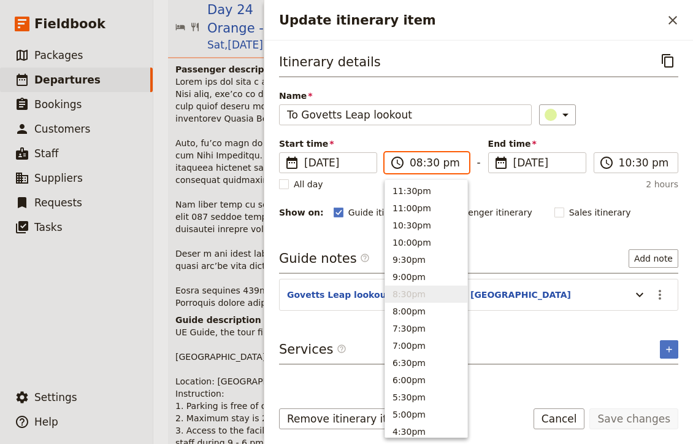
type input "08:30 am"
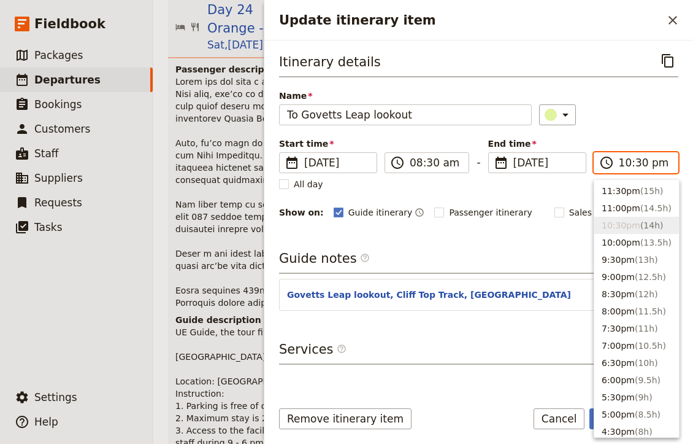
click at [654, 163] on input "10:30 pm" at bounding box center [645, 162] width 52 height 15
type input "10:30 am"
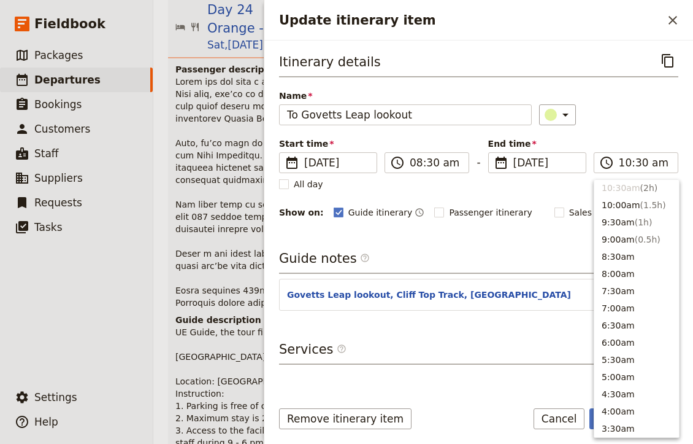
click at [539, 190] on div "All day 2 hours" at bounding box center [478, 184] width 399 height 12
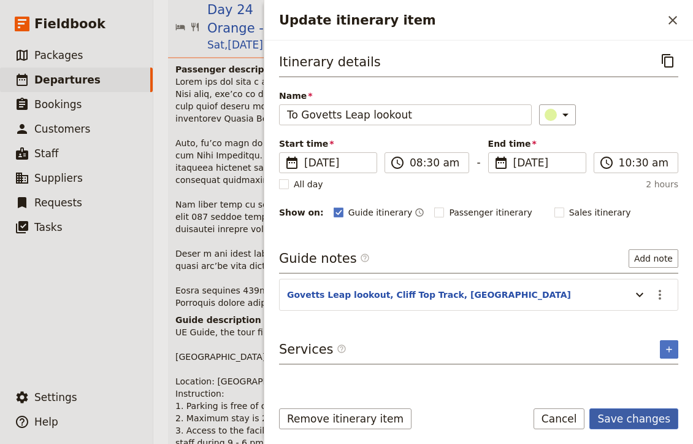
click at [633, 416] on button "Save changes" at bounding box center [634, 418] width 89 height 21
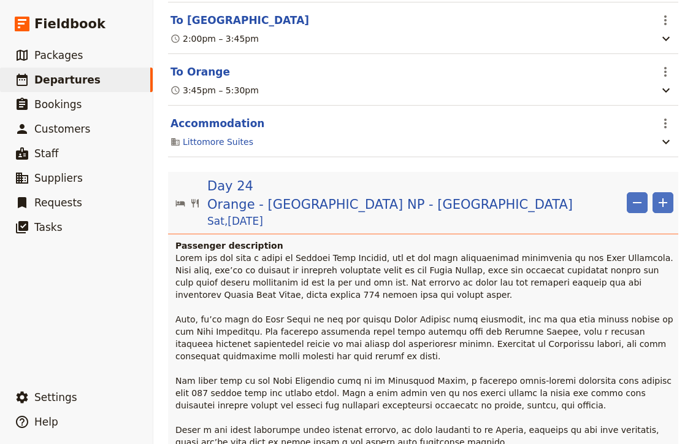
scroll to position [15230, 0]
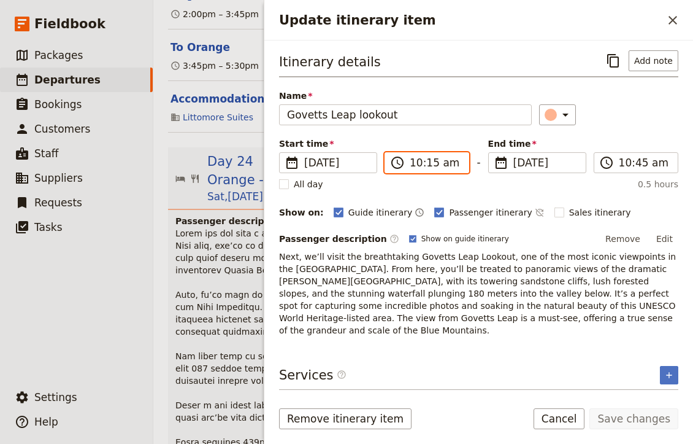
click at [430, 160] on input "10:15 am" at bounding box center [436, 162] width 52 height 15
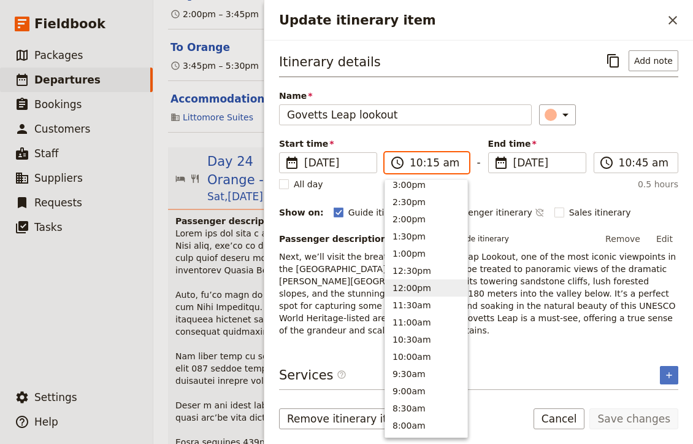
scroll to position [297, 0]
click at [413, 343] on button "10:30am" at bounding box center [426, 340] width 82 height 17
type input "10:30 am"
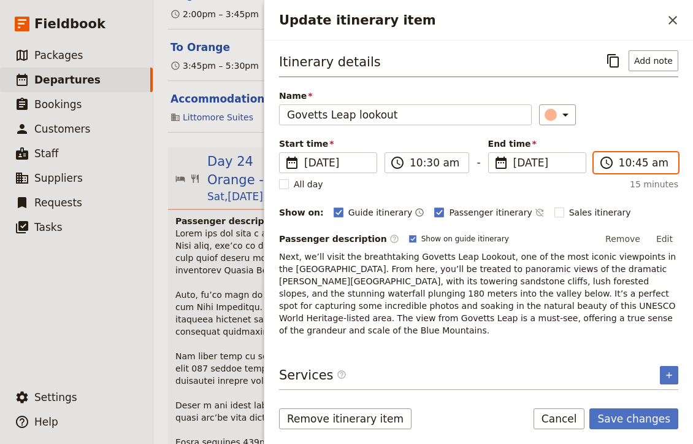
click at [620, 161] on input "10:45 am" at bounding box center [645, 162] width 52 height 15
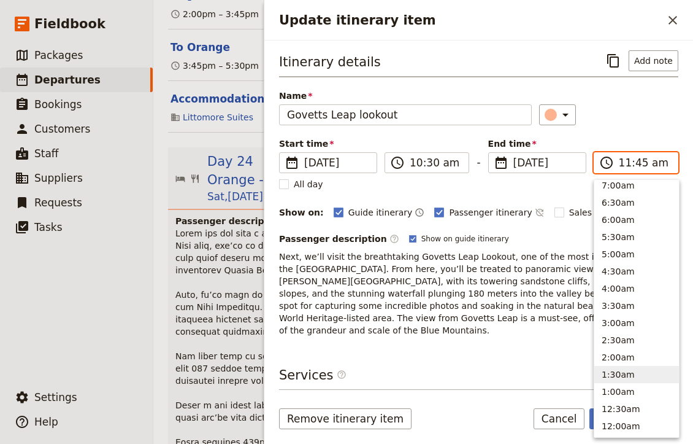
scroll to position [415, 0]
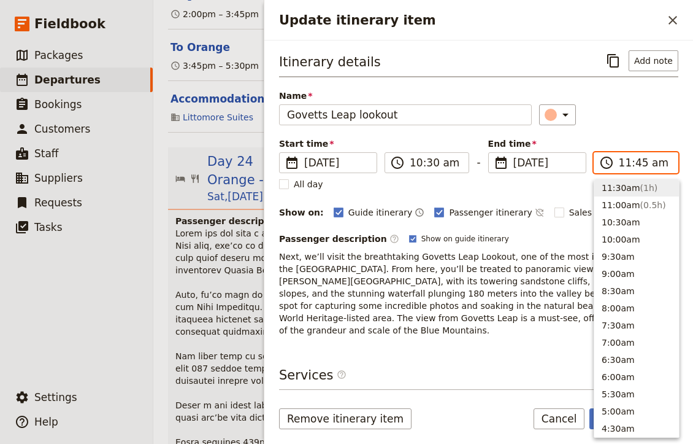
type input "11:00 am"
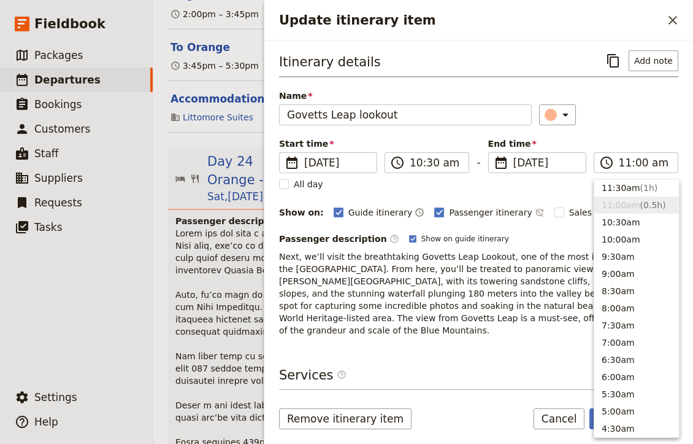
click at [523, 265] on p "Next, we’ll visit the breathtaking Govetts Leap Lookout, one of the most iconic…" at bounding box center [478, 293] width 399 height 86
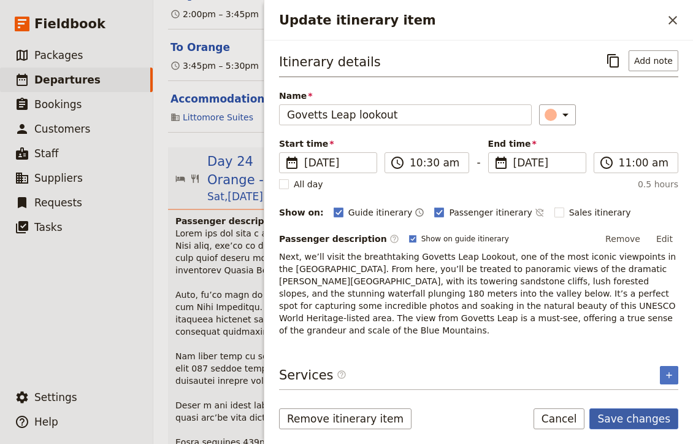
click at [636, 415] on button "Save changes" at bounding box center [634, 418] width 89 height 21
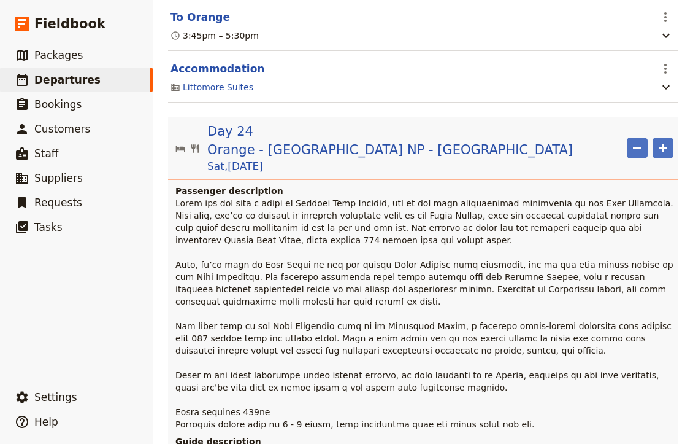
scroll to position [15262, 0]
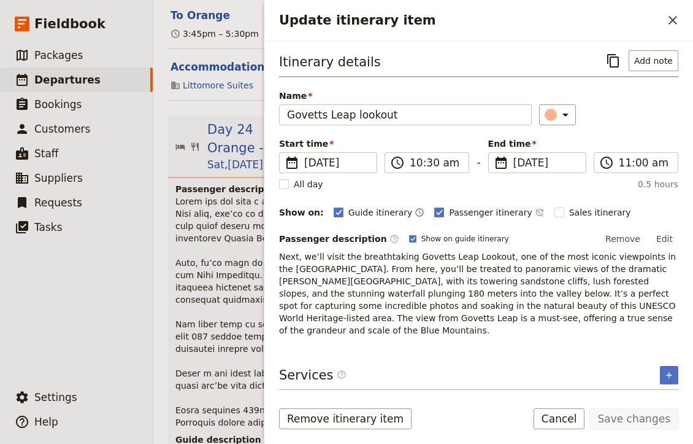
click at [583, 325] on div "Itinerary details ​ Add note Name Govetts Leap lookout ​ Start time ​ [DATE] [D…" at bounding box center [478, 219] width 399 height 338
click at [573, 307] on p "Next, we’ll visit the breathtaking Govetts Leap Lookout, one of the most iconic…" at bounding box center [478, 293] width 399 height 86
click at [521, 272] on p "Next, we’ll visit the breathtaking Govetts Leap Lookout, one of the most iconic…" at bounding box center [478, 293] width 399 height 86
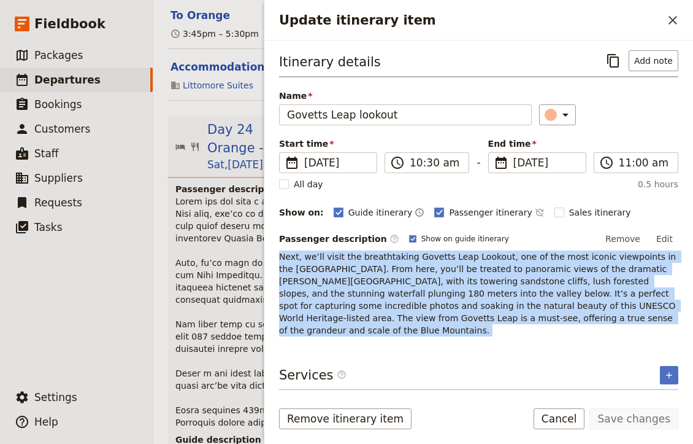
click at [521, 272] on p "Next, we’ll visit the breathtaking Govetts Leap Lookout, one of the most iconic…" at bounding box center [478, 293] width 399 height 86
click at [571, 416] on button "Cancel" at bounding box center [560, 418] width 52 height 21
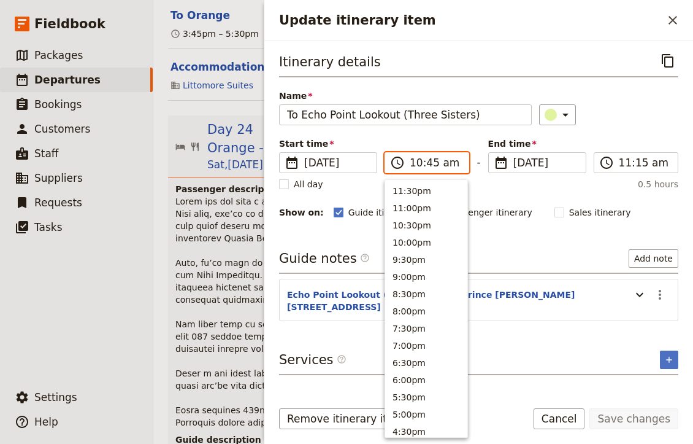
click at [427, 165] on input "10:45 am" at bounding box center [436, 162] width 52 height 15
click at [429, 164] on input "10:45 am" at bounding box center [436, 162] width 52 height 15
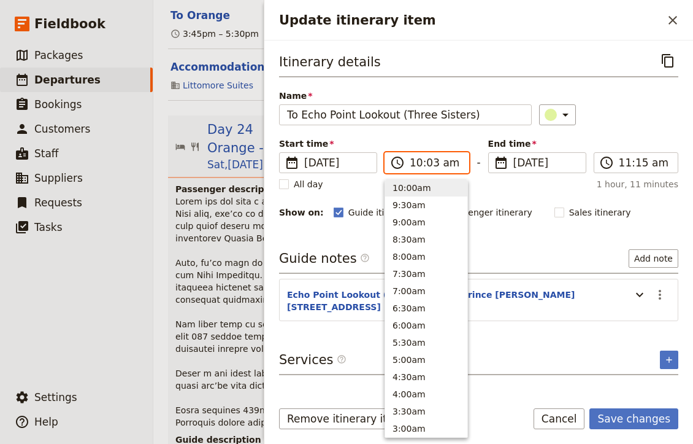
type input "10:30 am"
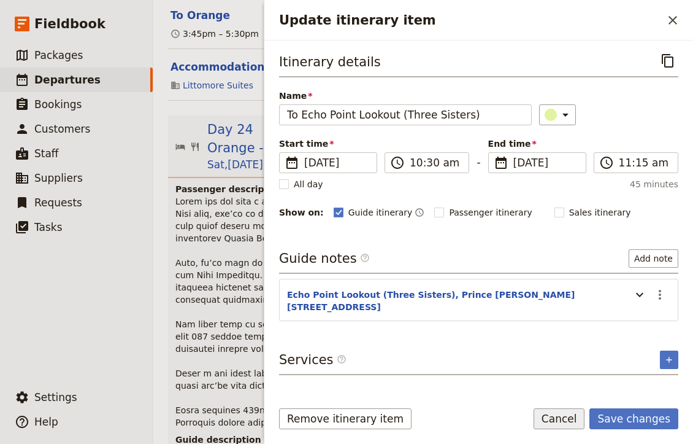
click at [569, 425] on button "Cancel" at bounding box center [560, 418] width 52 height 21
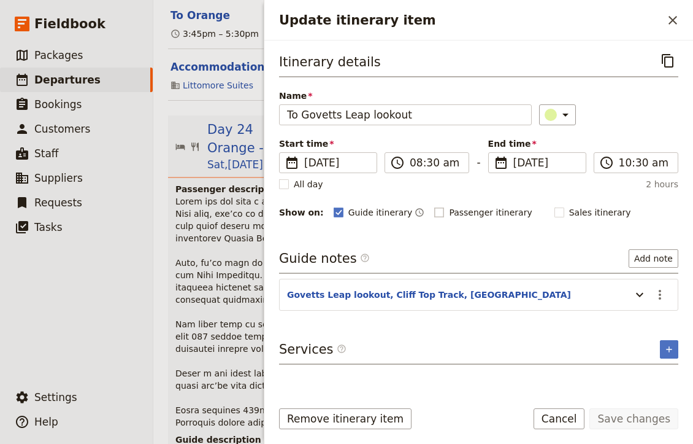
click at [434, 216] on label "Passenger itinerary" at bounding box center [483, 212] width 98 height 12
click at [434, 206] on input "Passenger itinerary" at bounding box center [434, 206] width 1 height 1
checkbox input "true"
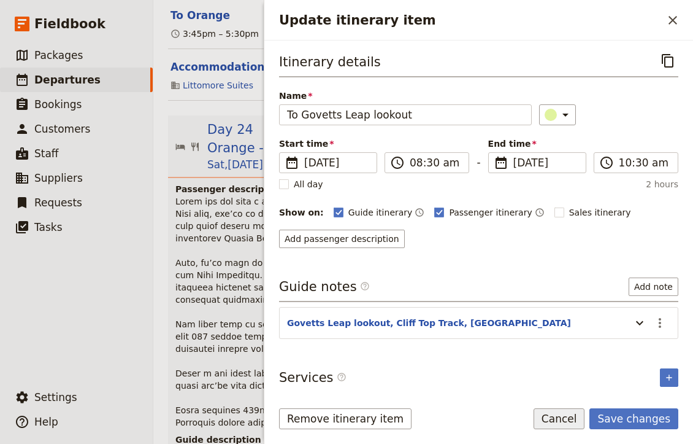
click at [585, 412] on button "Cancel" at bounding box center [560, 418] width 52 height 21
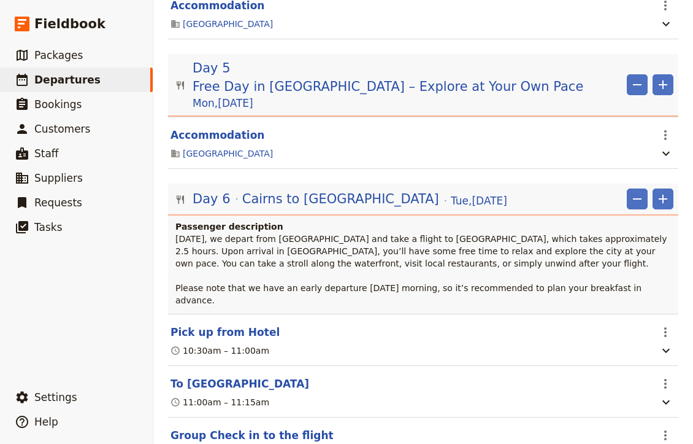
scroll to position [1196, 0]
click at [233, 313] on section "Pick up from Hotel ​ 10:30am – 11:00am" at bounding box center [423, 339] width 510 height 52
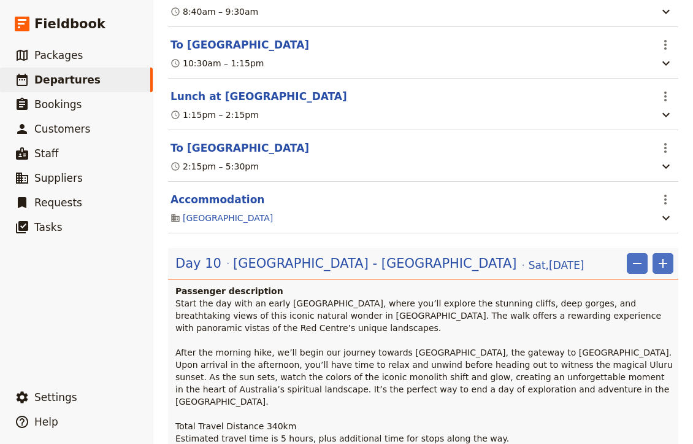
scroll to position [2826, 0]
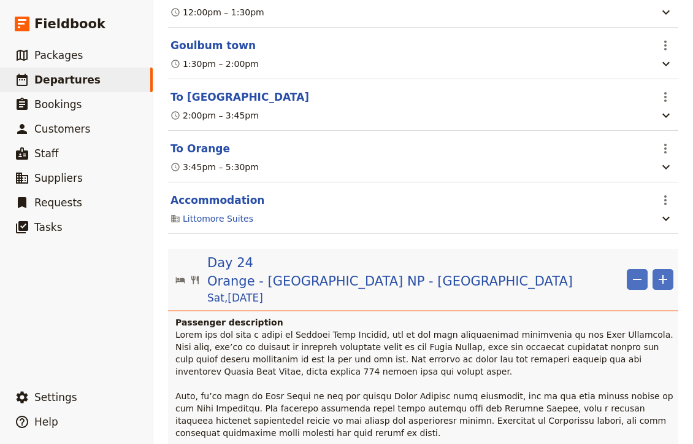
scroll to position [15194, 0]
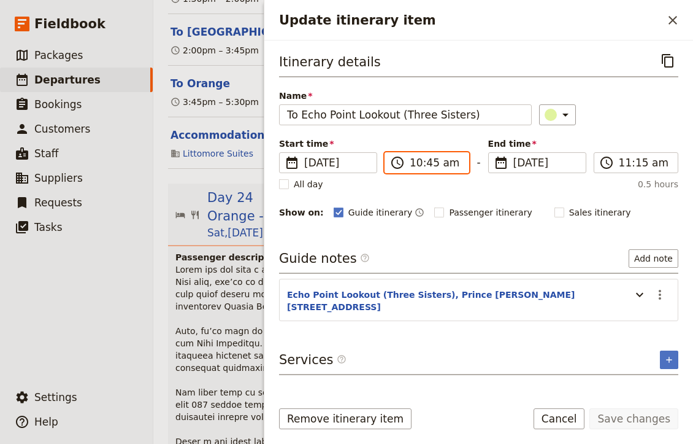
click at [413, 164] on input "10:45 am" at bounding box center [436, 162] width 52 height 15
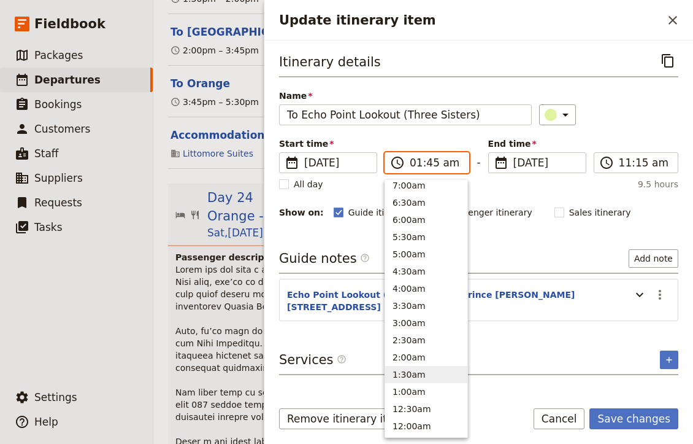
type input "11:45 am"
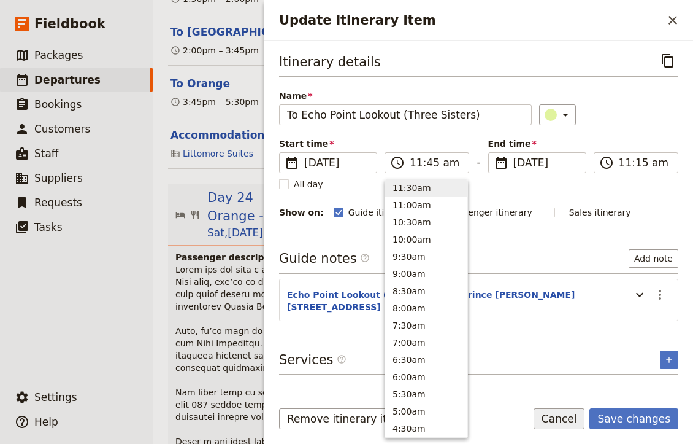
type input "11:45 am"
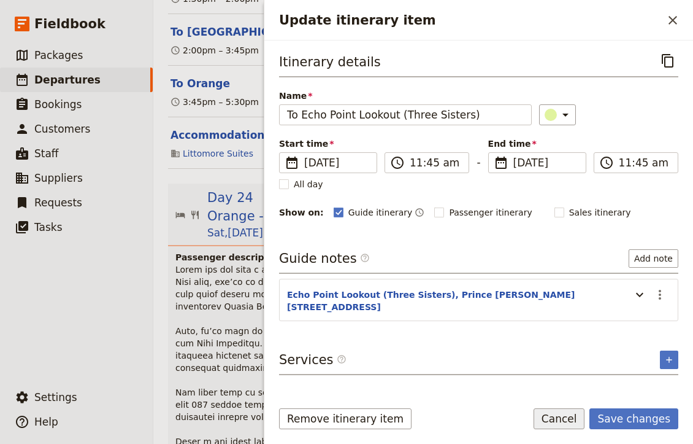
click at [562, 417] on button "Cancel" at bounding box center [560, 418] width 52 height 21
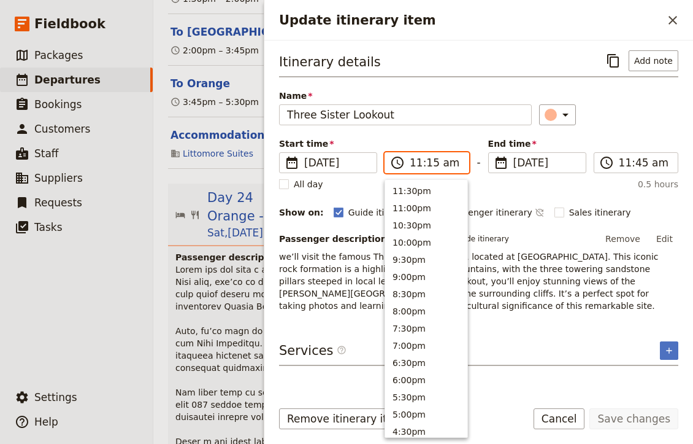
click at [412, 156] on input "11:15 am" at bounding box center [436, 162] width 52 height 15
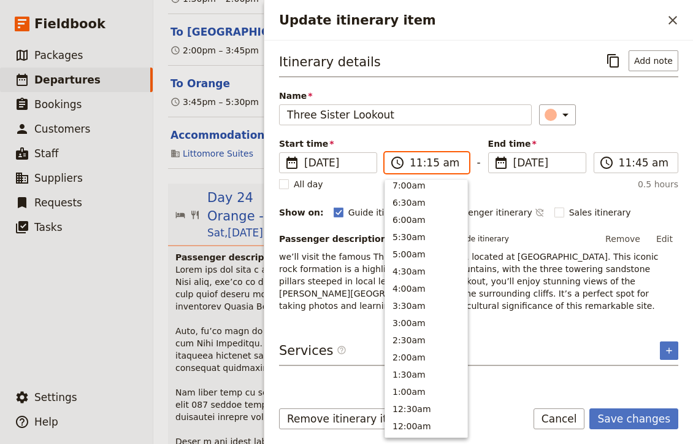
scroll to position [433, 0]
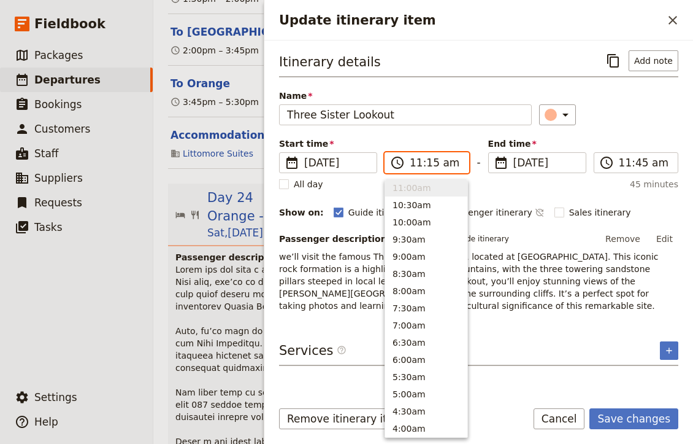
type input "11:00 am"
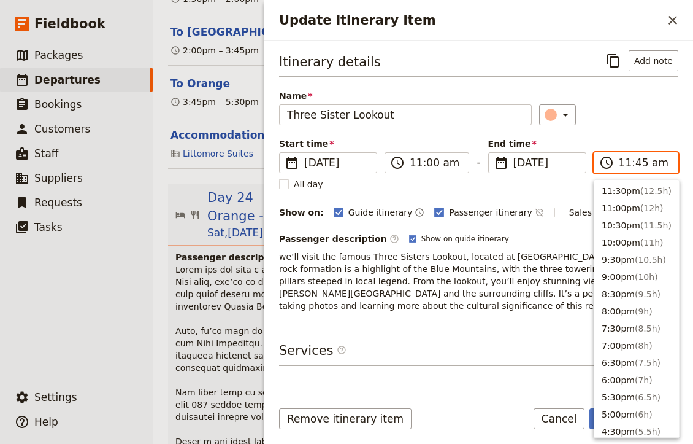
click at [636, 160] on input "11:45 am" at bounding box center [645, 162] width 52 height 15
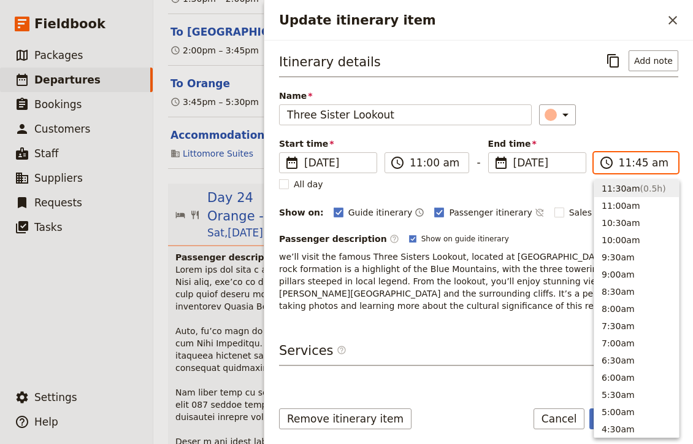
click at [637, 160] on input "11:45 am" at bounding box center [645, 162] width 52 height 15
type input "11:30 am"
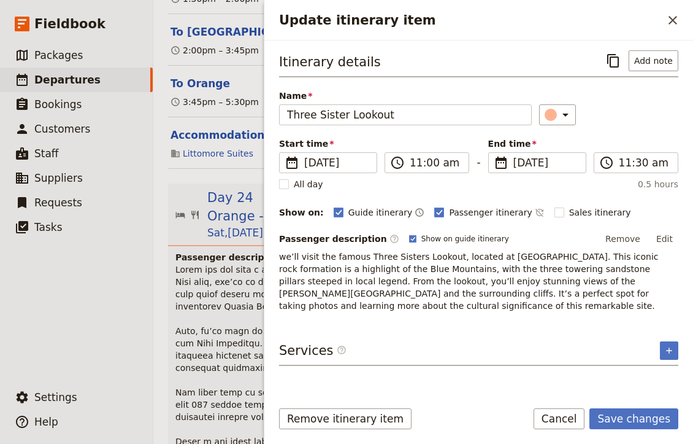
click at [480, 301] on p "we’ll visit the famous Three Sisters Lookout, located at [GEOGRAPHIC_DATA]. Thi…" at bounding box center [478, 280] width 399 height 61
click at [660, 234] on button "Edit" at bounding box center [665, 238] width 28 height 18
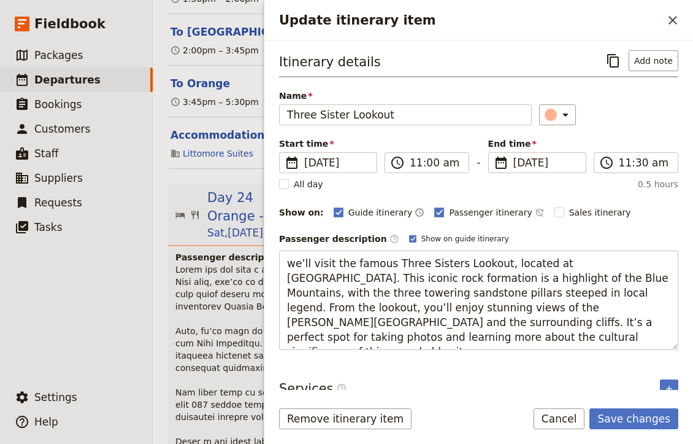
drag, startPoint x: 311, startPoint y: 261, endPoint x: 262, endPoint y: 253, distance: 49.8
click at [262, 253] on div "AU301025-Djoser 29-days from [GEOGRAPHIC_DATA] to [GEOGRAPHIC_DATA] ​ Draft [DA…" at bounding box center [423, 222] width 540 height 444
click at [592, 293] on textarea "Nex we visit the famous Three Sisters Lookout, located at [GEOGRAPHIC_DATA]. Th…" at bounding box center [478, 299] width 399 height 99
click at [313, 253] on textarea "Nex we visit the famous Three Sisters Lookout, located at [GEOGRAPHIC_DATA]. Th…" at bounding box center [478, 299] width 399 height 99
click at [313, 263] on textarea "Nex we visit the famous Three Sisters Lookout, located at [GEOGRAPHIC_DATA]. Th…" at bounding box center [478, 299] width 399 height 99
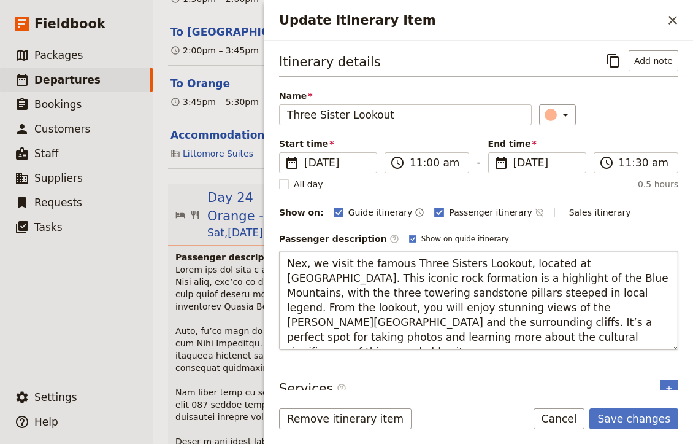
click at [380, 308] on textarea "Nex, we visit the famous Three Sisters Lookout, located at [GEOGRAPHIC_DATA]. T…" at bounding box center [478, 299] width 399 height 99
click at [303, 263] on textarea "Nex, we visit the famous Three Sisters Lookout, located at [GEOGRAPHIC_DATA]. T…" at bounding box center [478, 299] width 399 height 99
type textarea "Next, we visit the famous [GEOGRAPHIC_DATA], located at [GEOGRAPHIC_DATA]. This…"
click at [407, 325] on textarea "Next, we visit the famous [GEOGRAPHIC_DATA], located at [GEOGRAPHIC_DATA]. This…" at bounding box center [478, 299] width 399 height 99
click at [616, 413] on button "Save changes" at bounding box center [634, 418] width 89 height 21
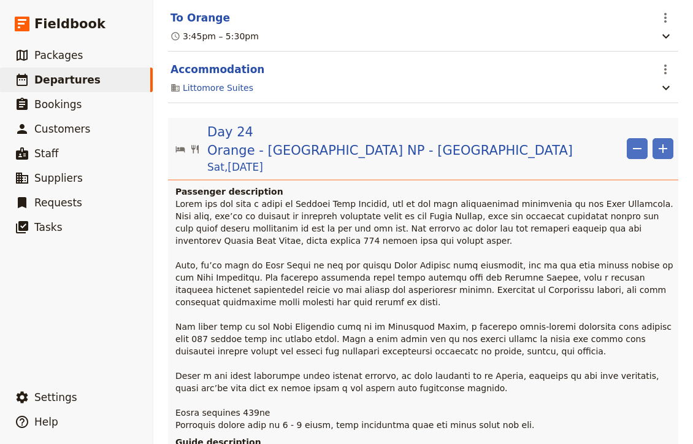
scroll to position [15272, 0]
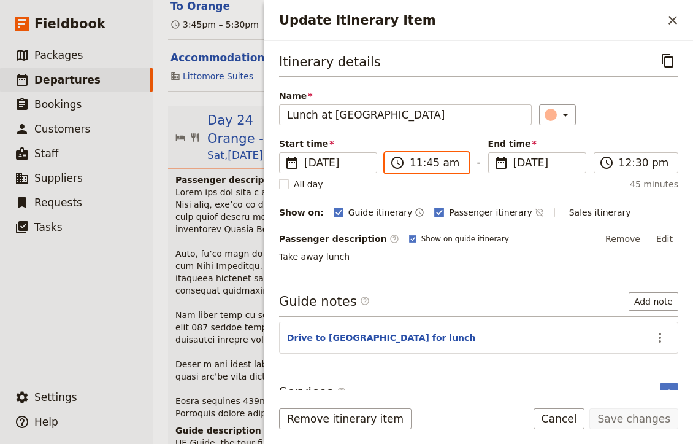
click at [438, 162] on input "11:45 am" at bounding box center [436, 162] width 52 height 15
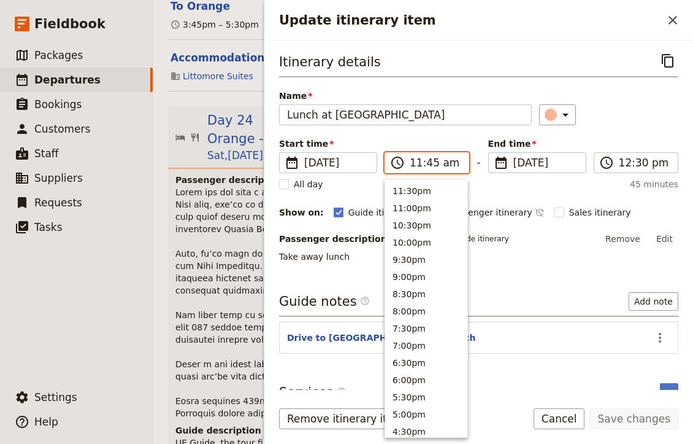
click at [426, 161] on input "11:45 am" at bounding box center [436, 162] width 52 height 15
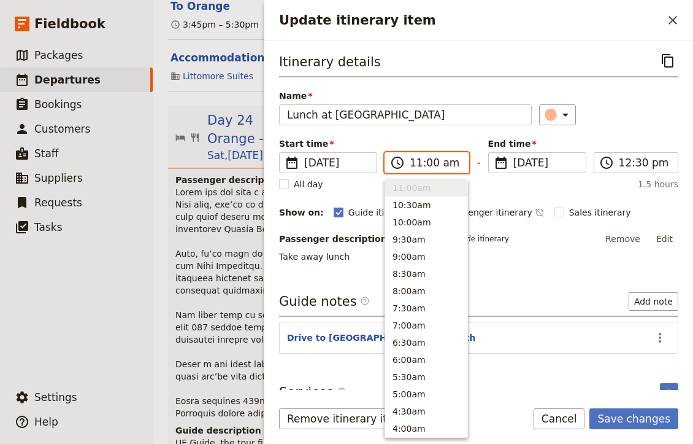
type input "11:03 am"
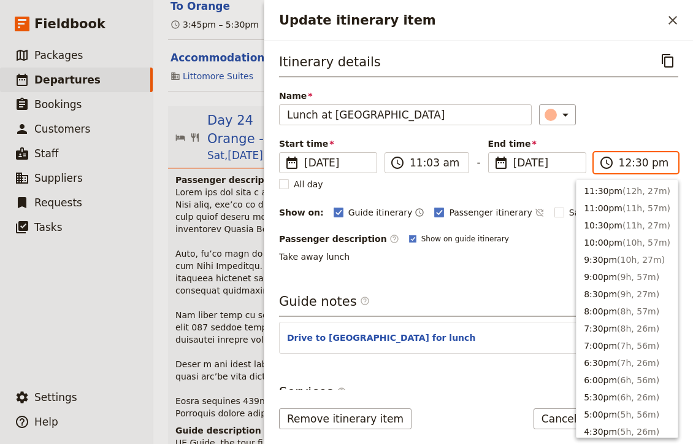
click at [628, 161] on input "12:30 pm" at bounding box center [645, 162] width 52 height 15
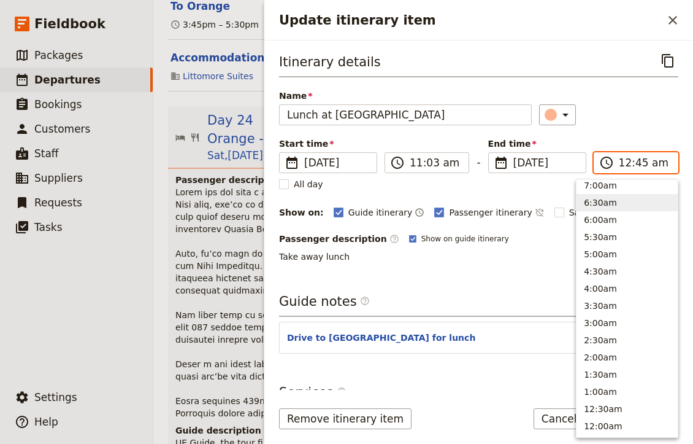
scroll to position [570, 0]
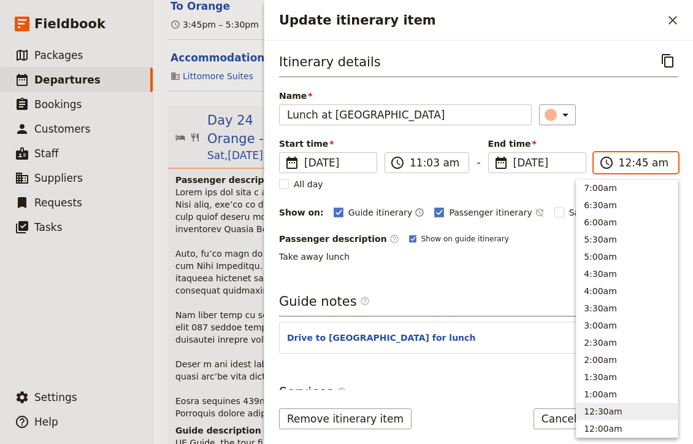
click at [612, 404] on button "12:30am" at bounding box center [627, 410] width 101 height 17
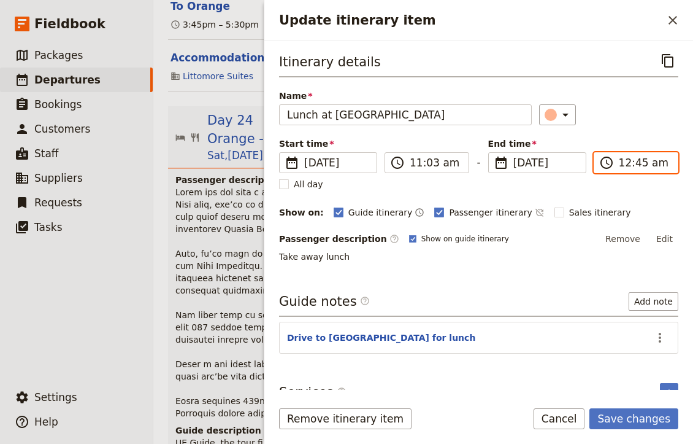
type input "12:30 am"
click at [426, 170] on label "​ 12:30 am" at bounding box center [427, 162] width 85 height 21
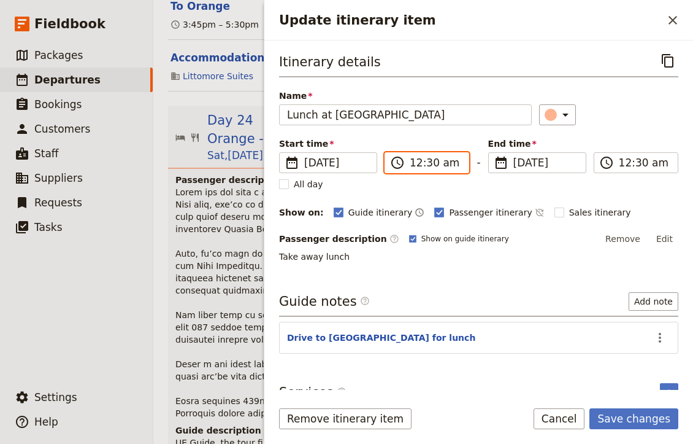
click at [426, 170] on input "12:30 am" at bounding box center [436, 162] width 52 height 15
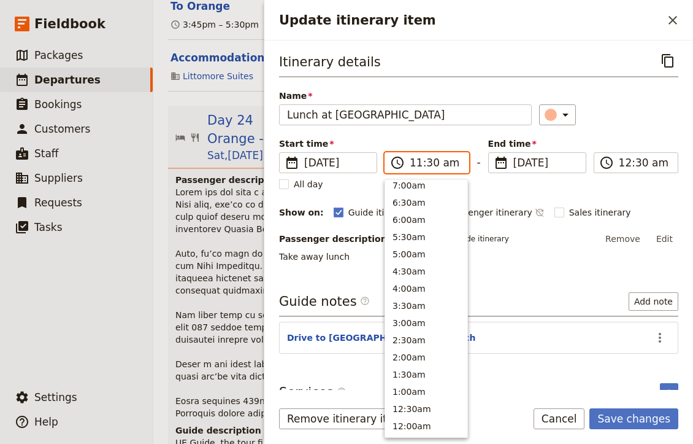
scroll to position [415, 0]
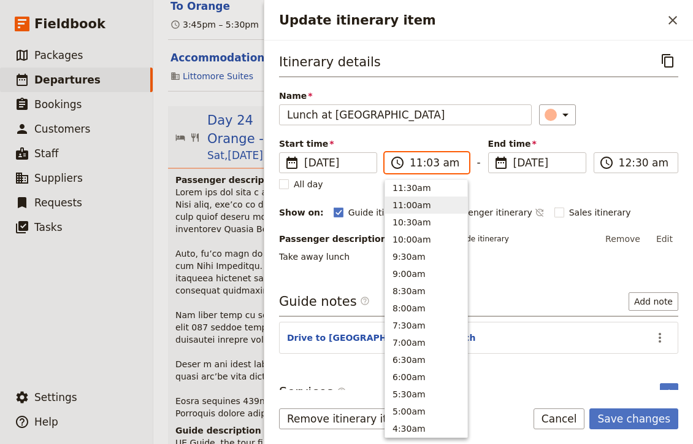
type input "11:30 am"
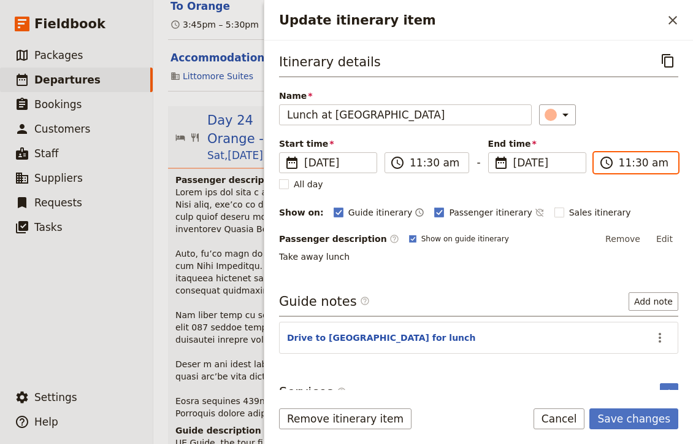
click at [622, 163] on input "11:30 am" at bounding box center [645, 162] width 52 height 15
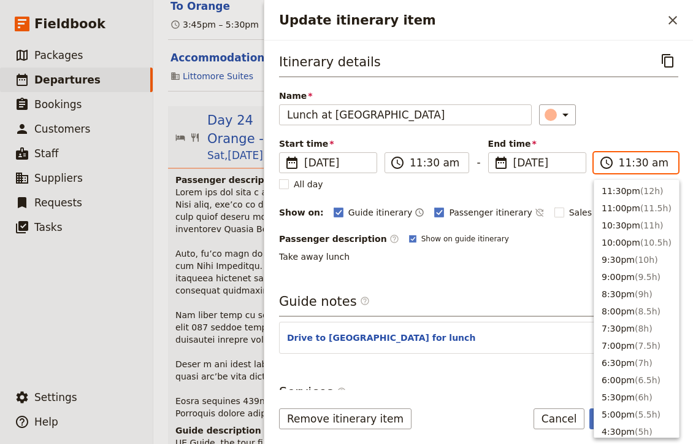
scroll to position [415, 0]
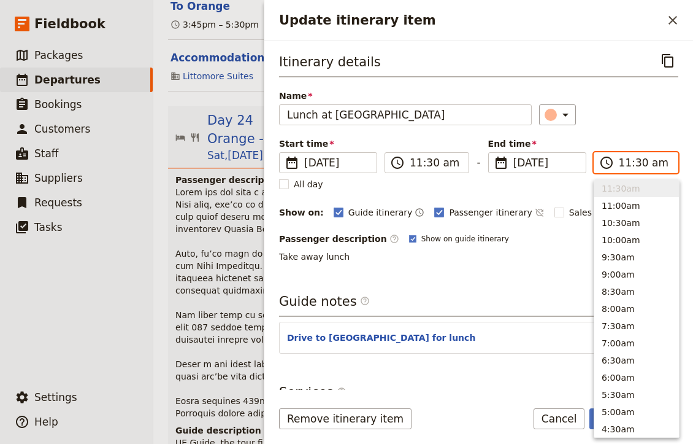
click at [625, 163] on input "11:30 am" at bounding box center [645, 162] width 52 height 15
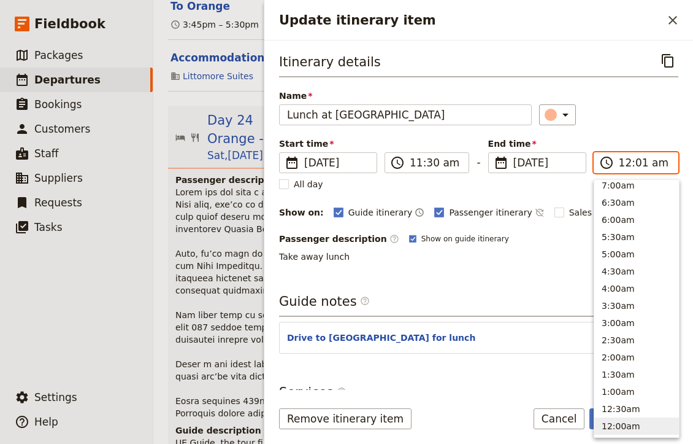
type input "12:15 am"
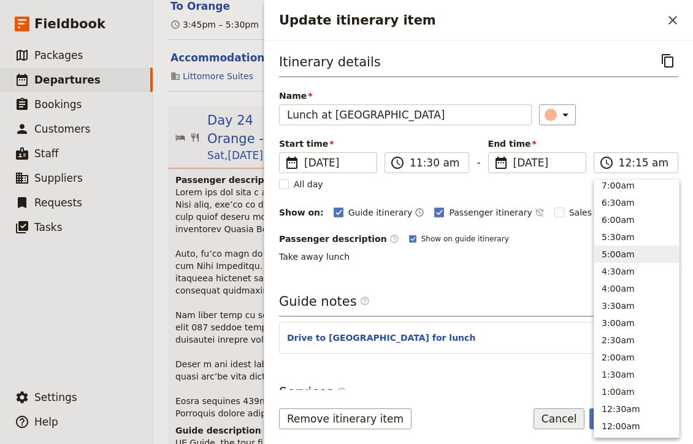
type input "12:15 am"
click at [571, 410] on button "Cancel" at bounding box center [560, 418] width 52 height 21
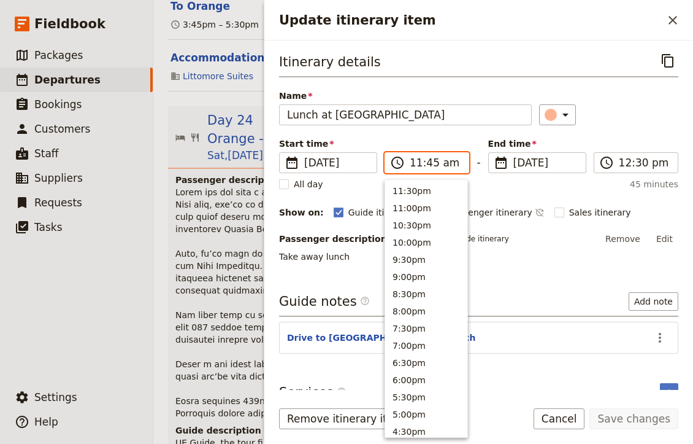
click at [425, 160] on input "11:45 am" at bounding box center [436, 162] width 52 height 15
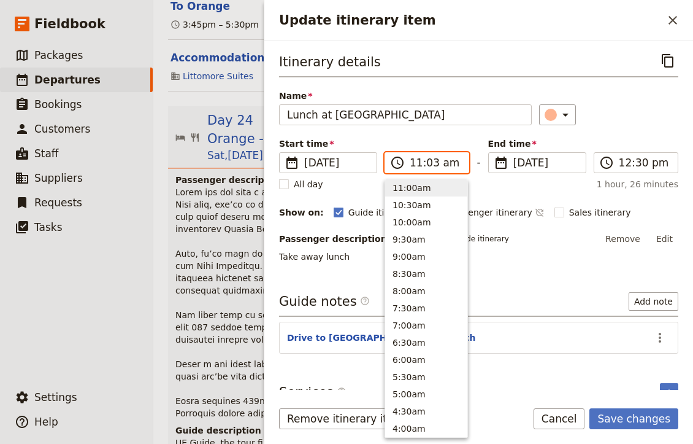
type input "11:30 am"
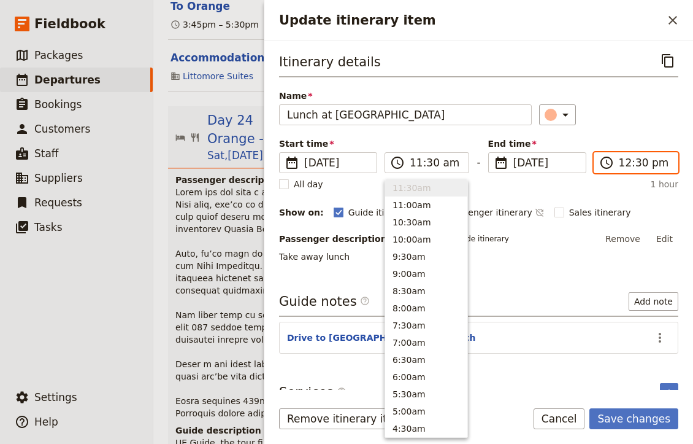
click at [637, 161] on input "12:30 pm" at bounding box center [645, 162] width 52 height 15
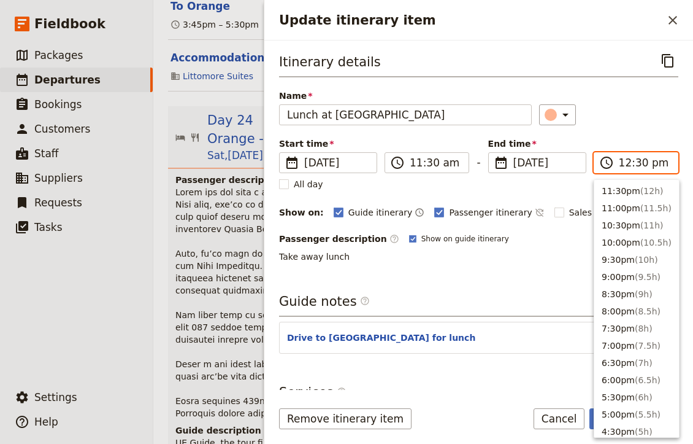
click at [637, 161] on input "12:30 pm" at bounding box center [645, 162] width 52 height 15
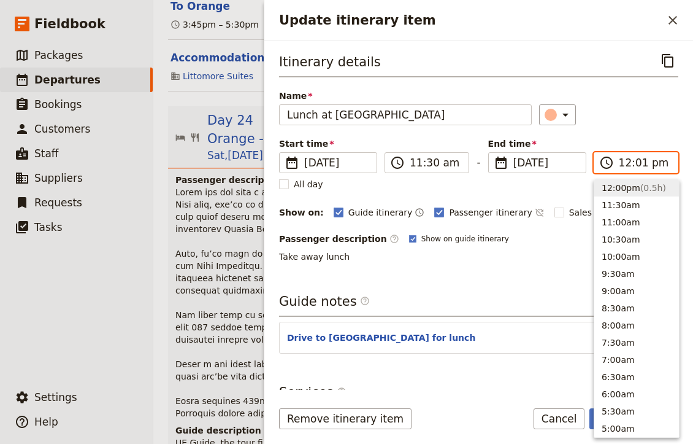
type input "12:15 pm"
click at [637, 119] on div "​" at bounding box center [608, 114] width 139 height 21
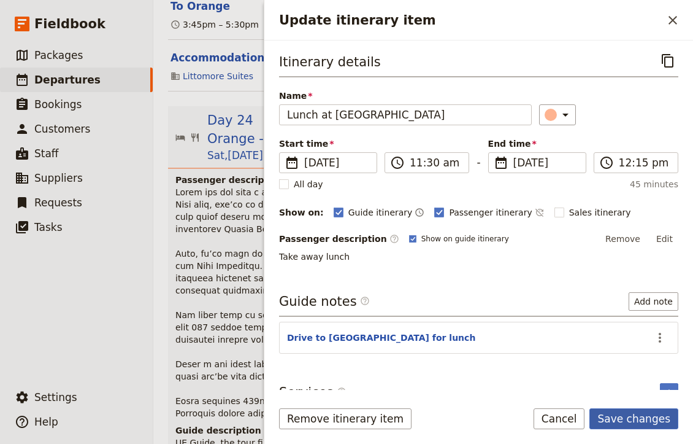
click at [636, 420] on button "Save changes" at bounding box center [634, 418] width 89 height 21
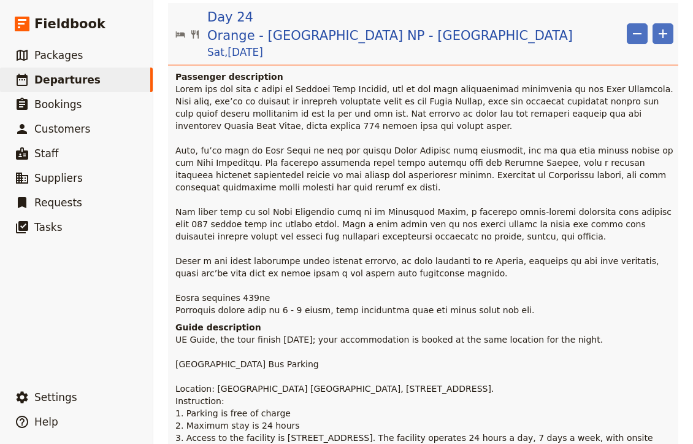
scroll to position [15375, 0]
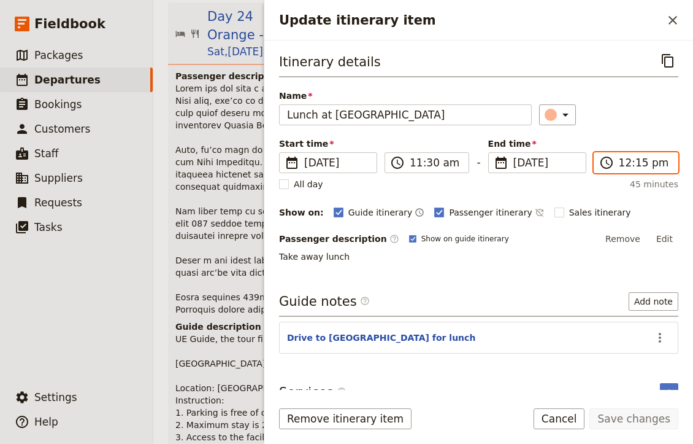
click at [640, 164] on input "12:15 pm" at bounding box center [645, 162] width 52 height 15
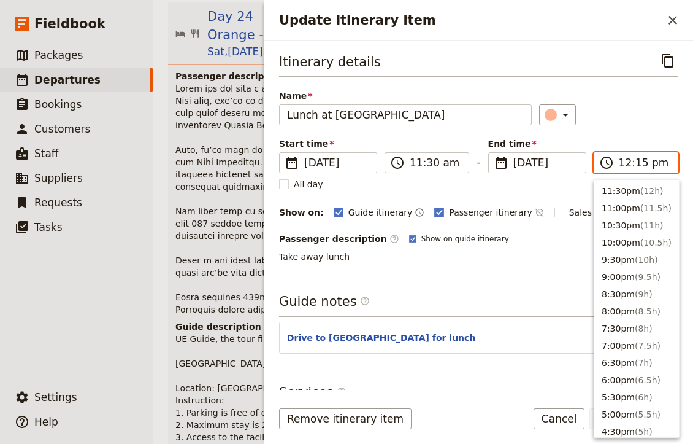
click at [640, 164] on input "12:15 pm" at bounding box center [645, 162] width 52 height 15
click at [639, 162] on input "12:15 pm" at bounding box center [645, 162] width 52 height 15
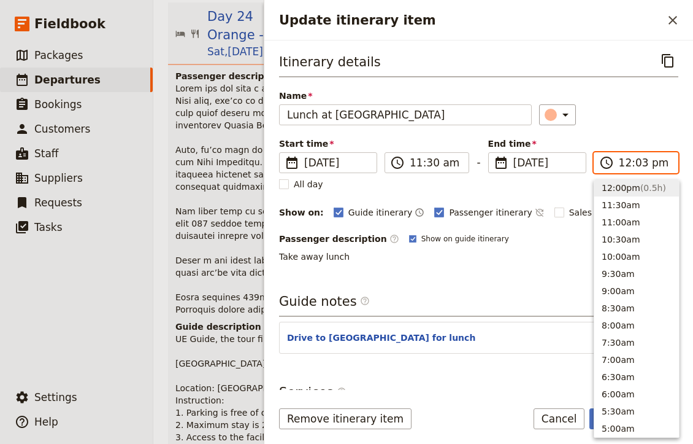
type input "12:30 pm"
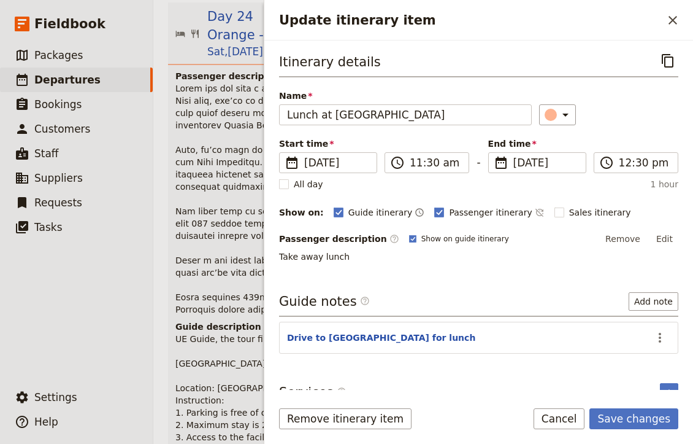
click at [514, 239] on div "Passenger description ​ Show on guide itinerary Remove Edit" at bounding box center [478, 238] width 399 height 18
click at [638, 420] on button "Save changes" at bounding box center [634, 418] width 89 height 21
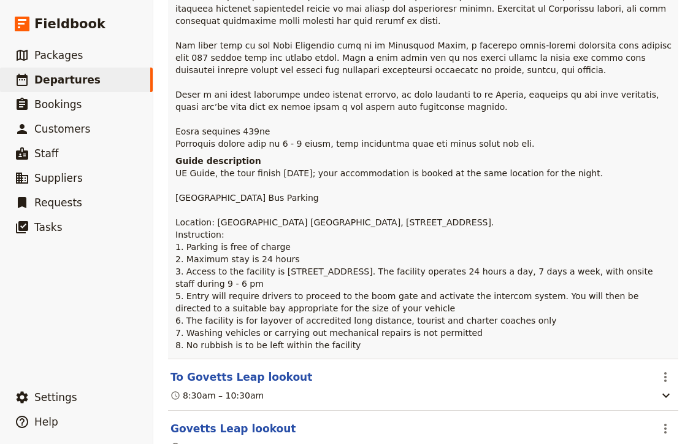
scroll to position [15574, 0]
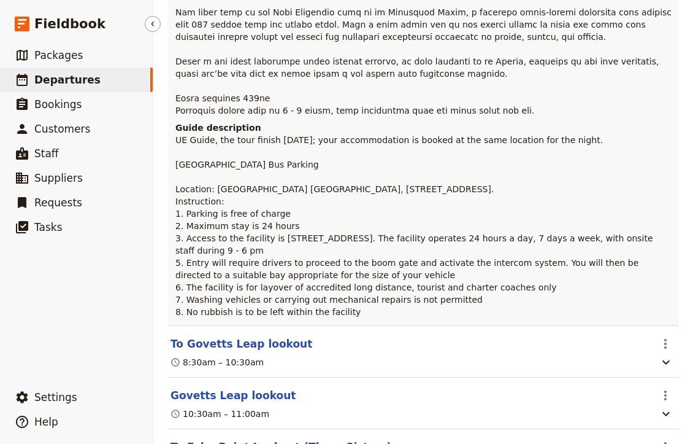
click at [105, 89] on link "​ Departures" at bounding box center [76, 79] width 153 height 25
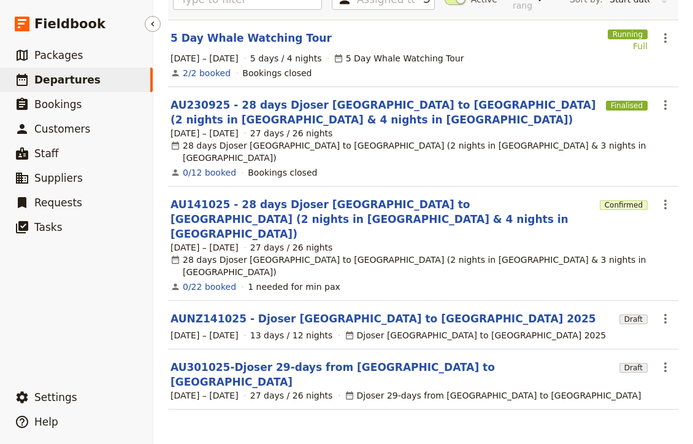
scroll to position [9, 0]
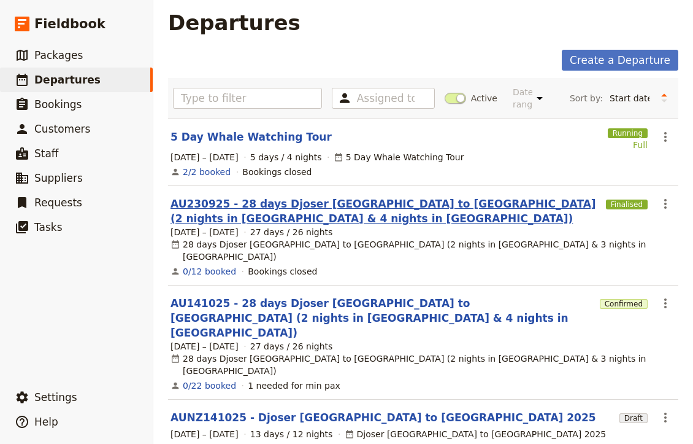
click at [269, 207] on link "AU230925 - 28 days Djoser [GEOGRAPHIC_DATA] to [GEOGRAPHIC_DATA] (2 nights in […" at bounding box center [386, 210] width 431 height 29
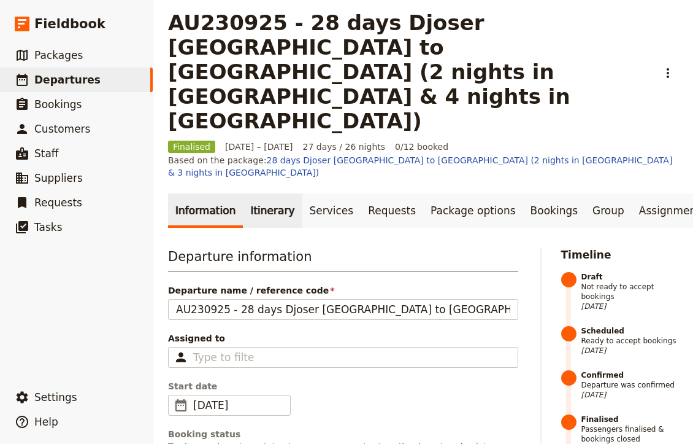
click at [276, 193] on link "Itinerary" at bounding box center [272, 210] width 59 height 34
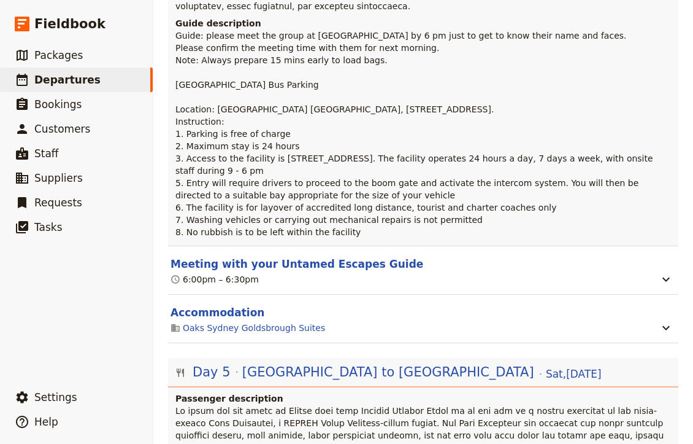
scroll to position [2545, 0]
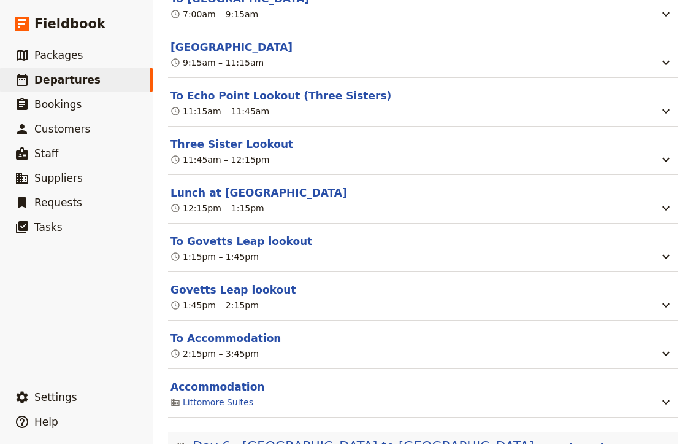
click at [228, 379] on button "Accommodation" at bounding box center [218, 386] width 94 height 15
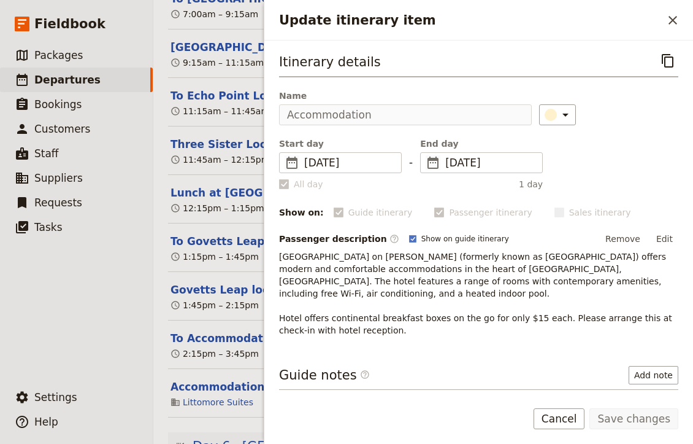
click at [377, 279] on p "[GEOGRAPHIC_DATA] on [PERSON_NAME] (formerly known as [GEOGRAPHIC_DATA]) offers…" at bounding box center [478, 293] width 399 height 86
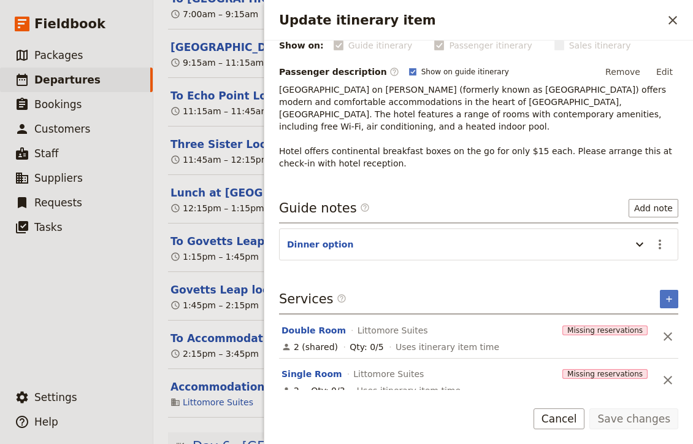
scroll to position [166, 0]
click at [674, 290] on button "​" at bounding box center [669, 299] width 18 height 18
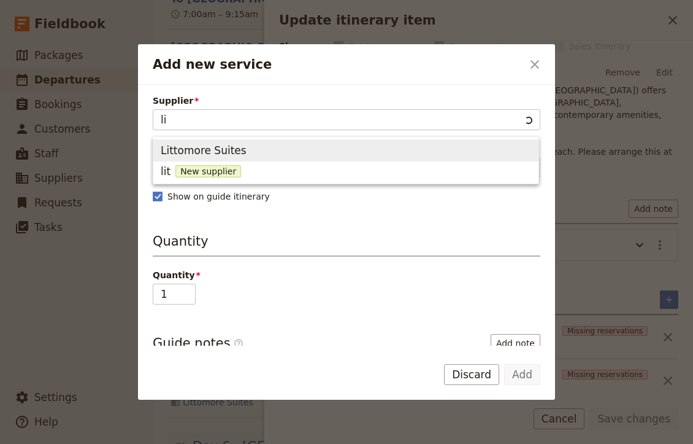
type input "l"
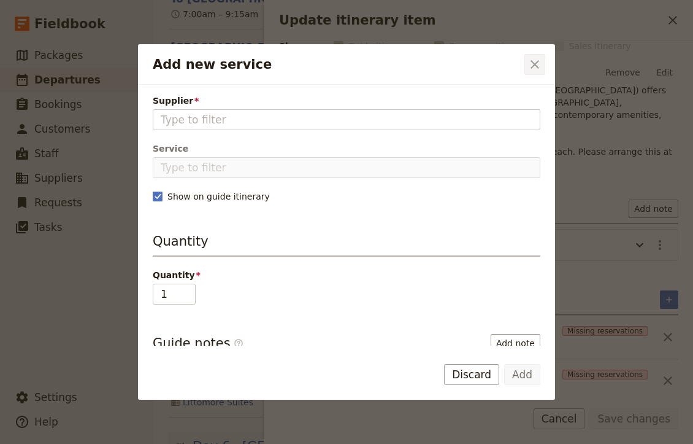
click at [532, 65] on icon "Close dialog" at bounding box center [535, 64] width 15 height 15
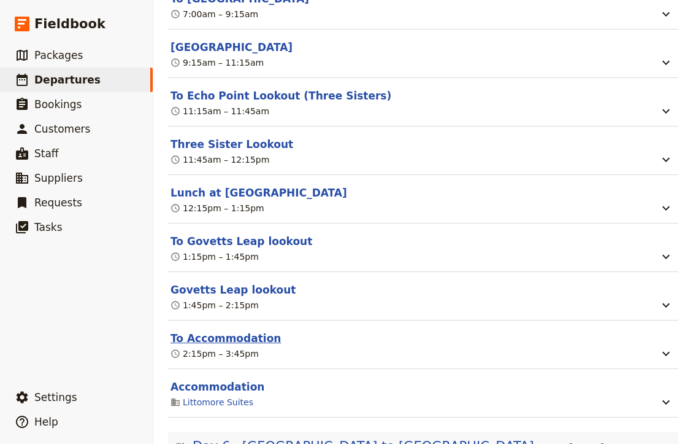
click at [245, 331] on button "To Accommodation" at bounding box center [226, 338] width 110 height 15
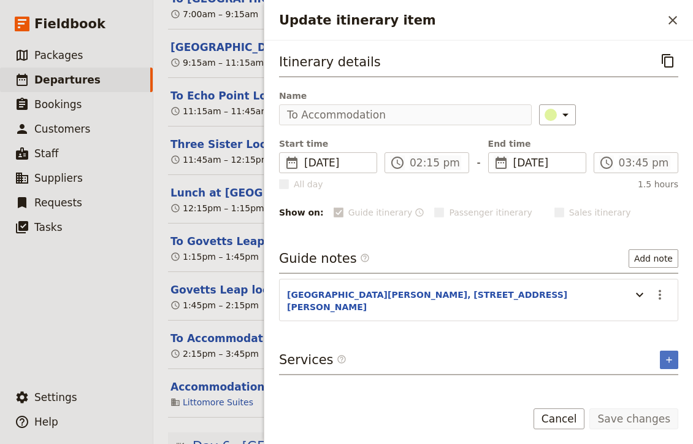
click at [489, 331] on div "Itinerary details ​ Name To Accommodation ​ Start time ​ [DATE] [DATE] [DATE] 1…" at bounding box center [478, 219] width 399 height 338
click at [564, 420] on button "Cancel" at bounding box center [560, 418] width 52 height 21
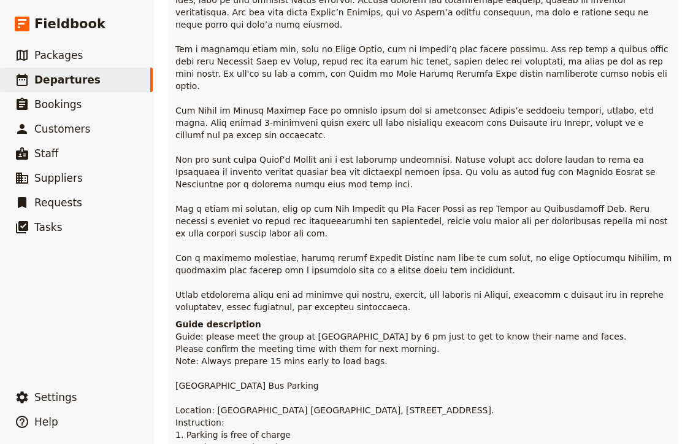
scroll to position [1366, 0]
